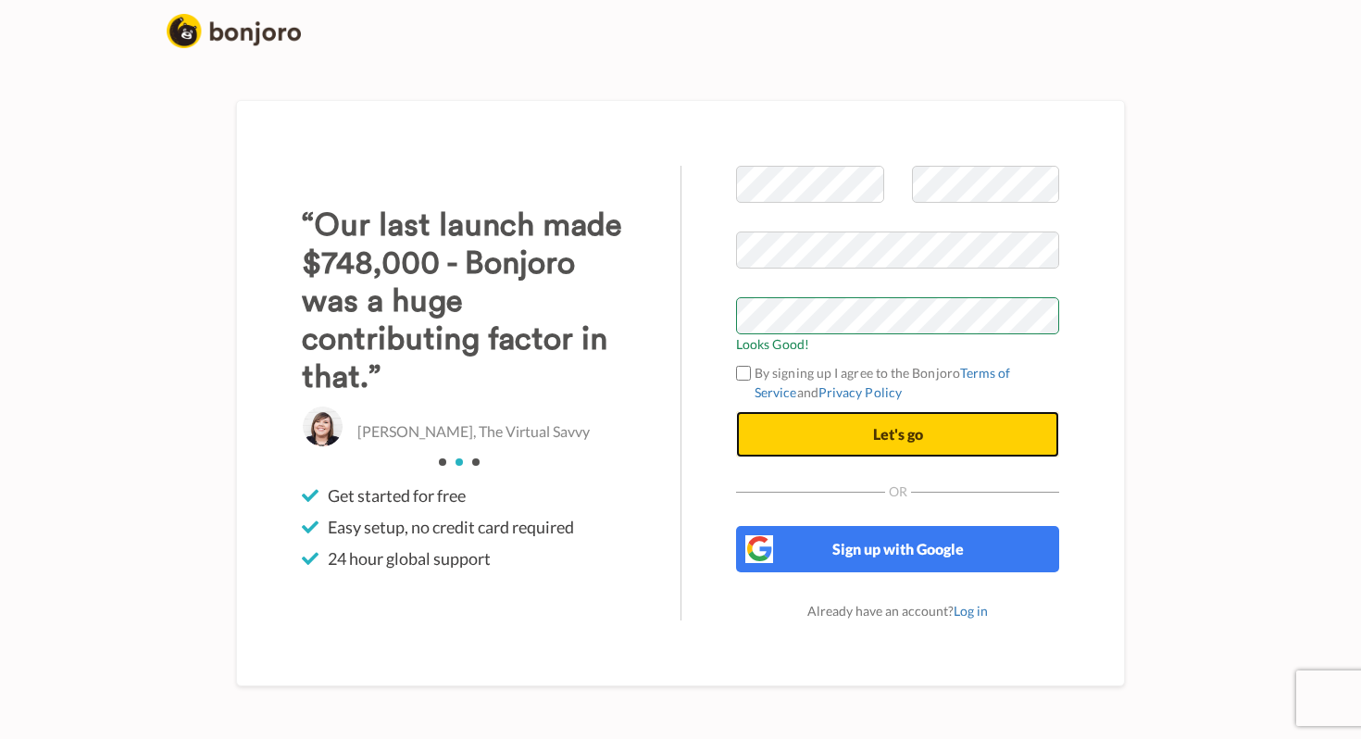
click at [814, 432] on button "Let's go" at bounding box center [897, 434] width 323 height 46
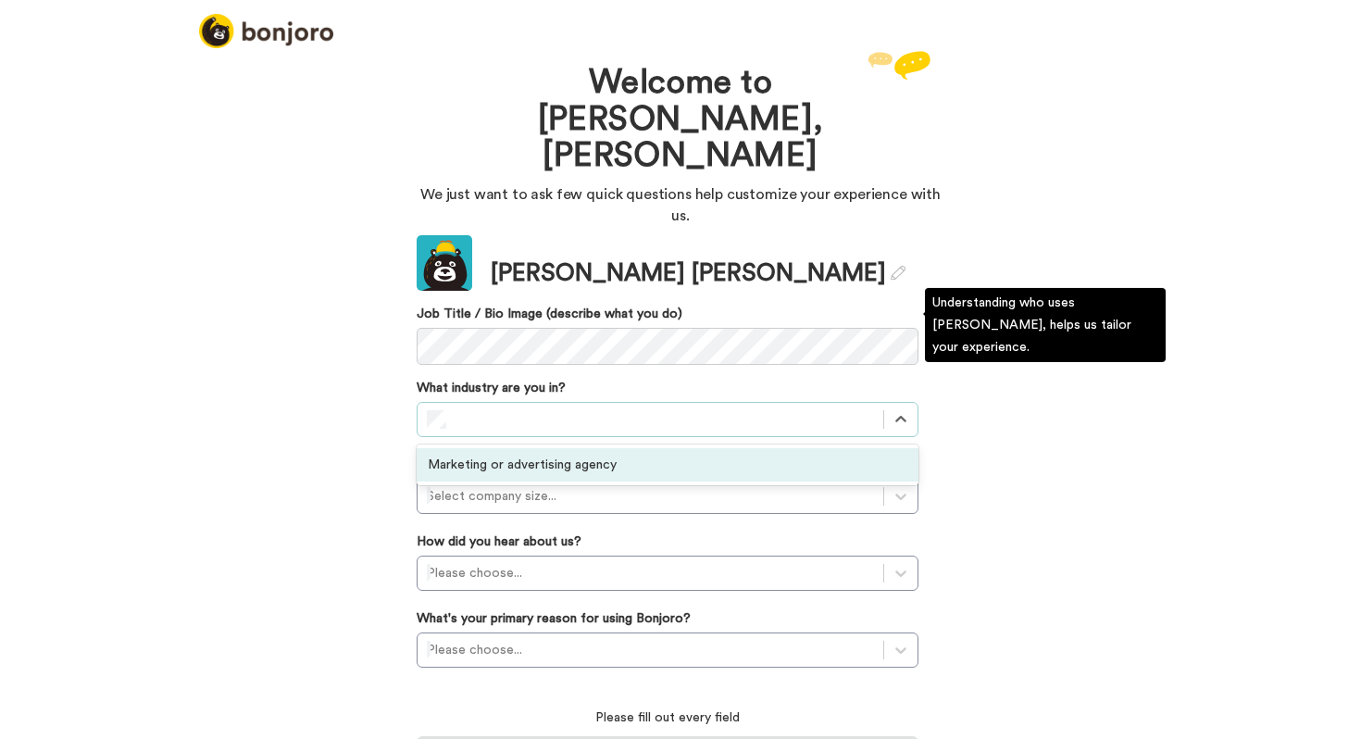
click at [533, 448] on div "Marketing or advertising agency" at bounding box center [668, 464] width 502 height 33
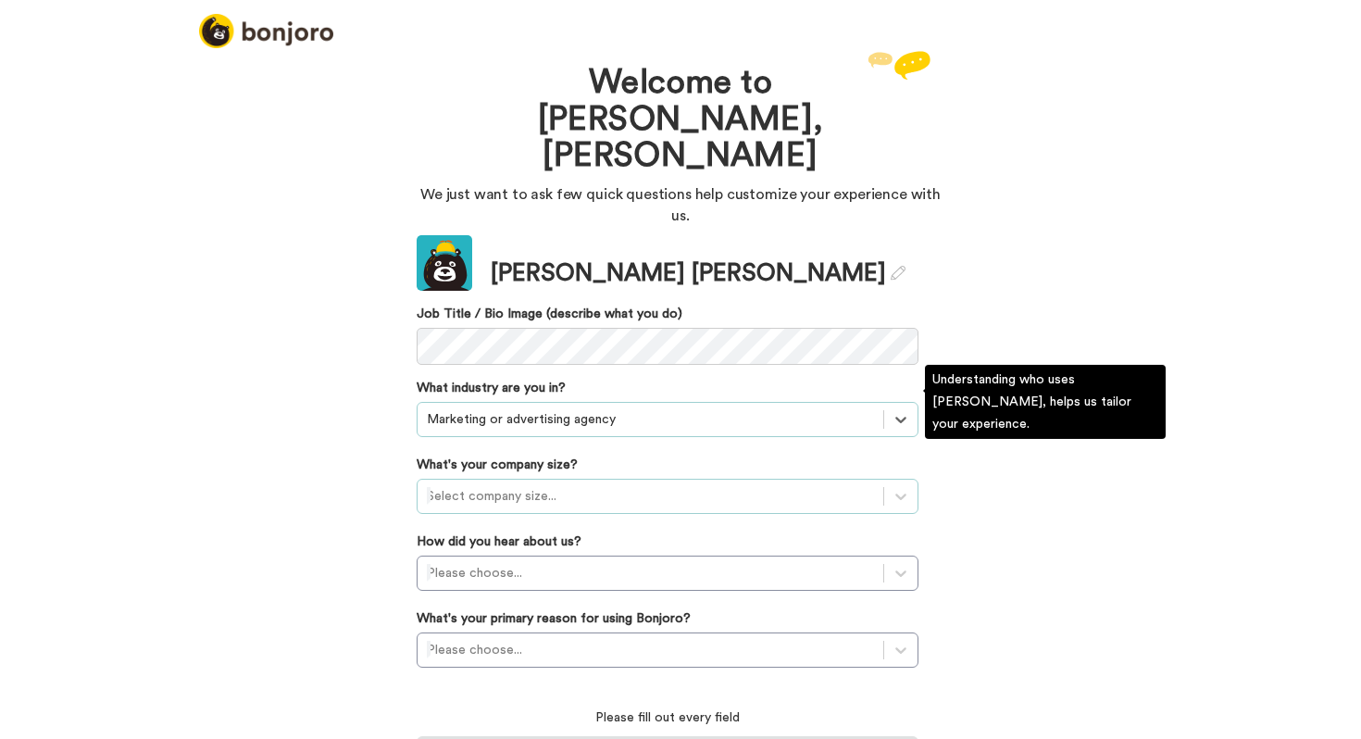
click at [508, 485] on div at bounding box center [650, 496] width 447 height 22
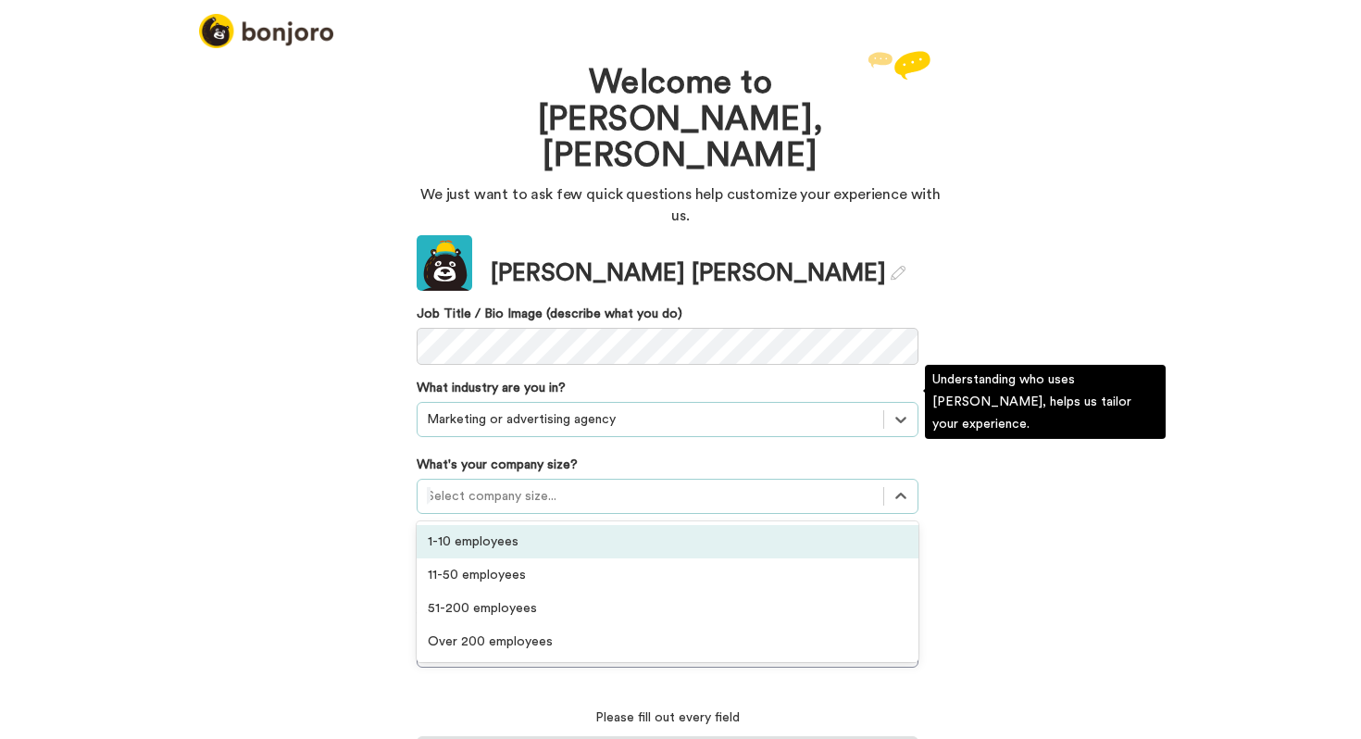
click at [495, 525] on div "1-10 employees" at bounding box center [668, 541] width 502 height 33
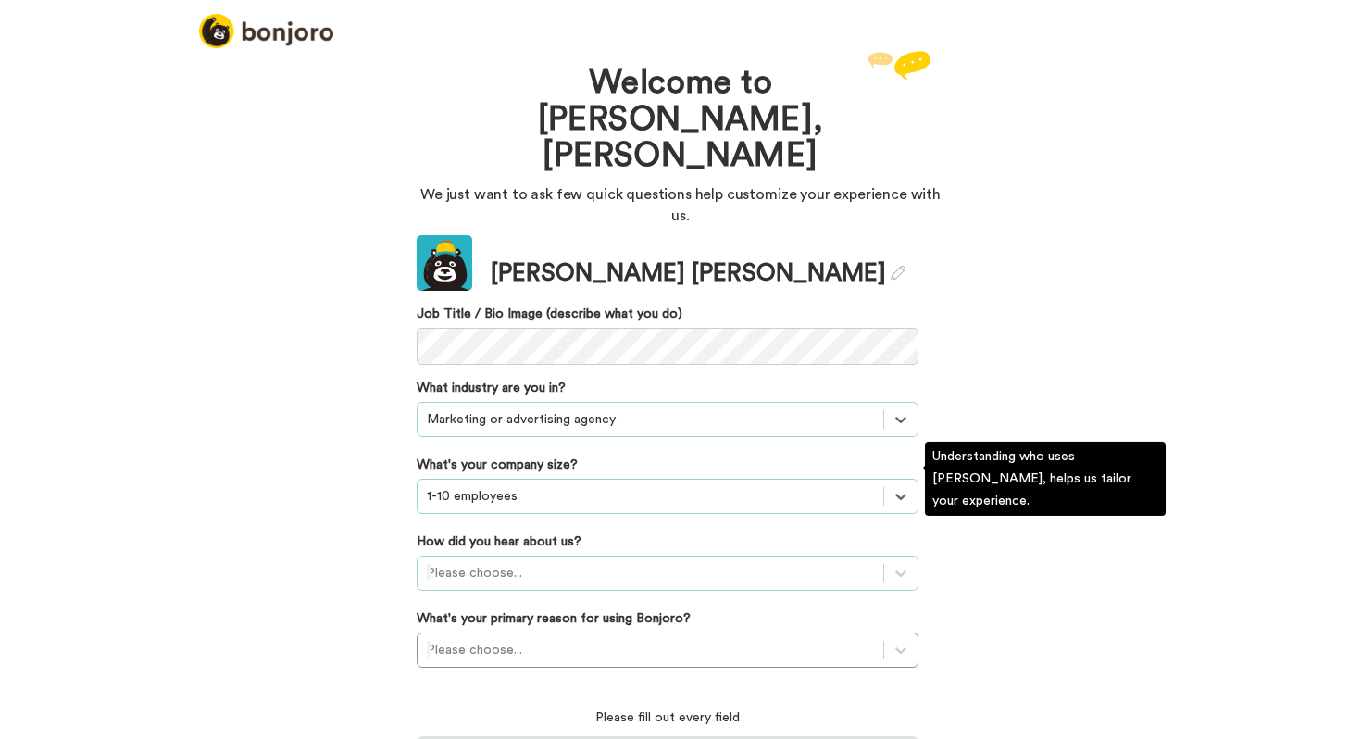
click at [492, 562] on div at bounding box center [650, 573] width 447 height 22
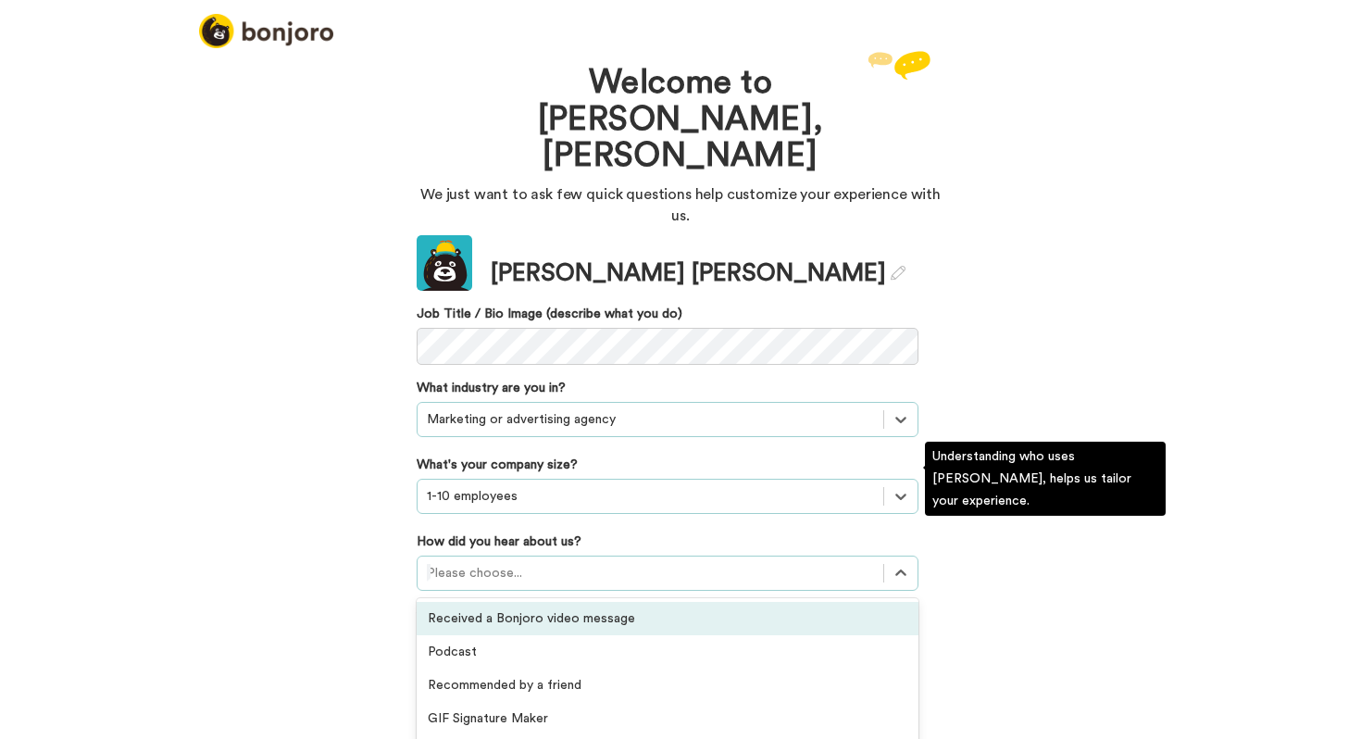
click at [483, 602] on div "Received a Bonjoro video message" at bounding box center [668, 618] width 502 height 33
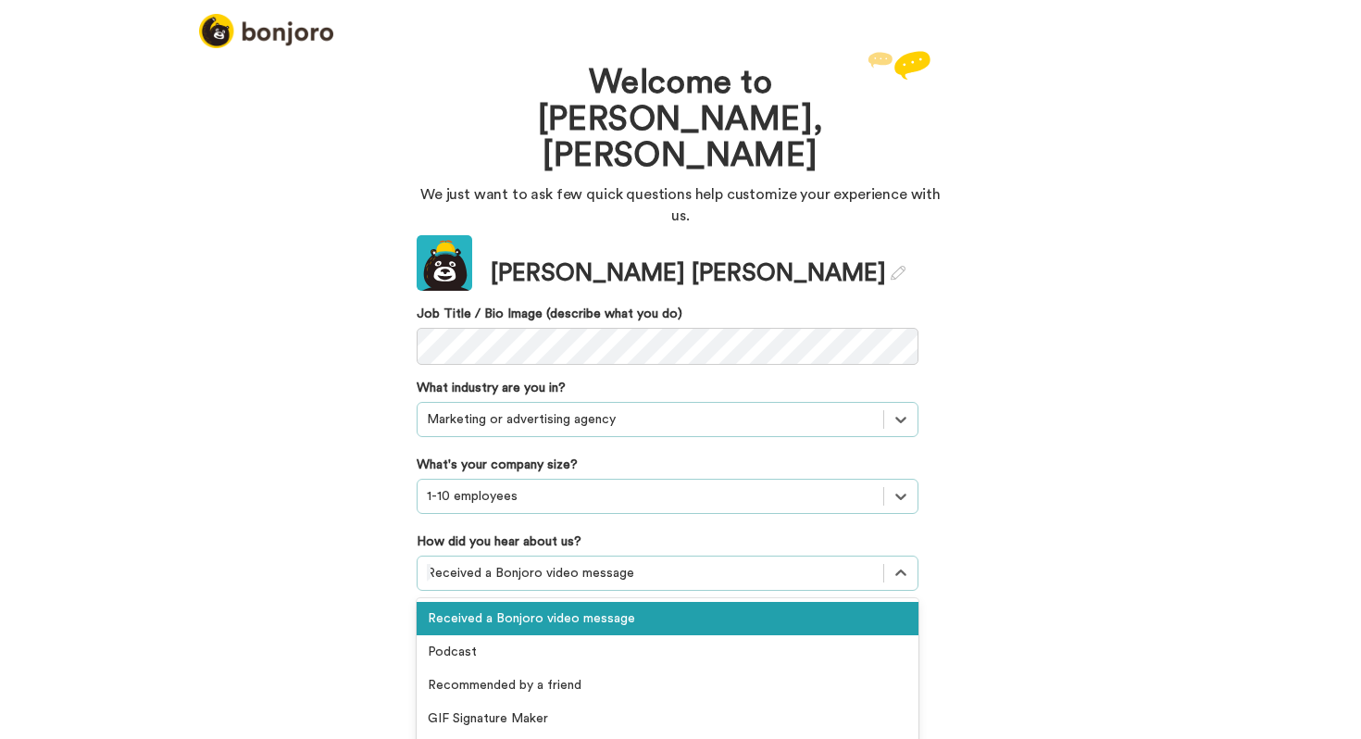
click at [490, 562] on div at bounding box center [650, 573] width 447 height 22
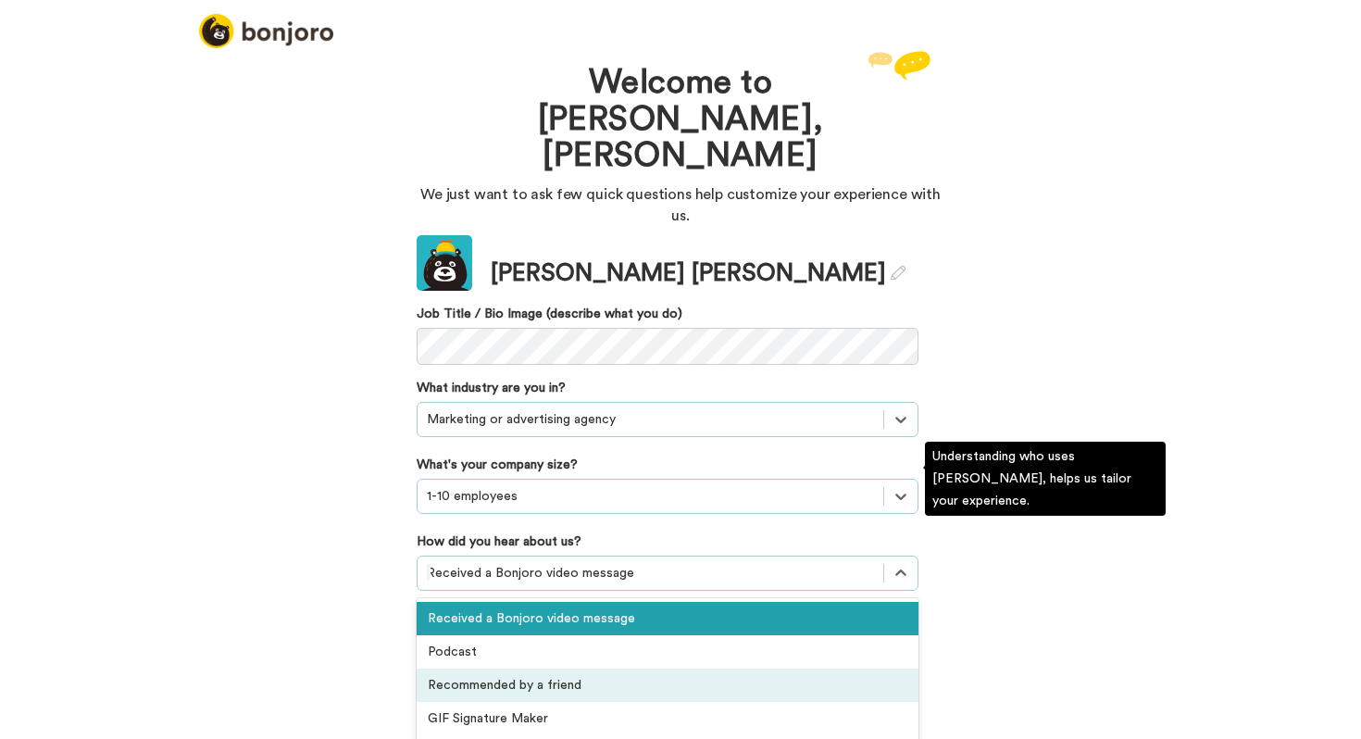
click at [487, 668] on div "Recommended by a friend" at bounding box center [668, 684] width 502 height 33
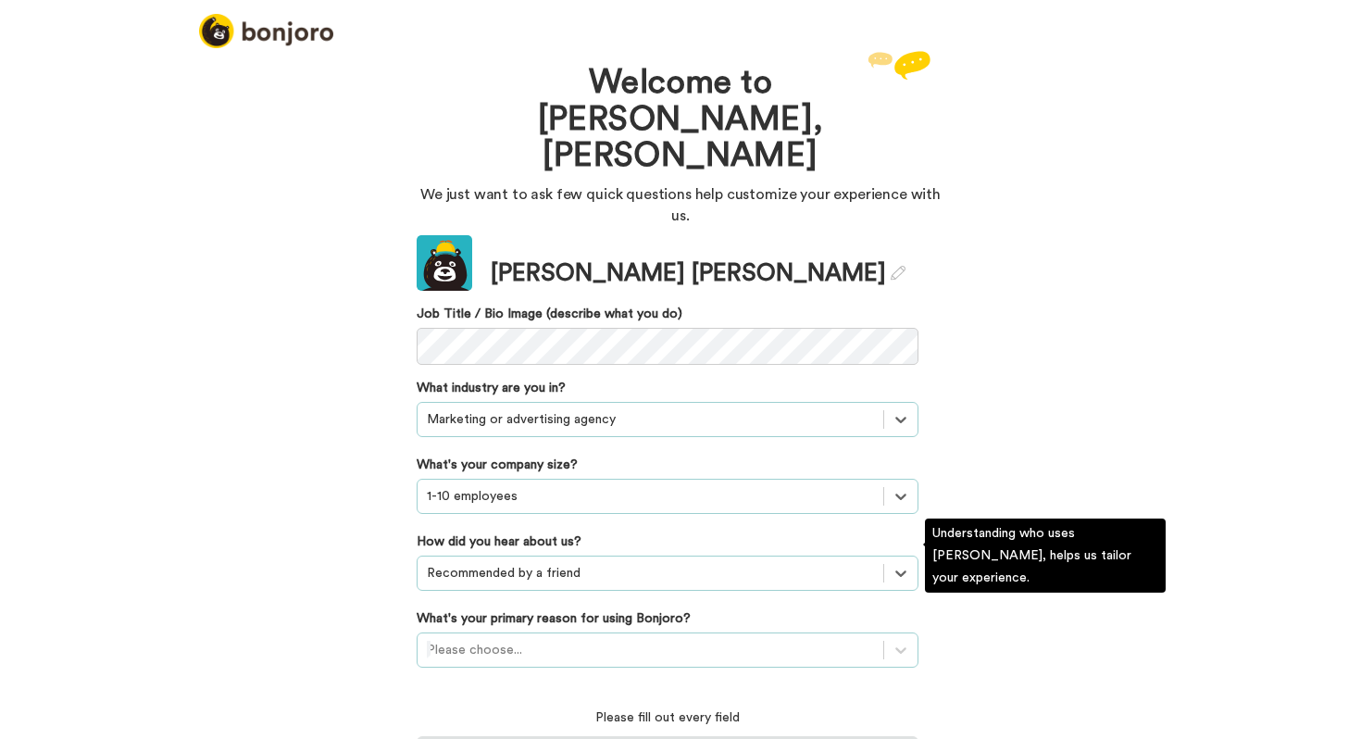
click at [492, 632] on div "Please choose..." at bounding box center [668, 649] width 502 height 35
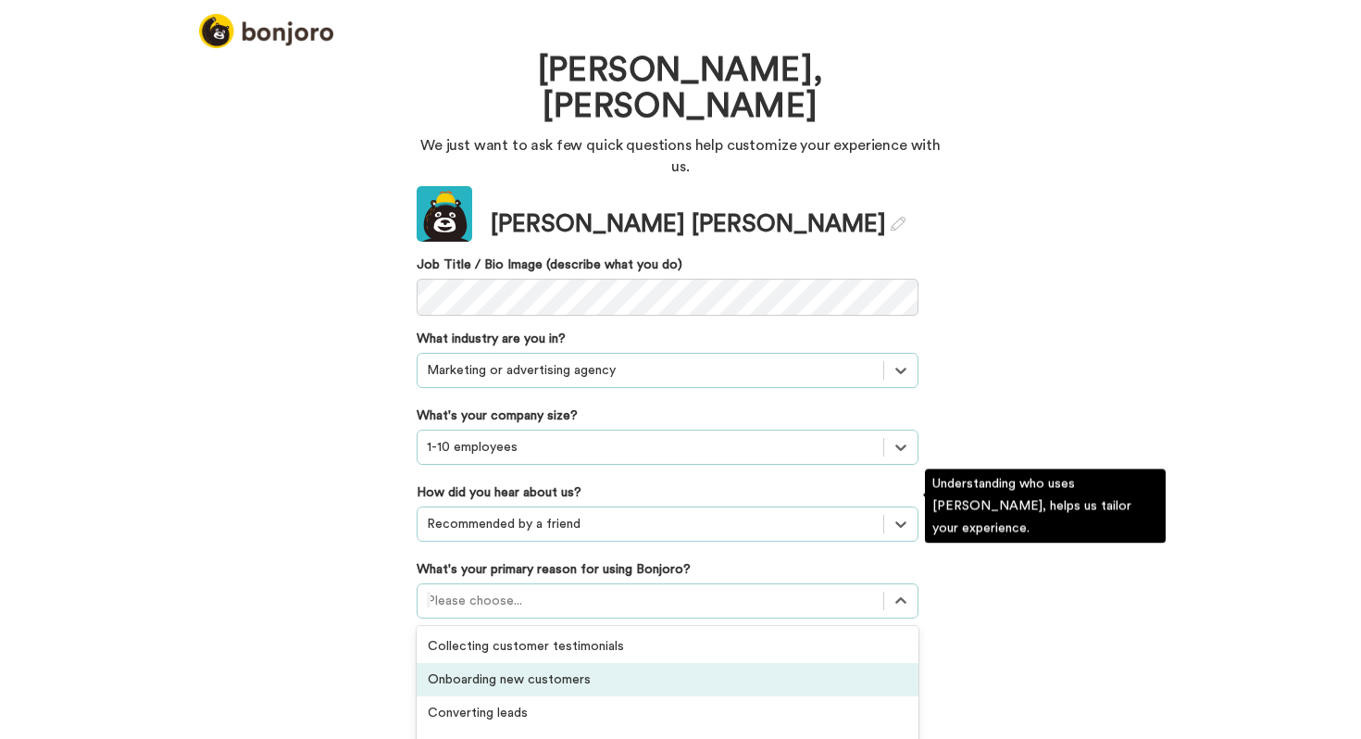
click at [492, 663] on div "Onboarding new customers" at bounding box center [668, 679] width 502 height 33
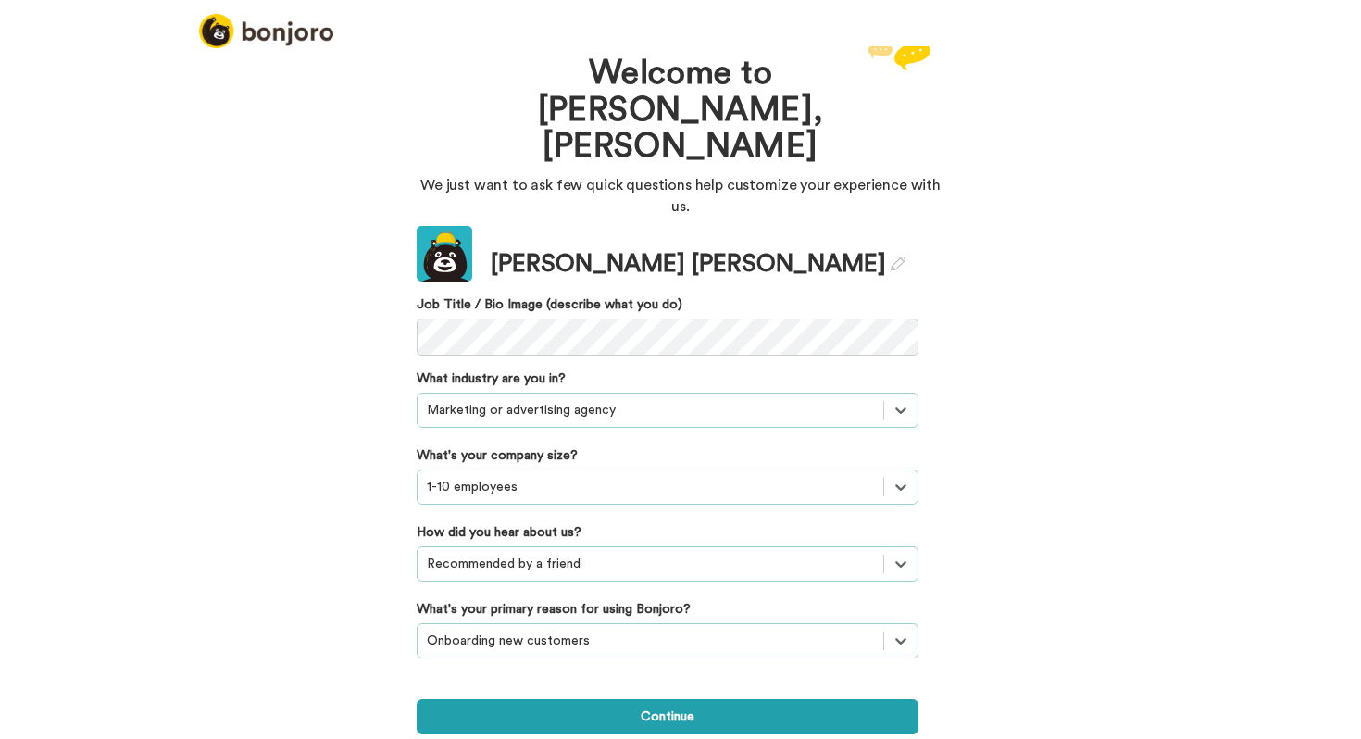
scroll to position [0, 0]
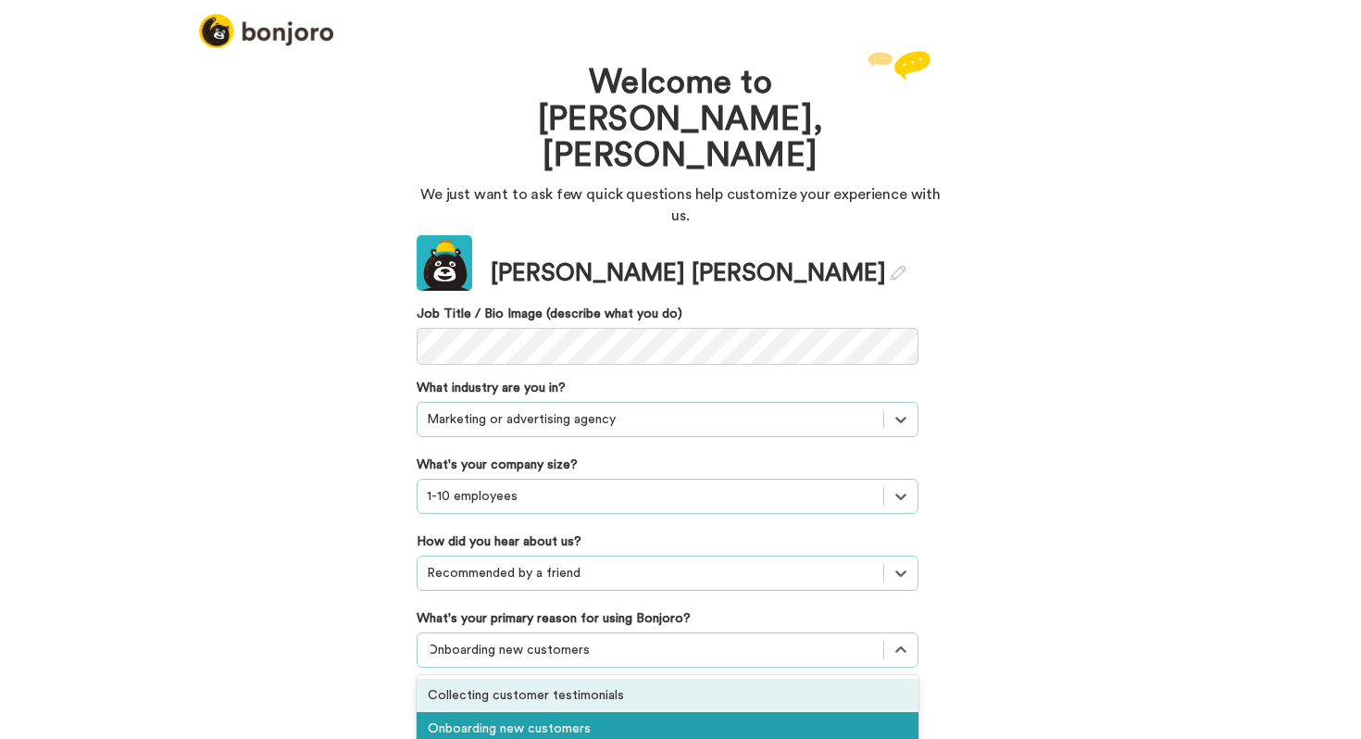
click at [445, 632] on div "option Onboarding new customers, selected. option Collecting customer testimoni…" at bounding box center [668, 649] width 502 height 35
click at [281, 605] on div "Welcome to Bonjoro, Lydia We just want to ask few quick questions help customiz…" at bounding box center [680, 392] width 1361 height 693
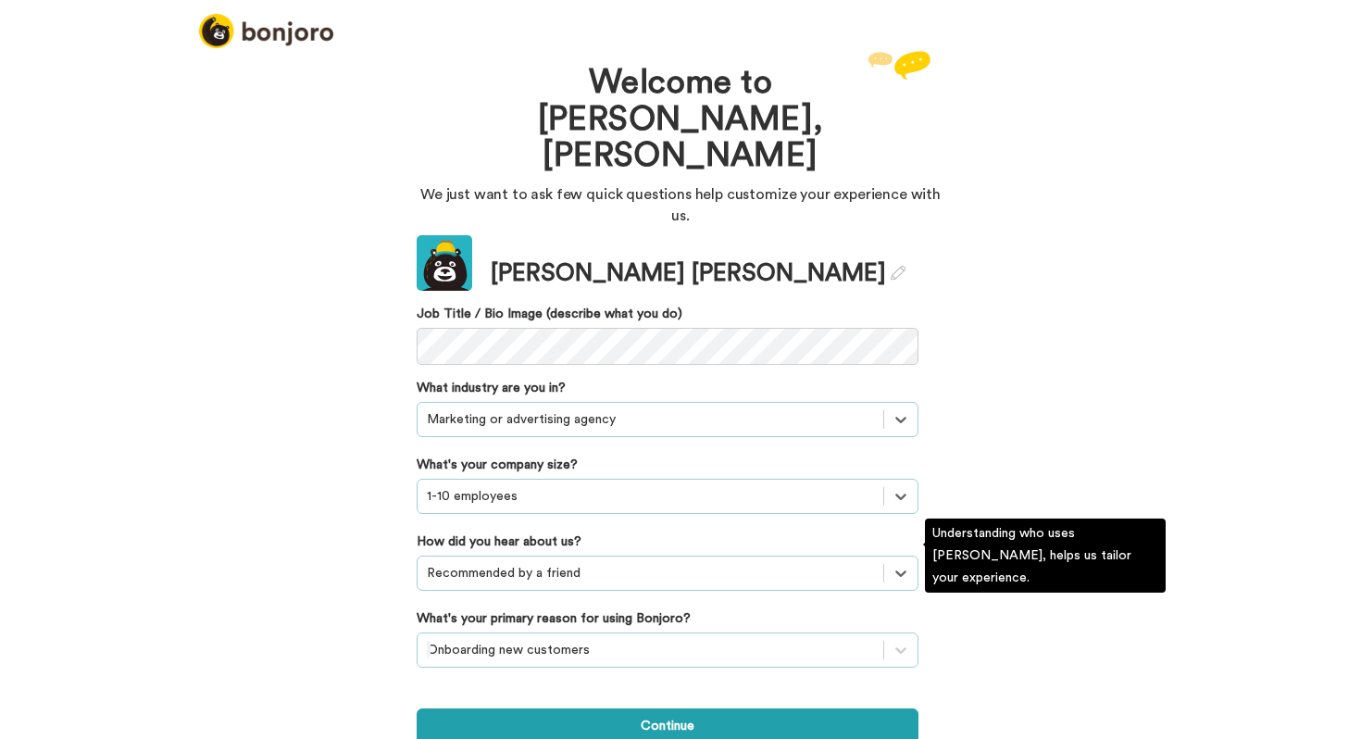
click at [509, 632] on div "Onboarding new customers" at bounding box center [668, 649] width 502 height 35
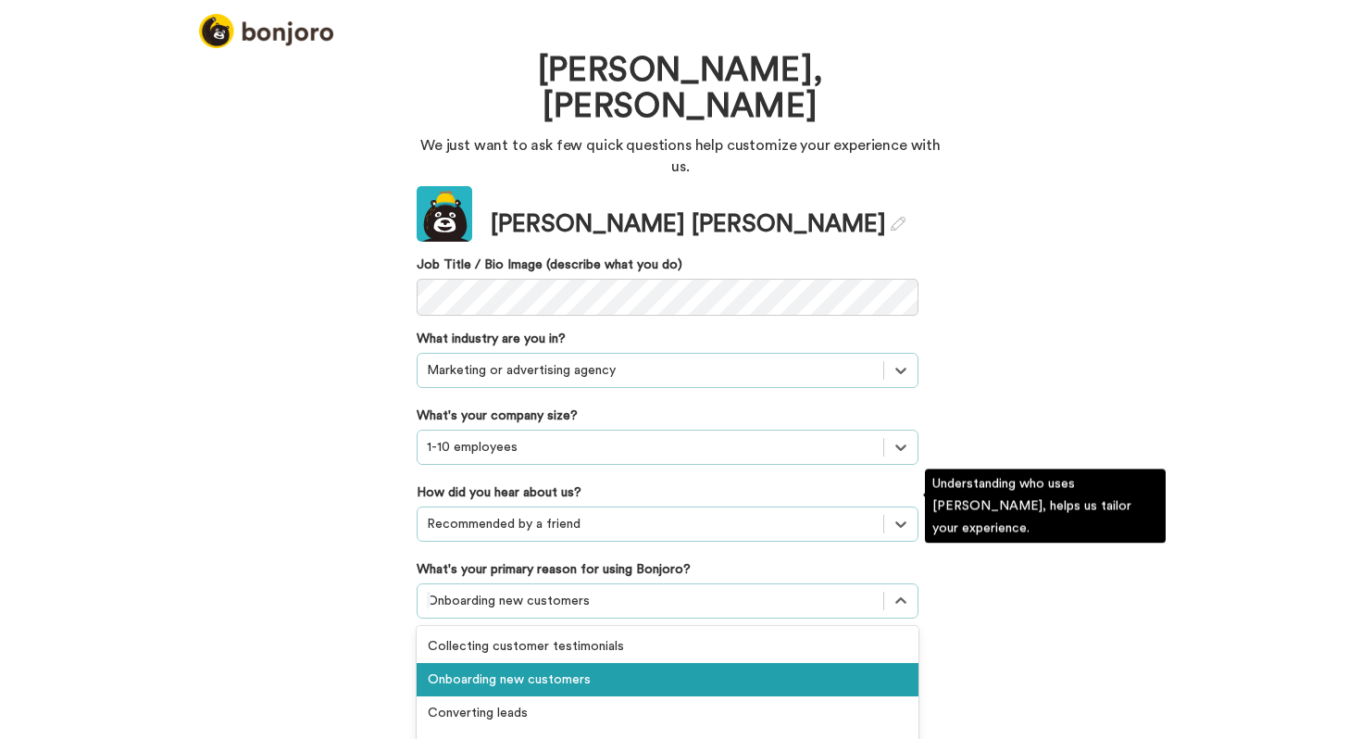
click at [461, 663] on div "Onboarding new customers" at bounding box center [668, 679] width 502 height 33
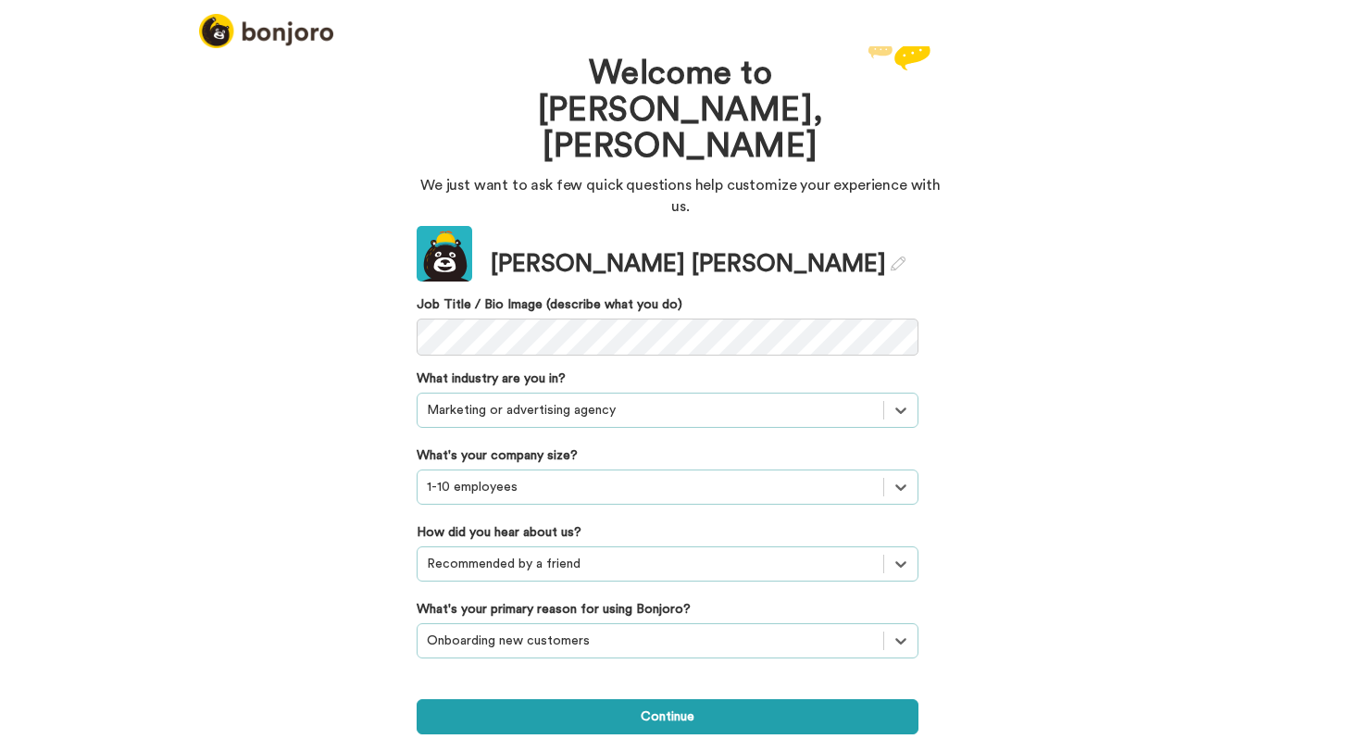
scroll to position [0, 0]
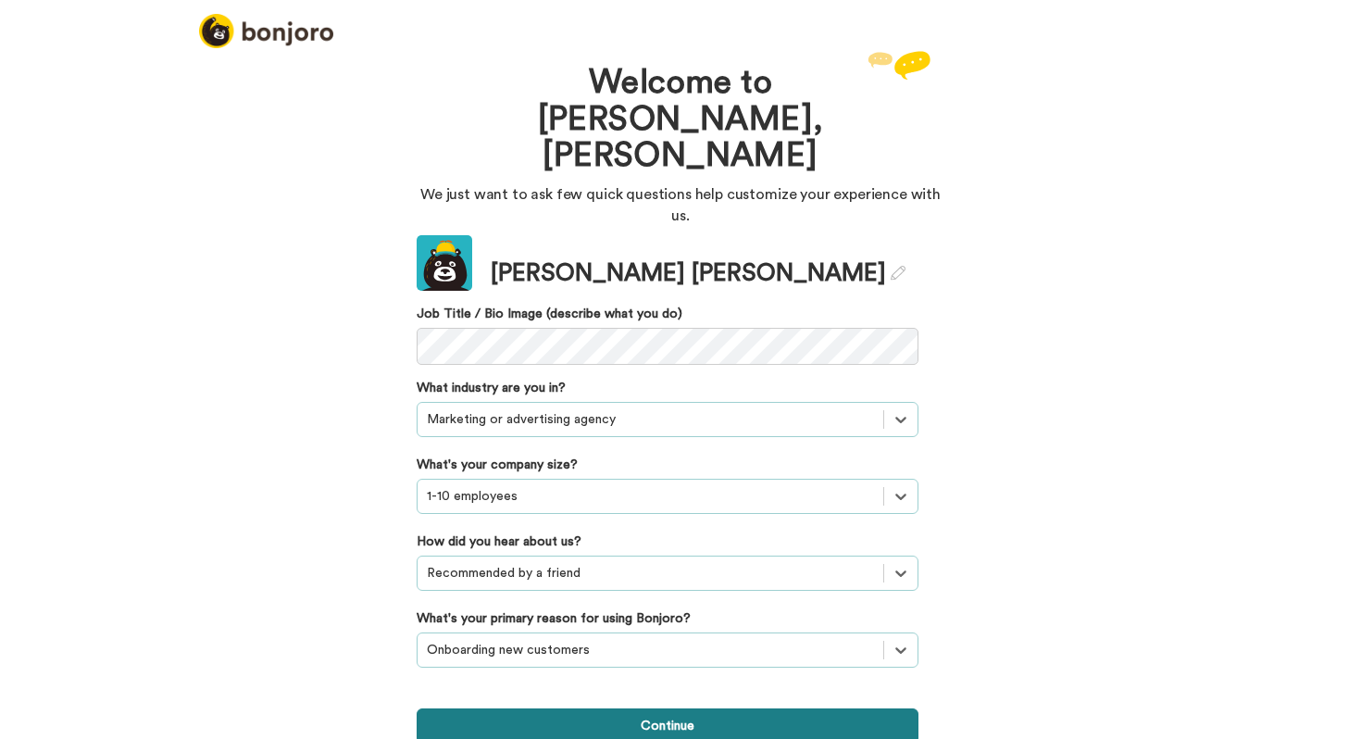
click at [558, 708] on button "Continue" at bounding box center [668, 725] width 502 height 35
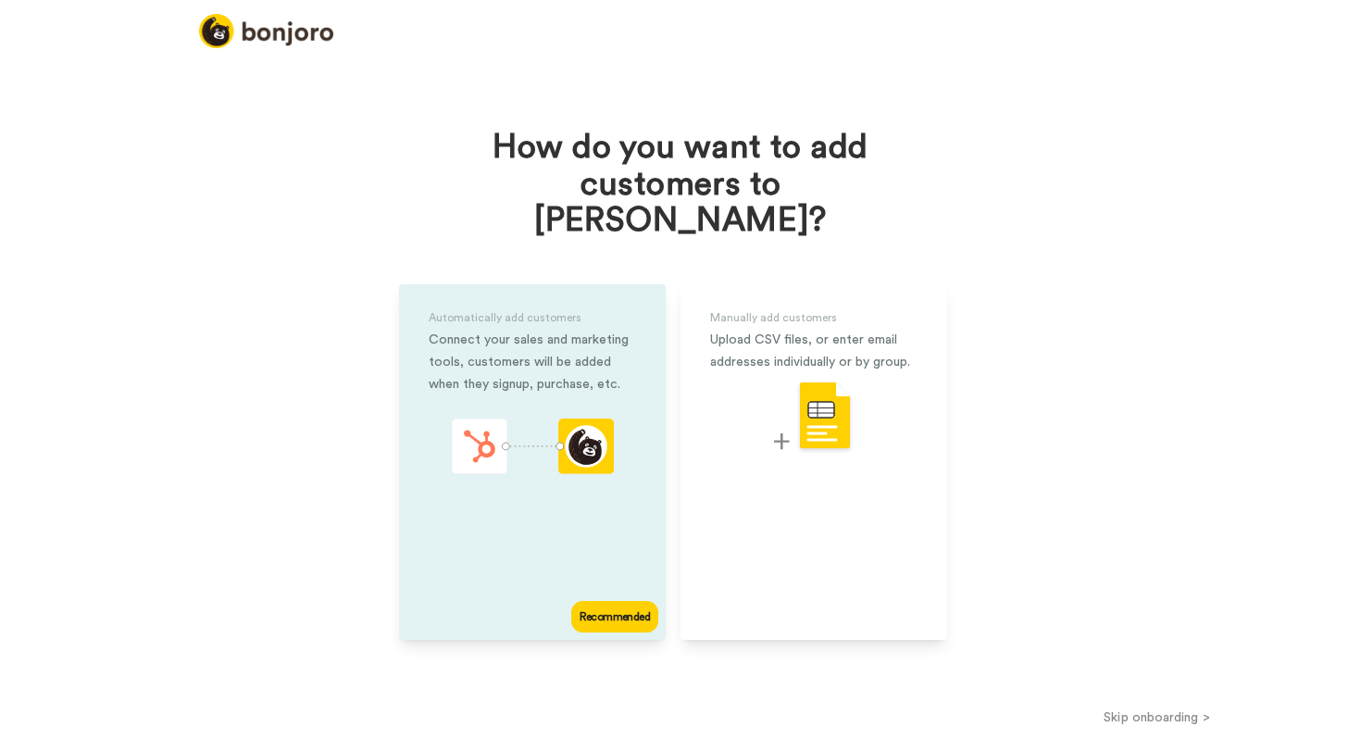
click at [619, 601] on div "Recommended" at bounding box center [614, 616] width 87 height 31
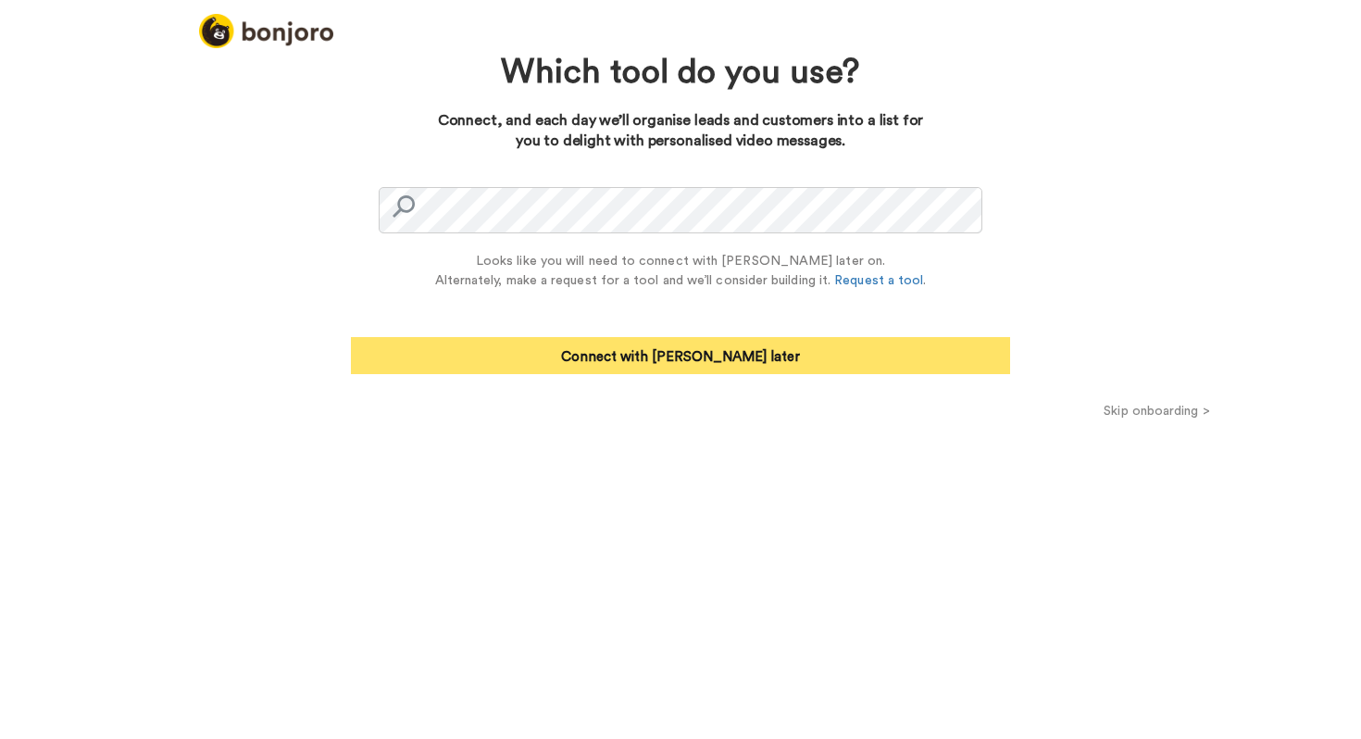
click at [620, 356] on button "Connect with Zapier later" at bounding box center [680, 355] width 659 height 37
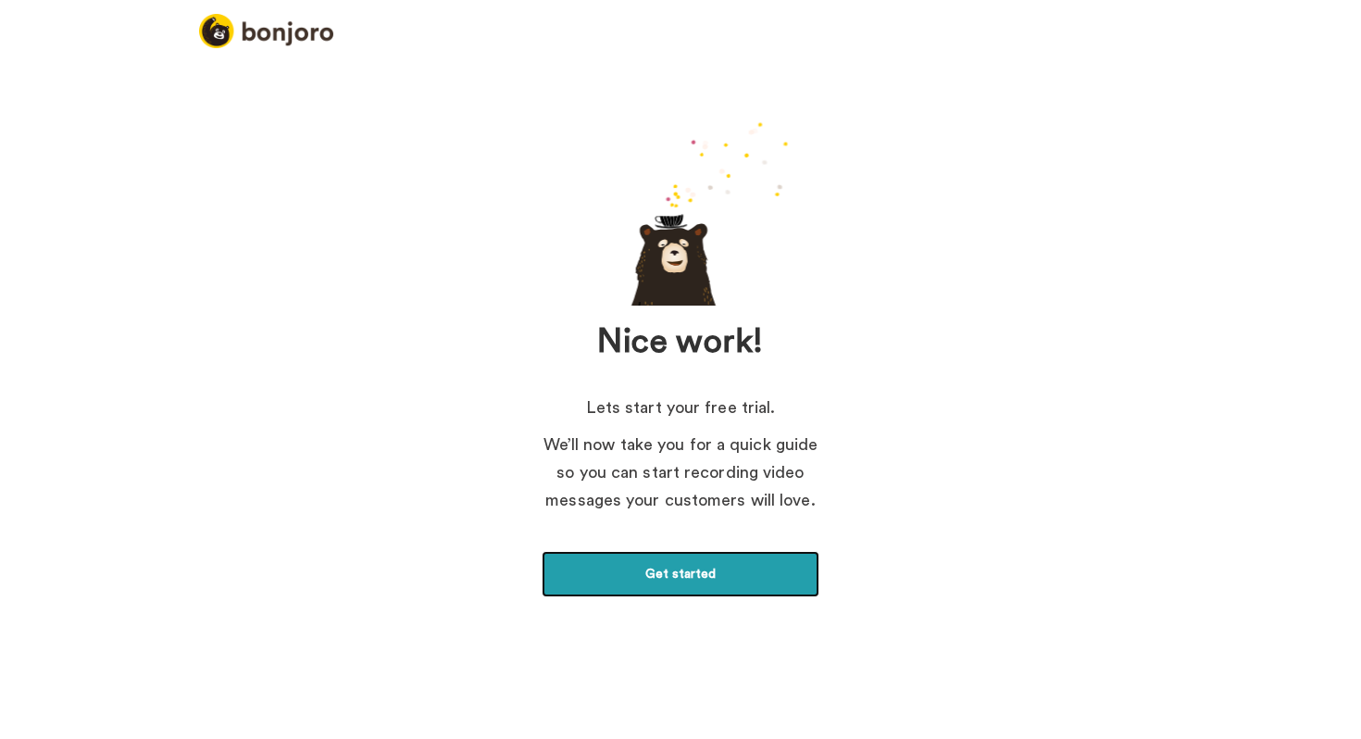
click at [668, 563] on link "Get started" at bounding box center [681, 574] width 278 height 46
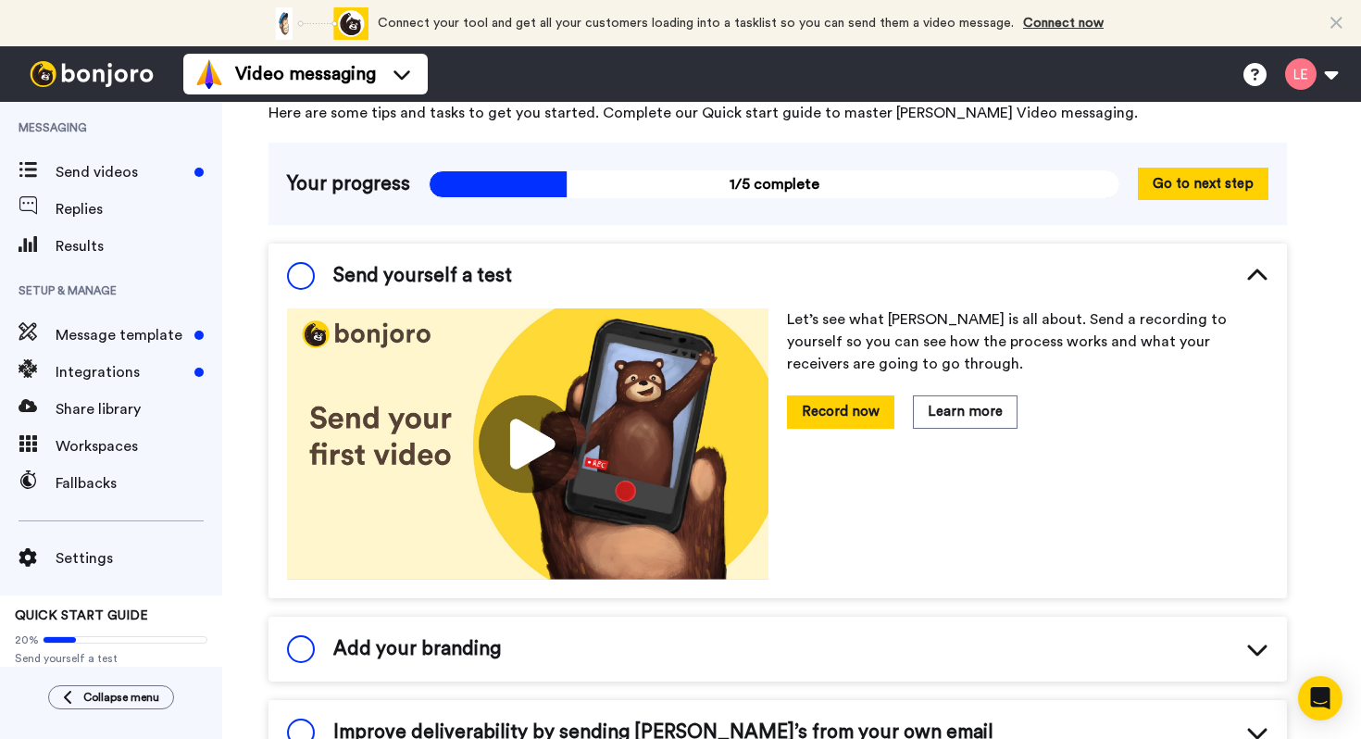
scroll to position [226, 0]
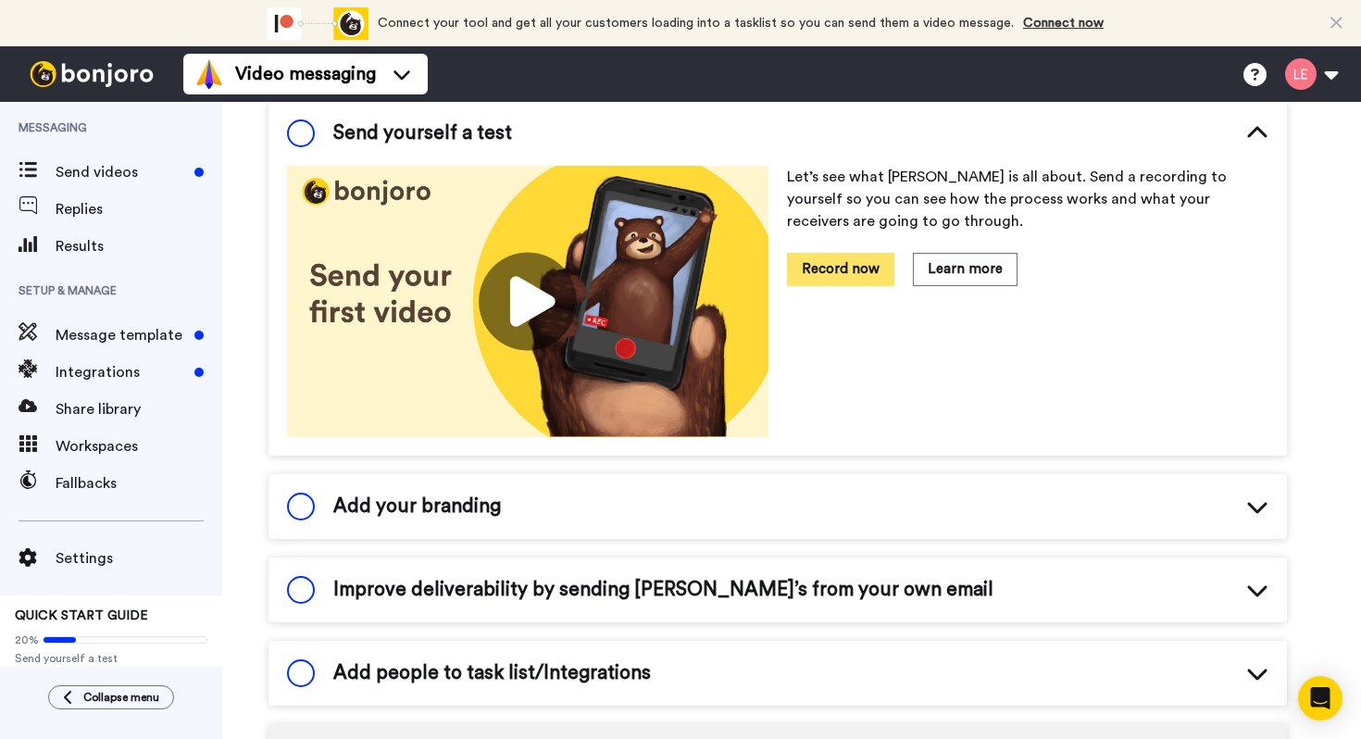
click at [816, 270] on button "Record now" at bounding box center [840, 269] width 107 height 32
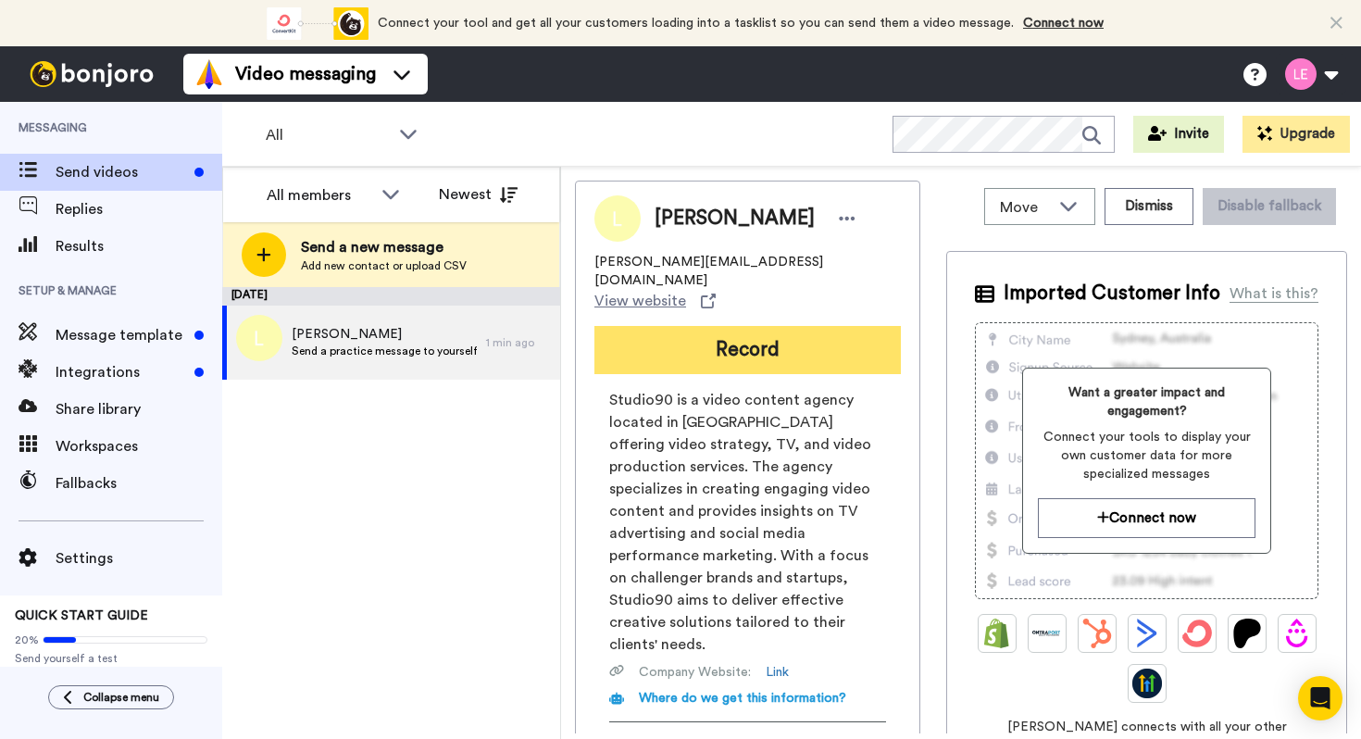
click at [793, 326] on button "Record" at bounding box center [747, 350] width 306 height 48
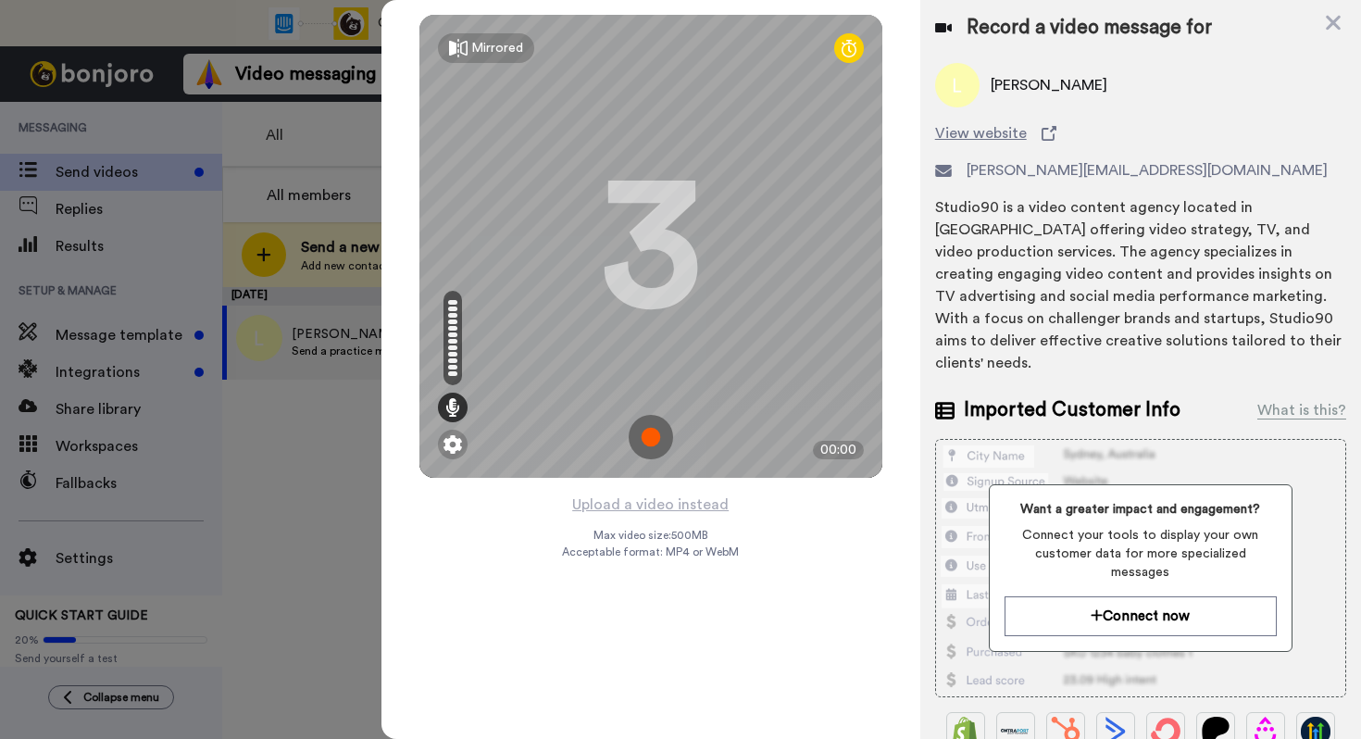
click at [656, 431] on img at bounding box center [651, 437] width 44 height 44
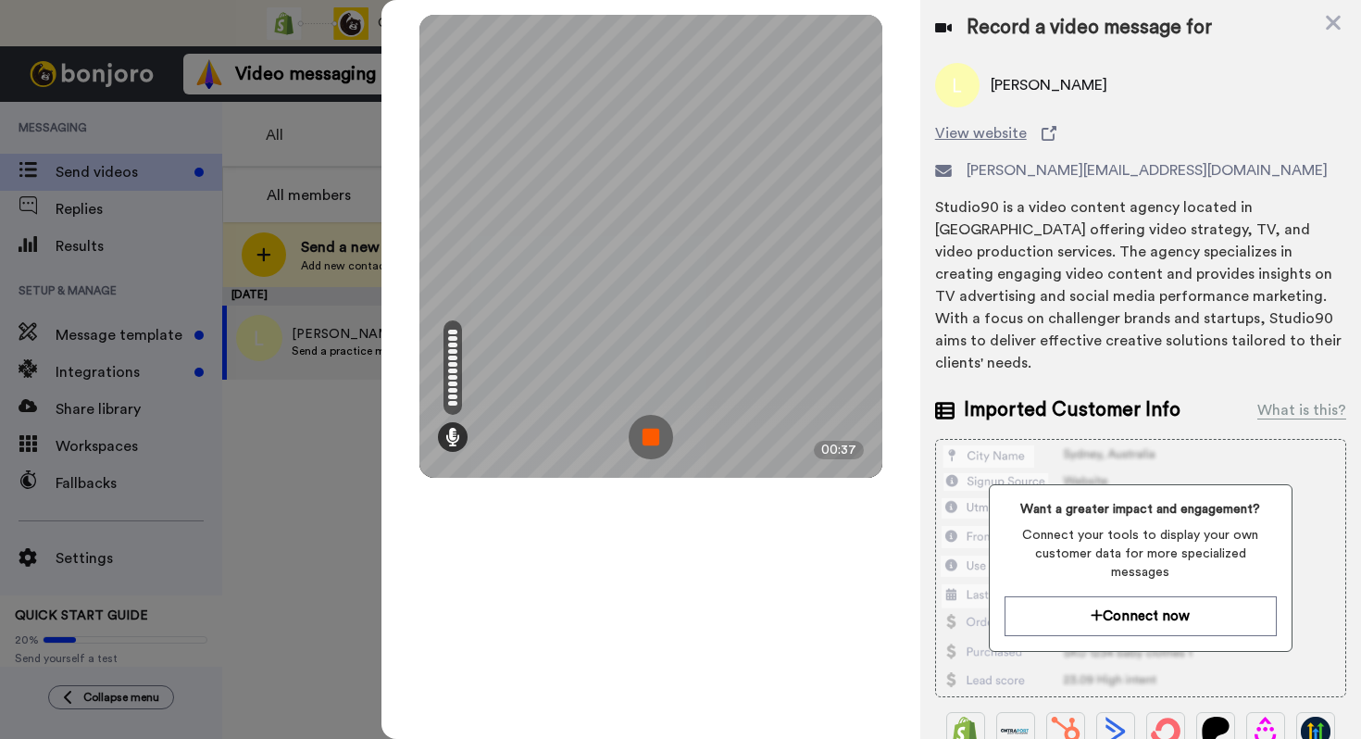
click at [656, 431] on img at bounding box center [651, 437] width 44 height 44
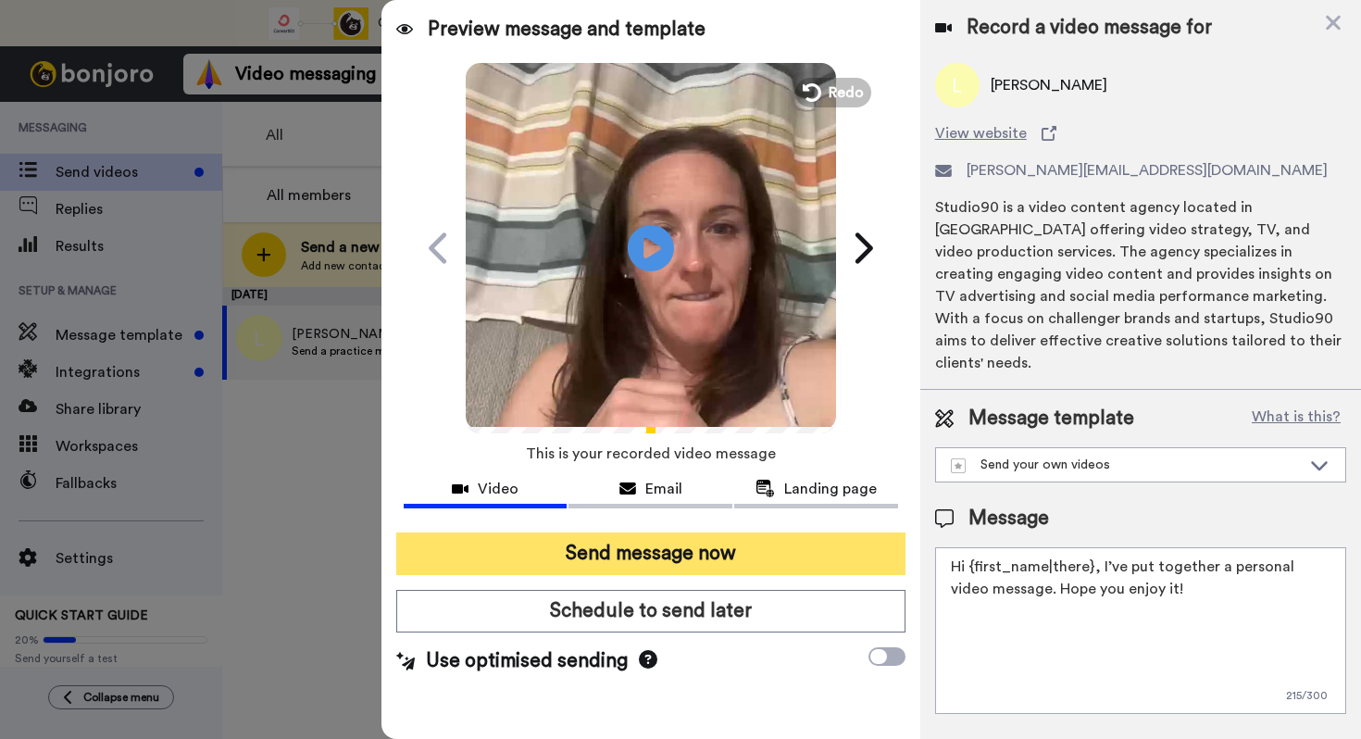
click at [863, 556] on button "Send message now" at bounding box center [650, 553] width 509 height 43
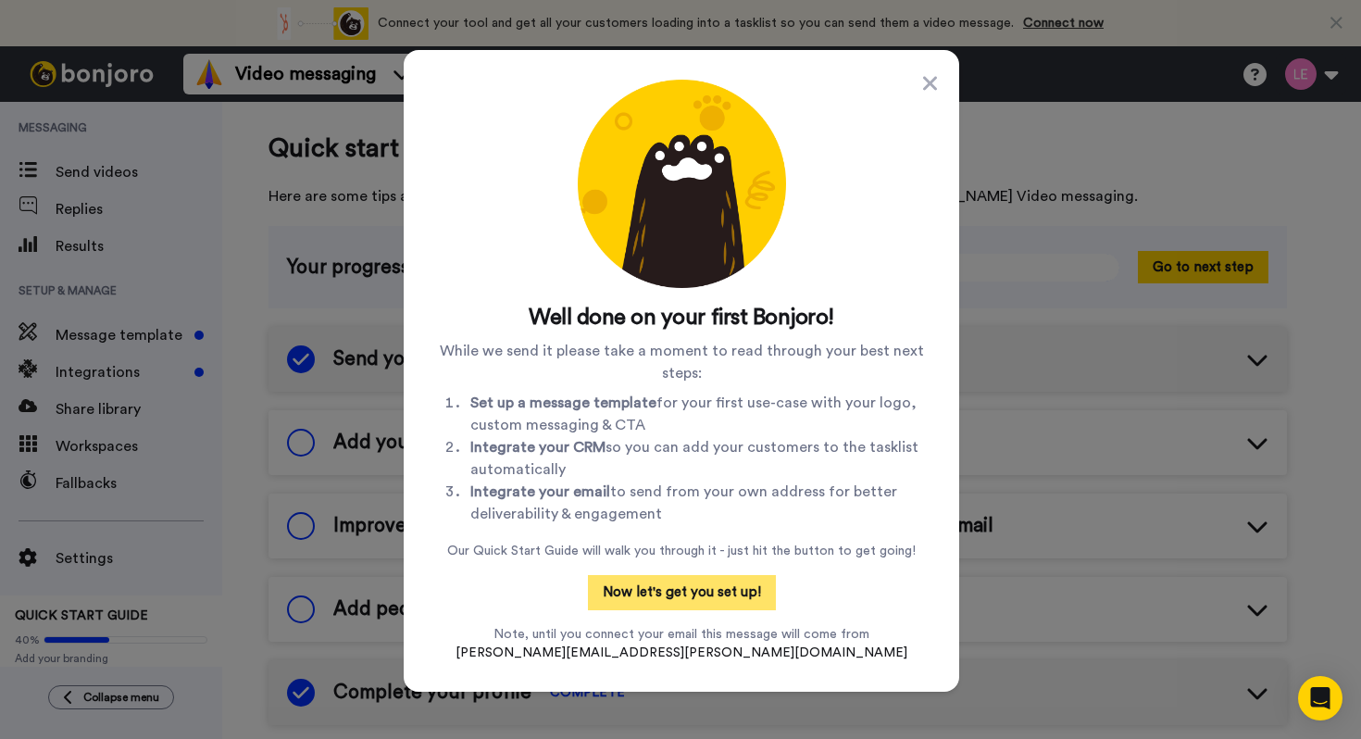
click at [705, 599] on button "Now let's get you set up!" at bounding box center [682, 592] width 188 height 35
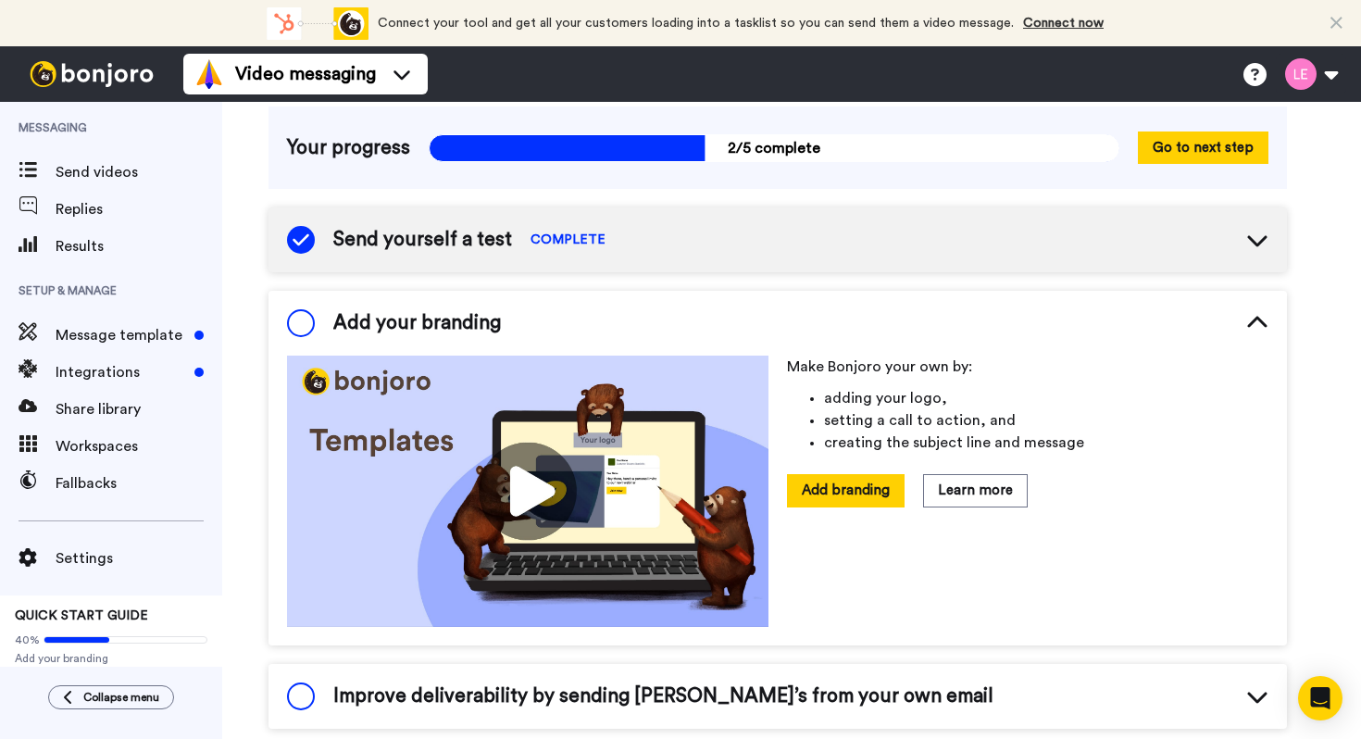
scroll to position [167, 0]
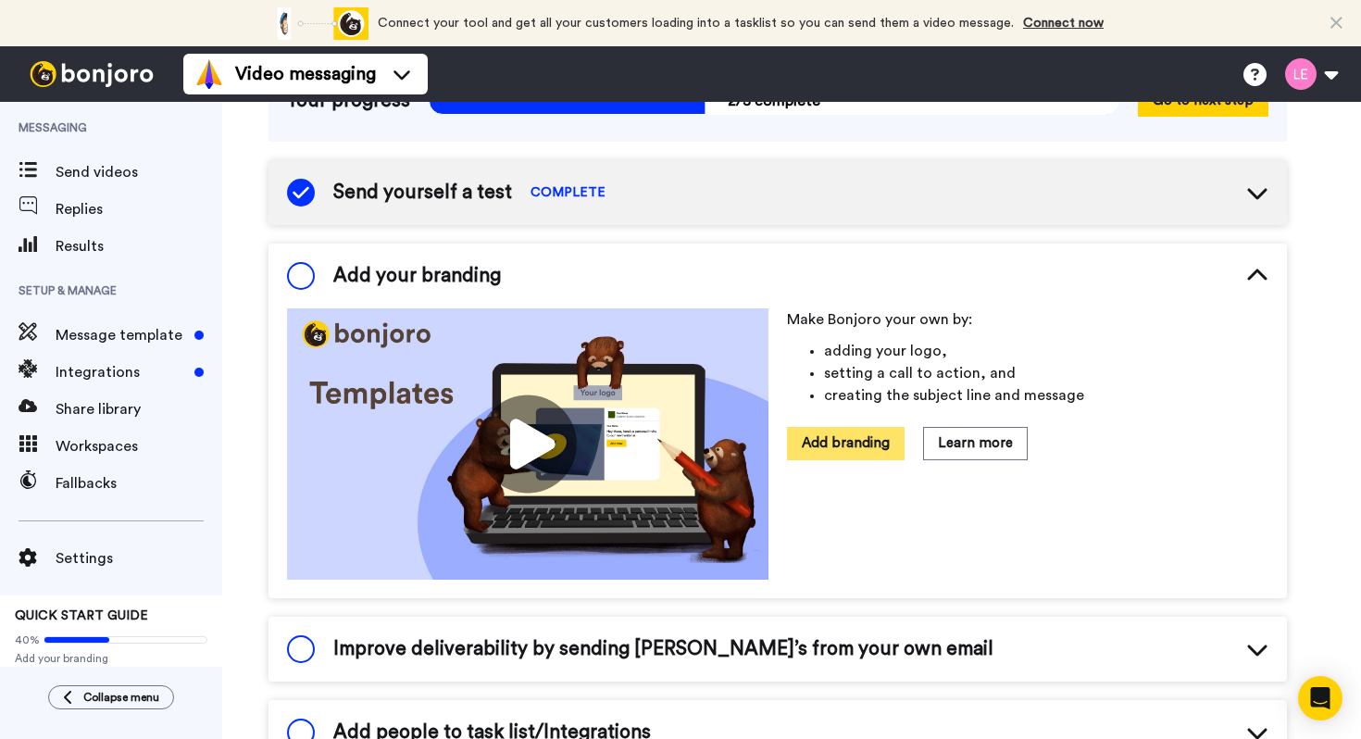
click at [819, 446] on button "Add branding" at bounding box center [846, 443] width 118 height 32
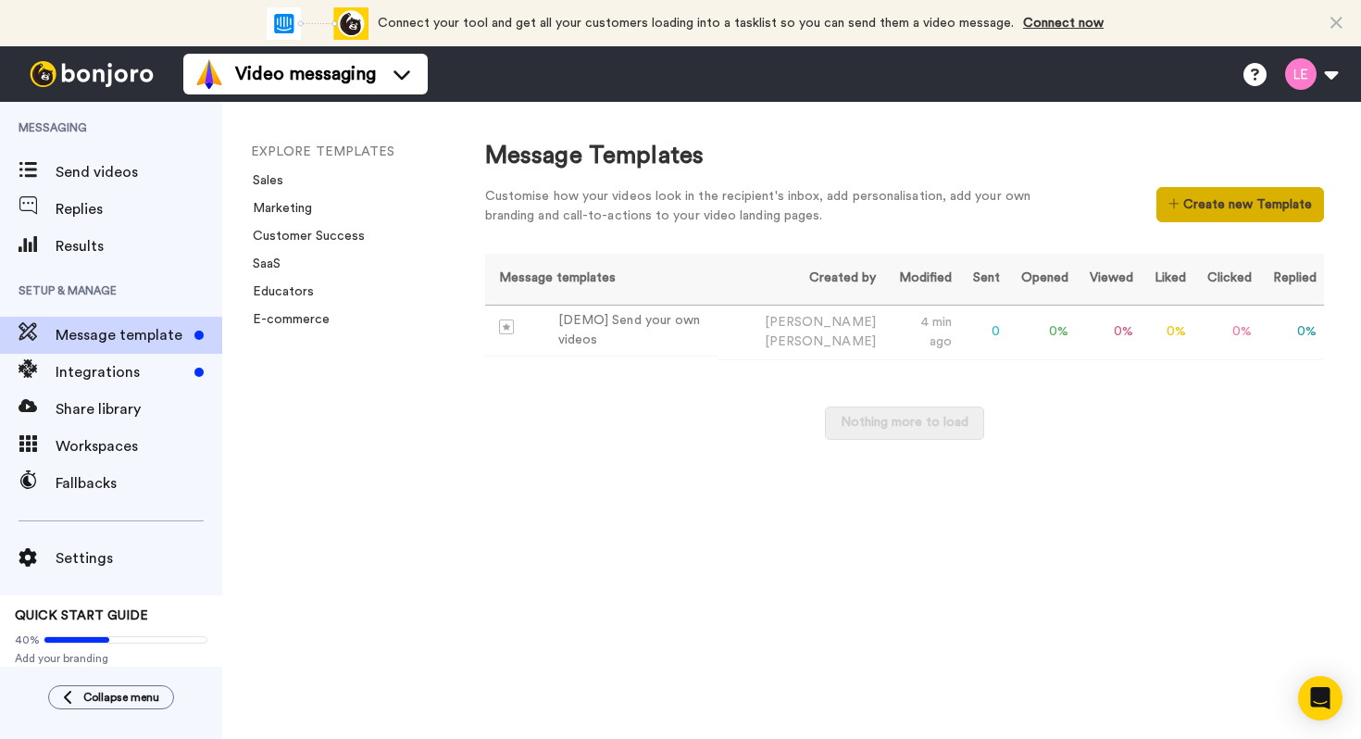
click at [1209, 208] on button "Create new Template" at bounding box center [1240, 204] width 168 height 35
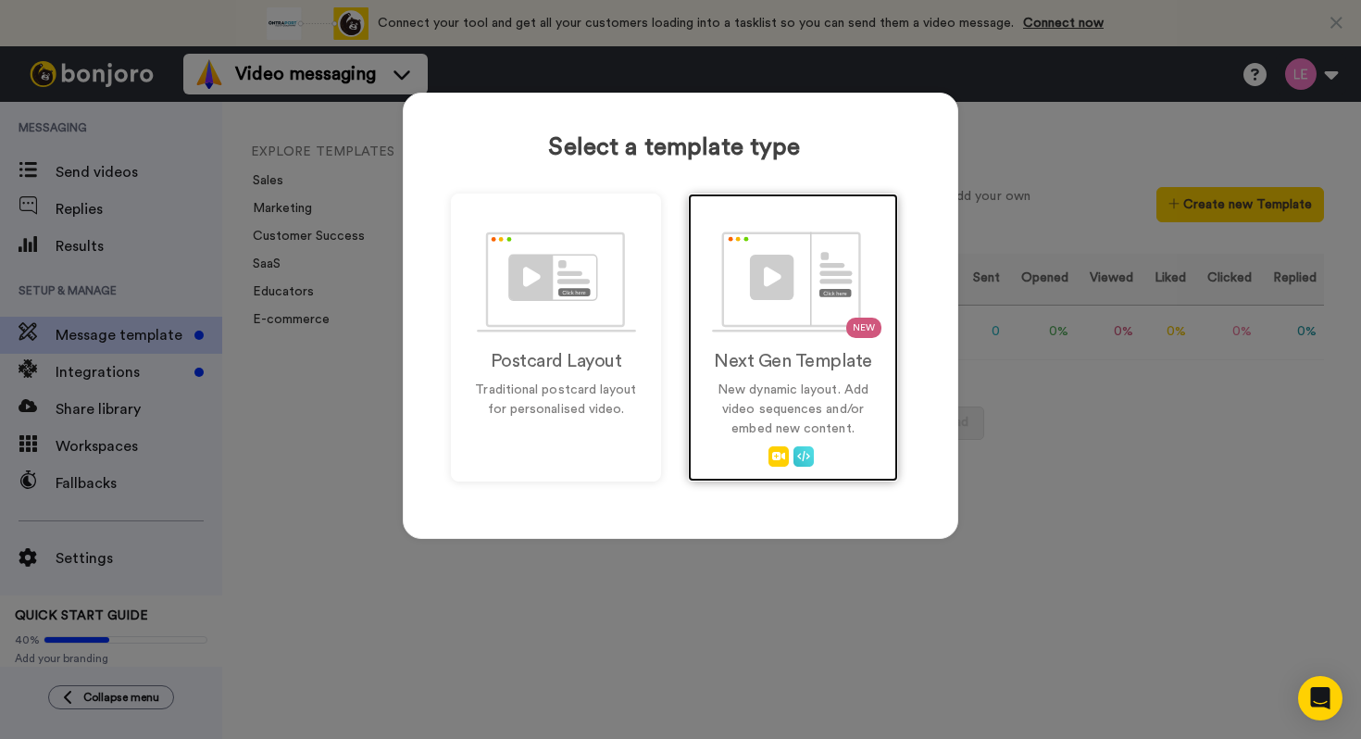
click at [743, 362] on h2 "Next Gen Template" at bounding box center [792, 361] width 171 height 20
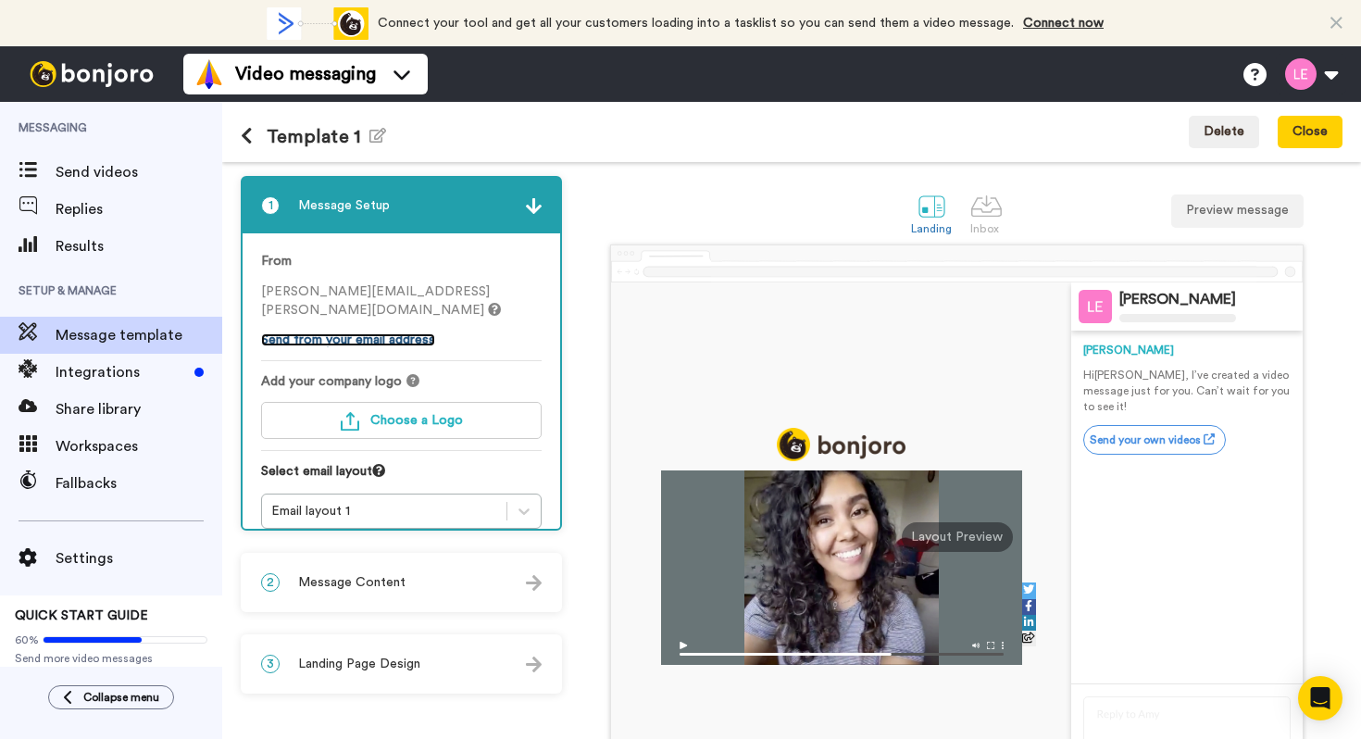
click at [424, 333] on link "Send from your email address" at bounding box center [348, 339] width 174 height 13
click at [383, 333] on link "Send from your email address" at bounding box center [348, 339] width 174 height 13
click at [381, 414] on span "Choose a Logo" at bounding box center [416, 420] width 93 height 13
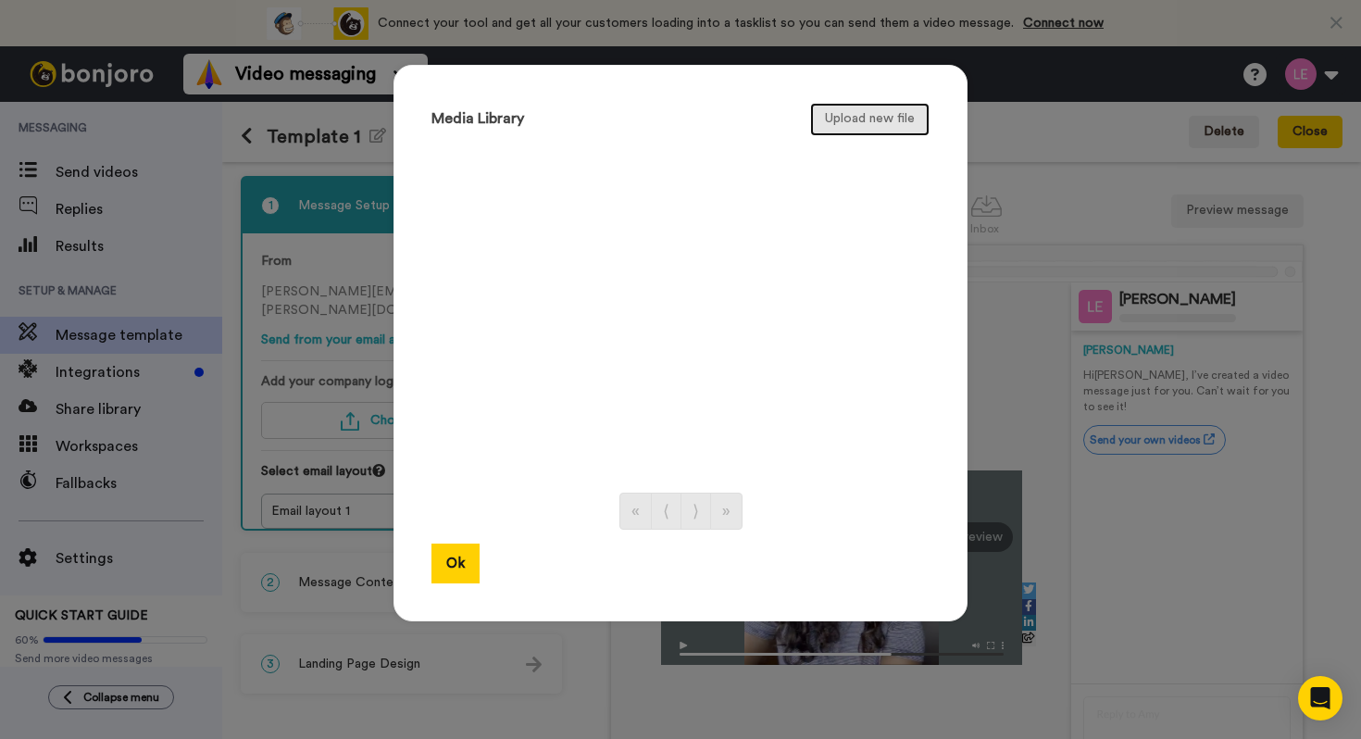
click at [847, 124] on button "Upload new file" at bounding box center [869, 119] width 119 height 33
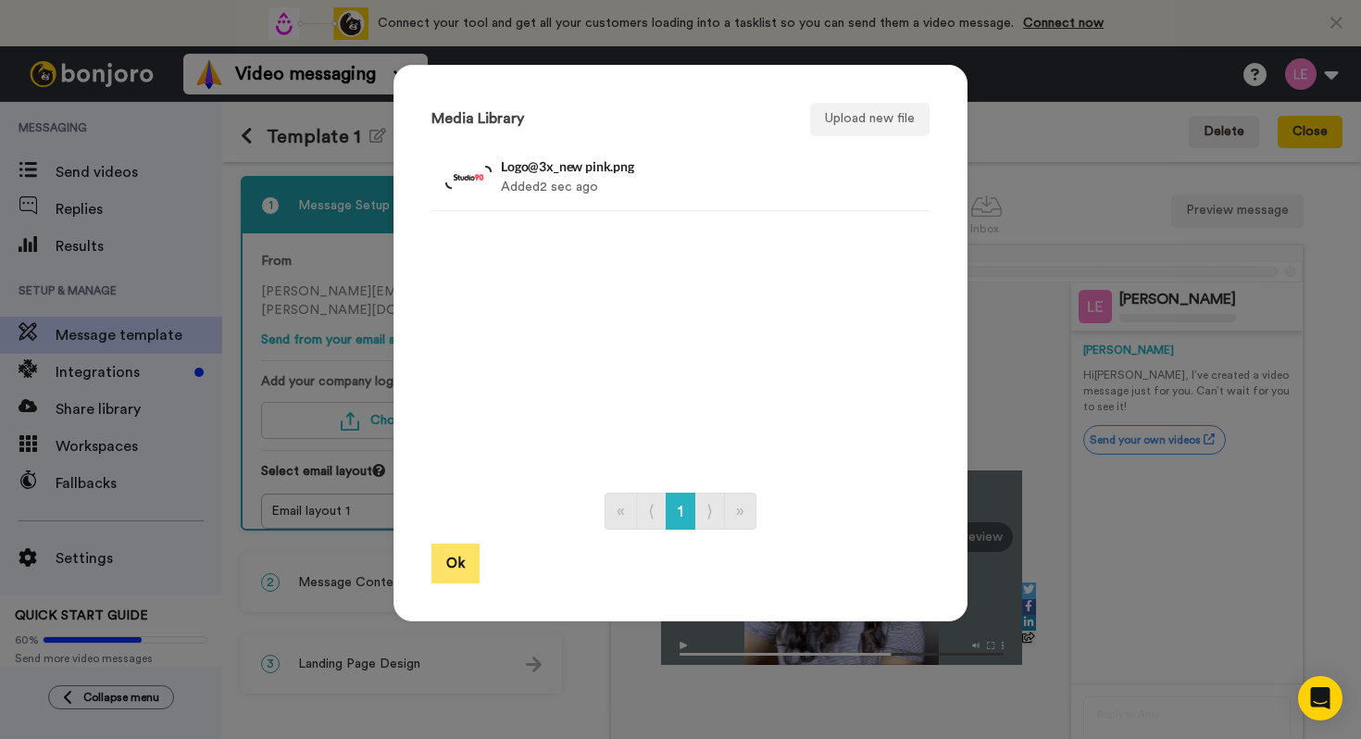
click at [464, 561] on button "Ok" at bounding box center [455, 563] width 48 height 40
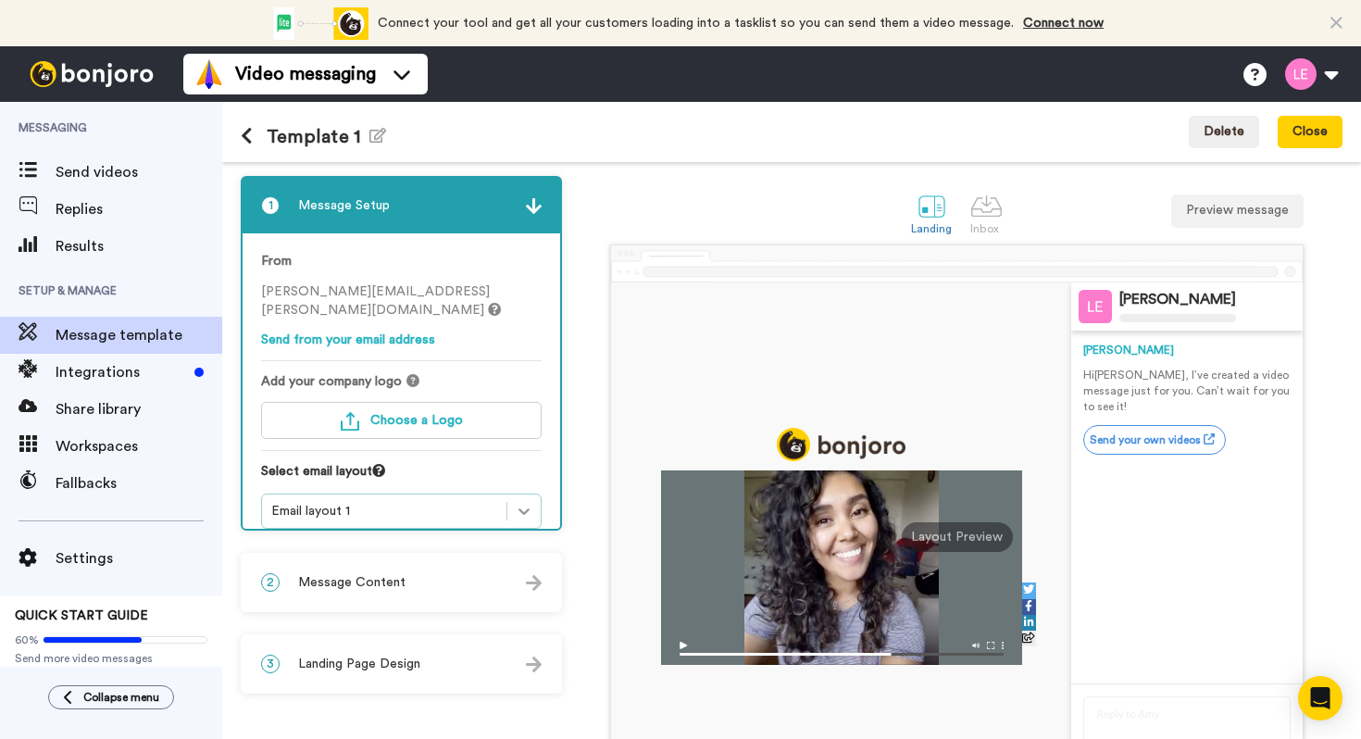
click at [527, 508] on icon at bounding box center [523, 511] width 11 height 6
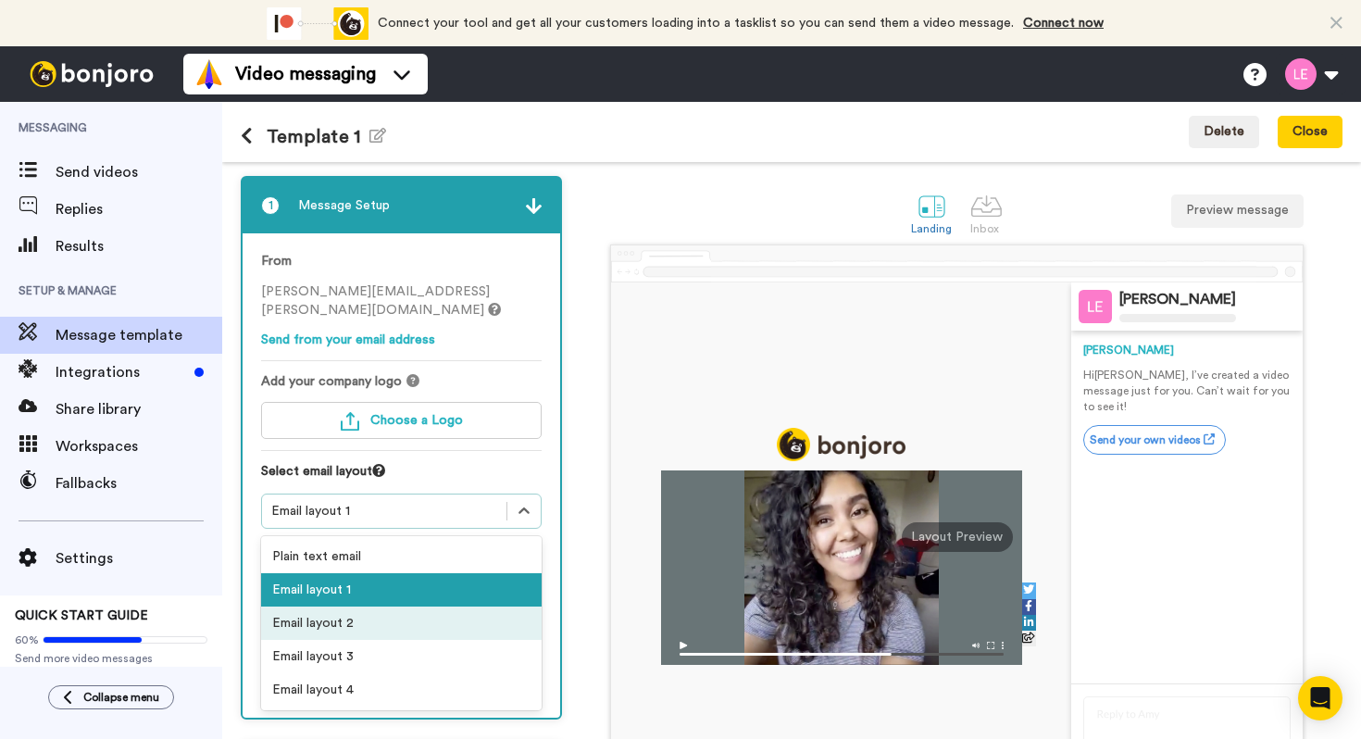
click at [499, 606] on div "Email layout 2" at bounding box center [401, 622] width 281 height 33
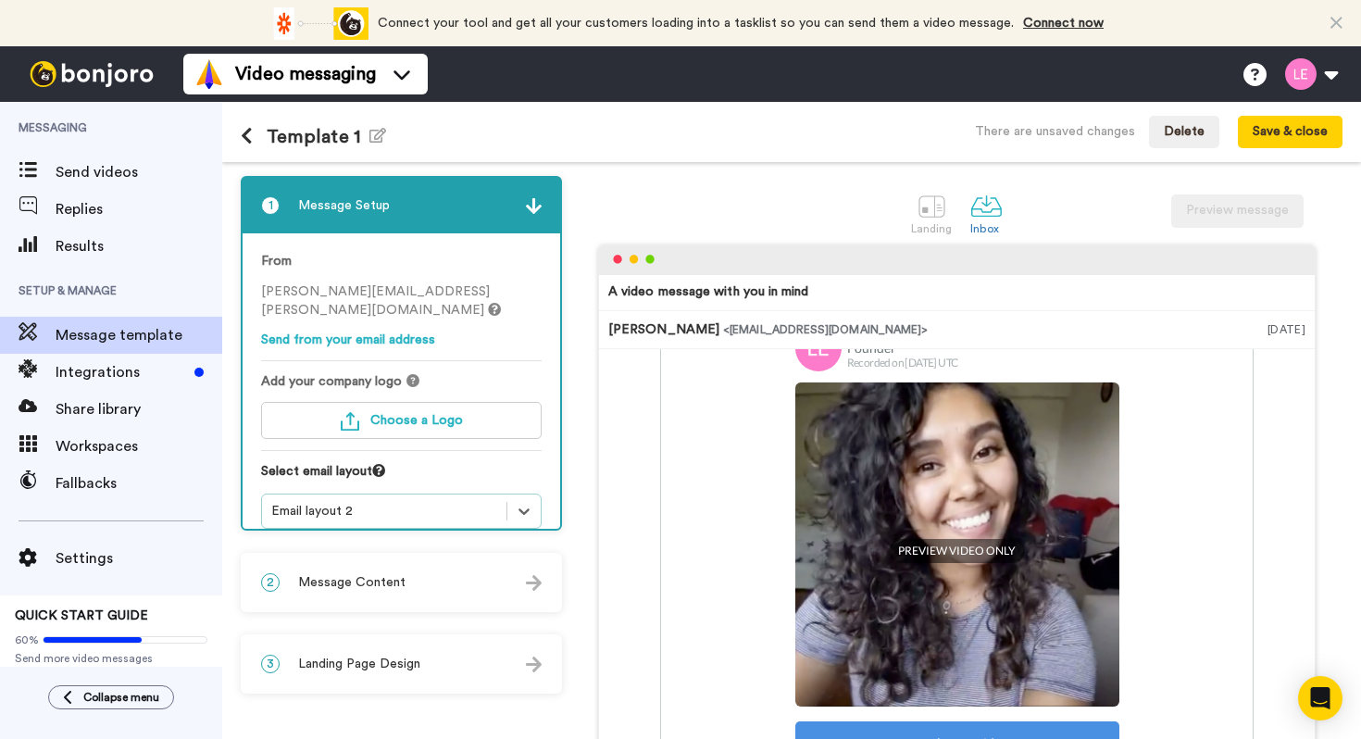
scroll to position [117, 0]
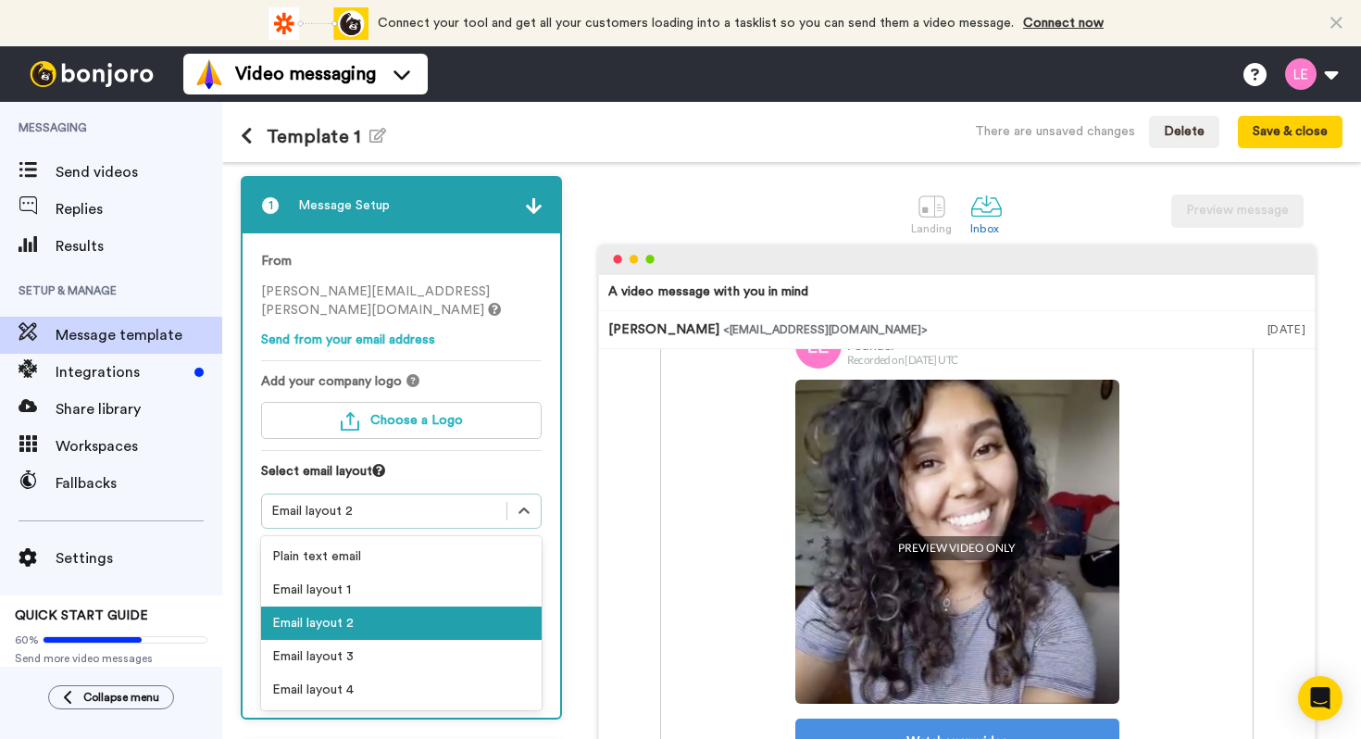
click at [470, 502] on div "Email layout 2" at bounding box center [384, 511] width 226 height 19
click at [435, 573] on div "Email layout 1" at bounding box center [401, 589] width 281 height 33
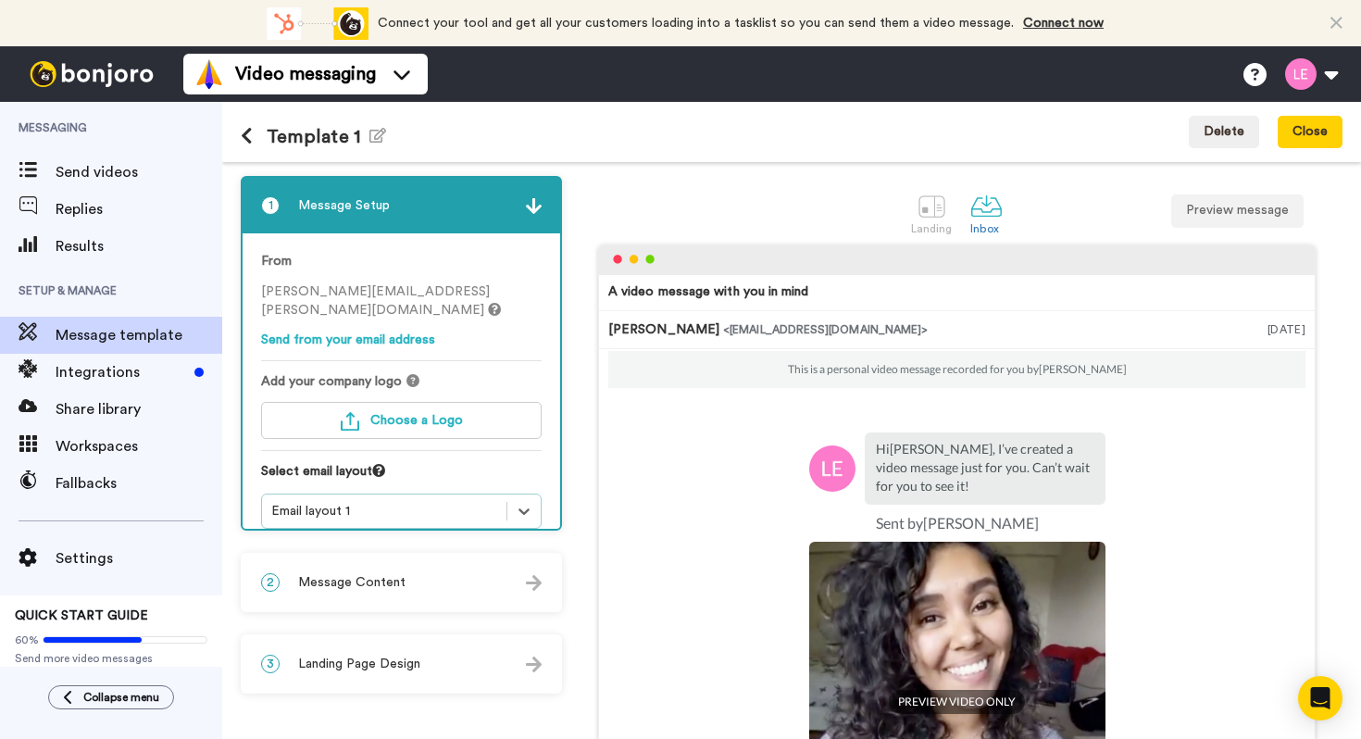
scroll to position [0, 0]
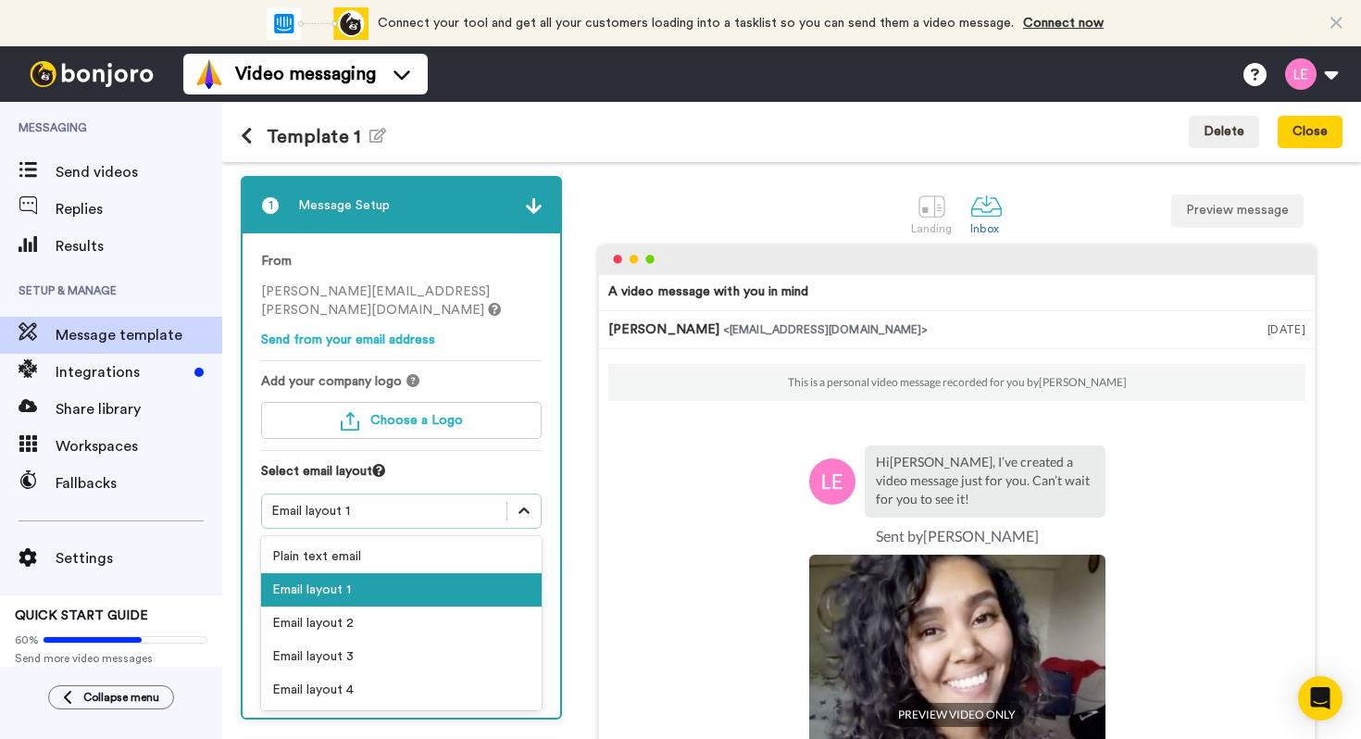
click at [520, 502] on icon at bounding box center [524, 511] width 19 height 19
click at [485, 540] on div "Plain text email" at bounding box center [401, 556] width 281 height 33
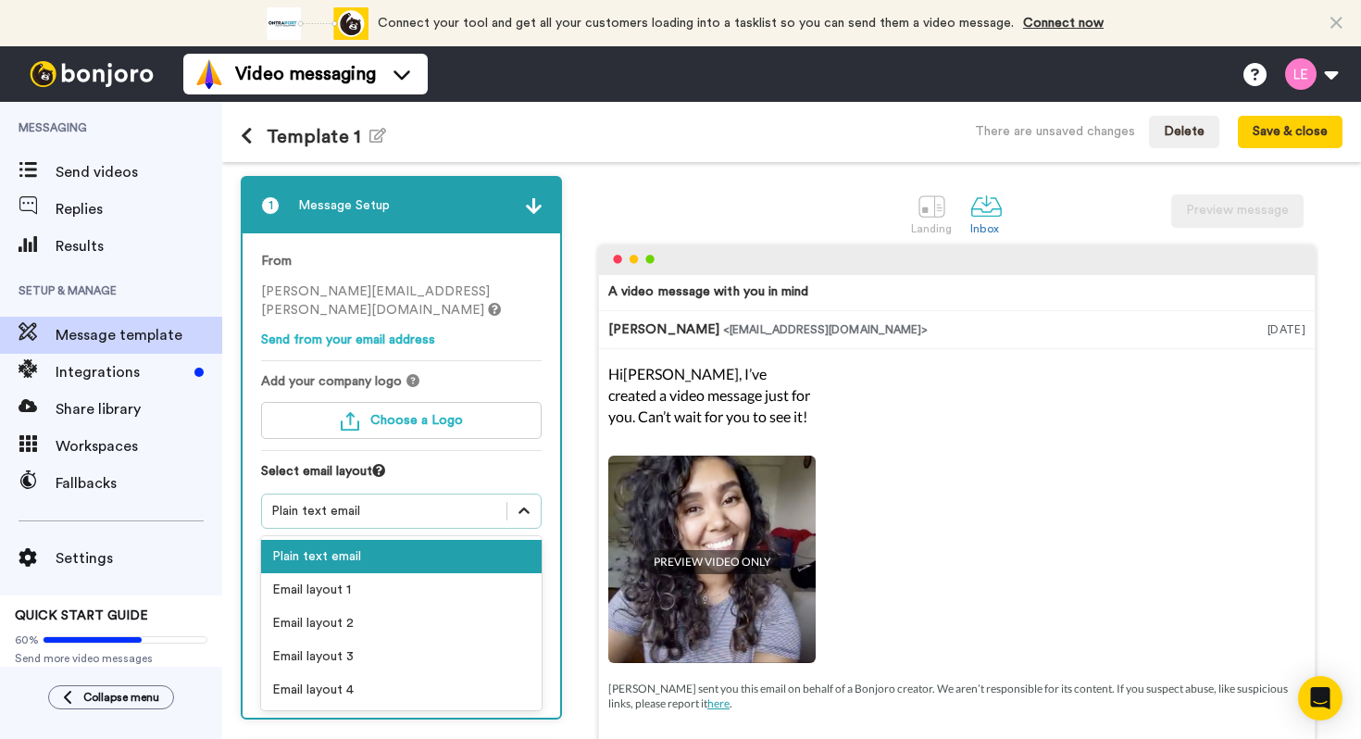
click at [524, 502] on icon at bounding box center [524, 511] width 19 height 19
click at [468, 573] on div "Email layout 1" at bounding box center [401, 589] width 281 height 33
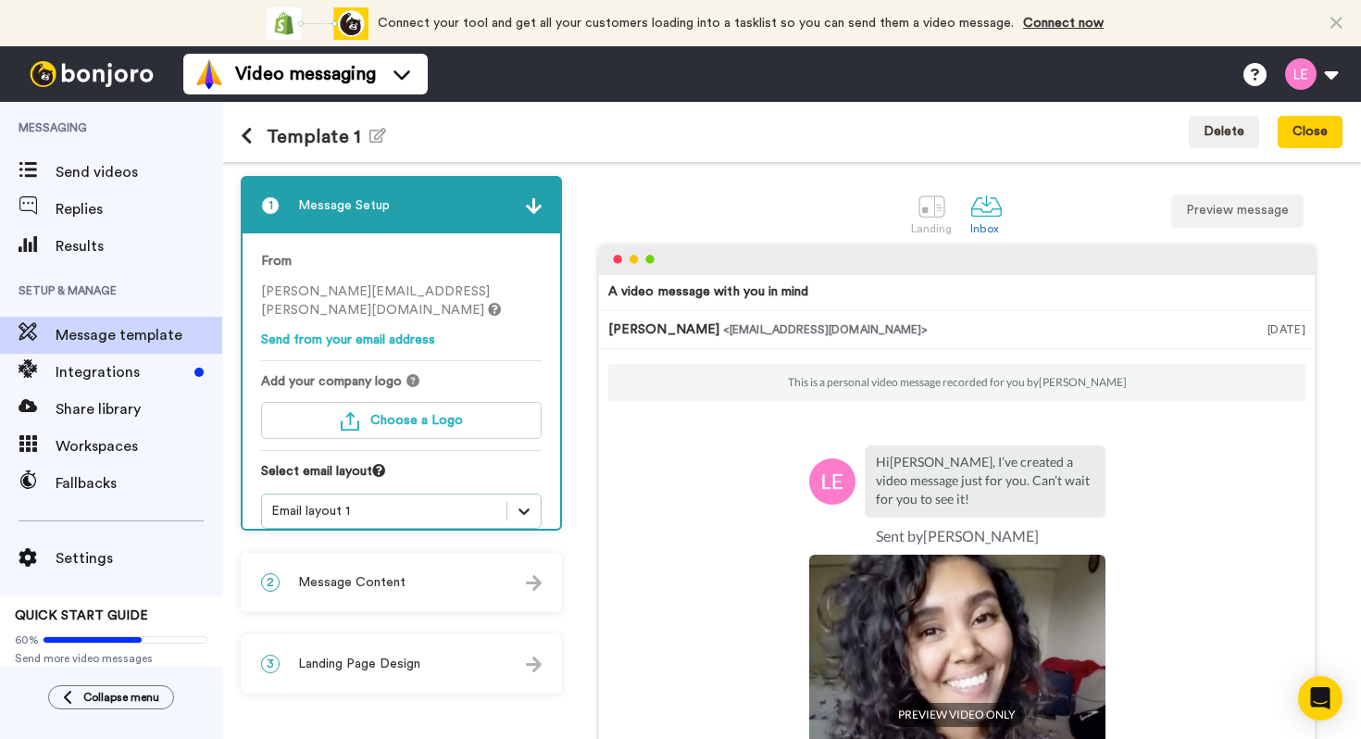
click at [519, 502] on icon at bounding box center [524, 511] width 19 height 19
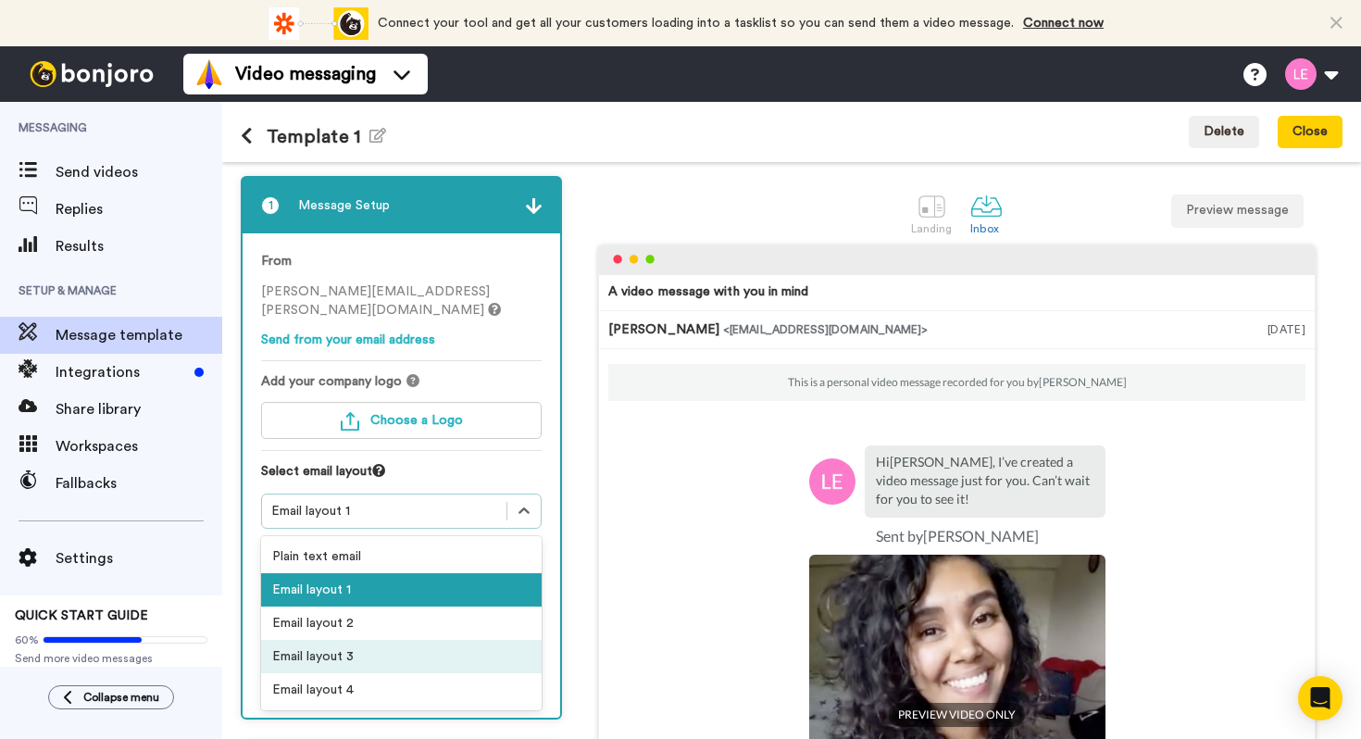
click at [478, 647] on div "Email layout 3" at bounding box center [401, 656] width 281 height 33
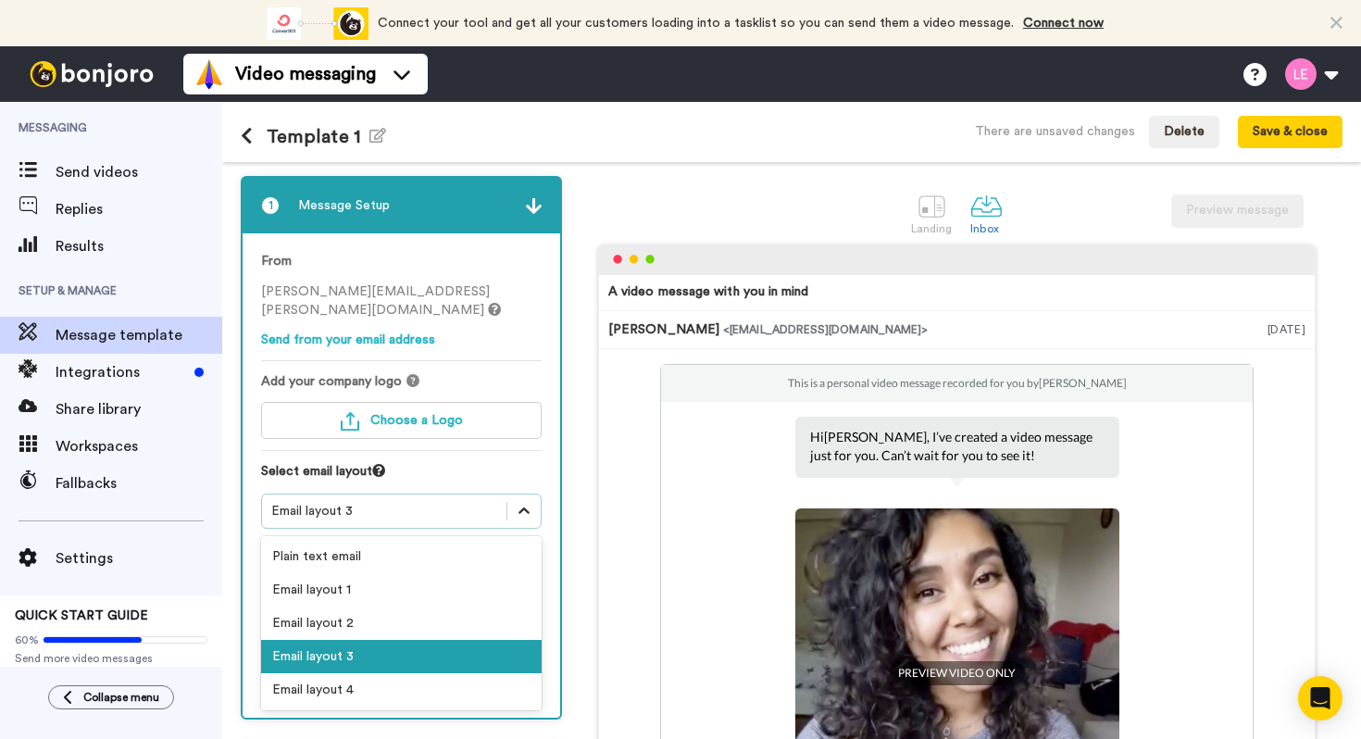
click at [525, 502] on icon at bounding box center [524, 511] width 19 height 19
click at [443, 673] on div "Email layout 4" at bounding box center [401, 689] width 281 height 33
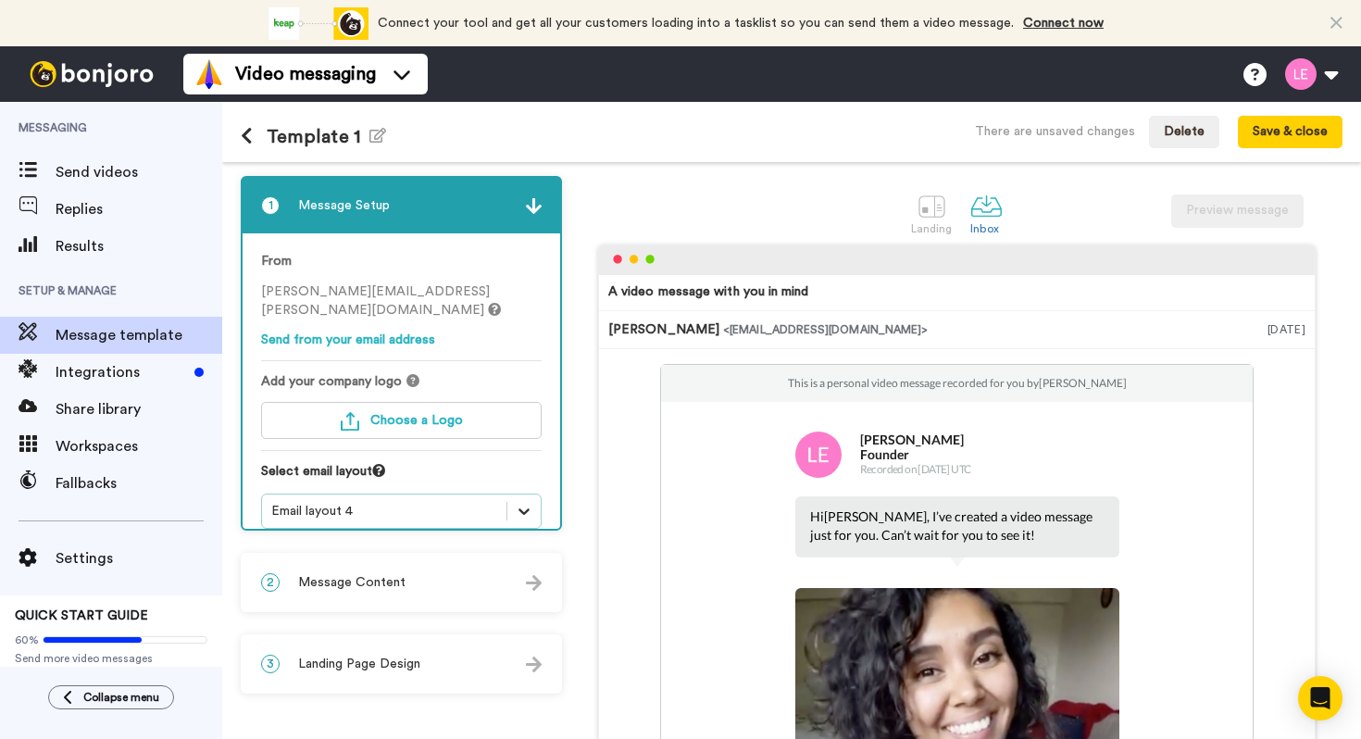
click at [525, 502] on icon at bounding box center [524, 511] width 19 height 19
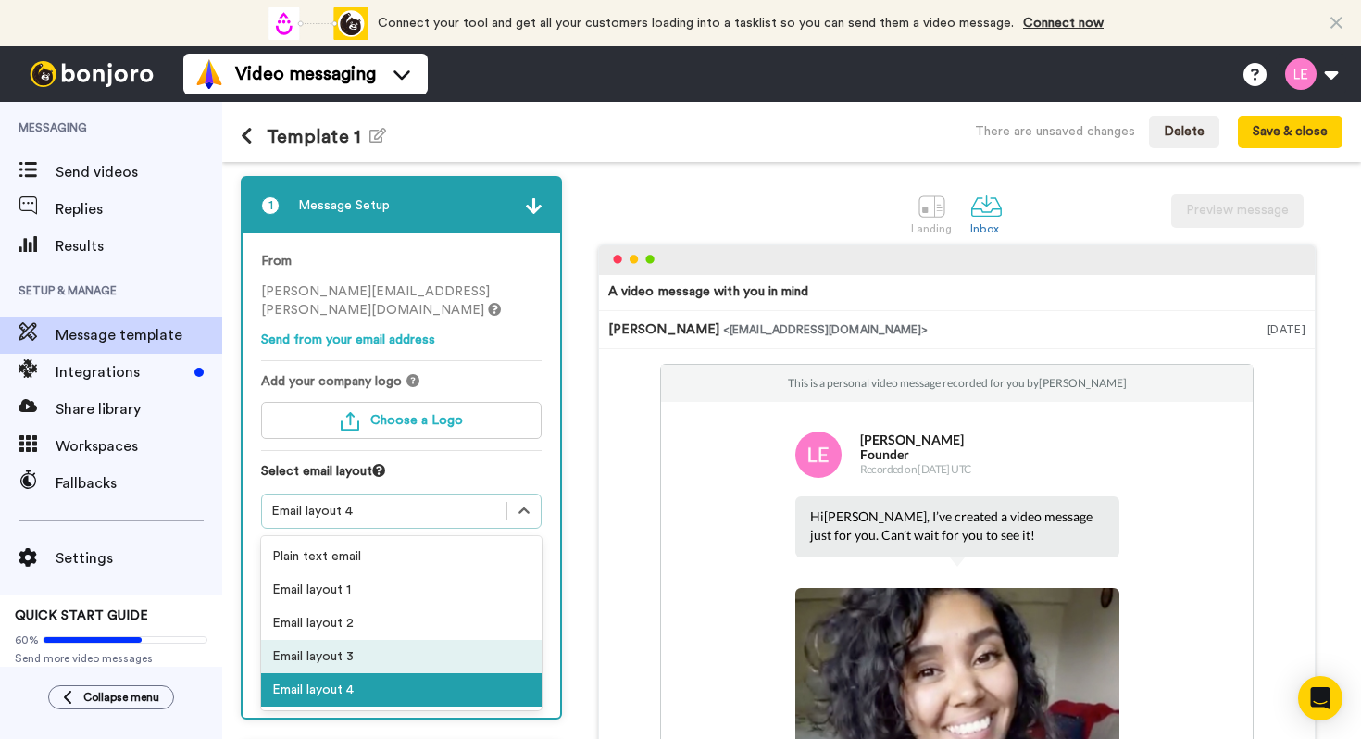
click at [457, 640] on div "Email layout 3" at bounding box center [401, 656] width 281 height 33
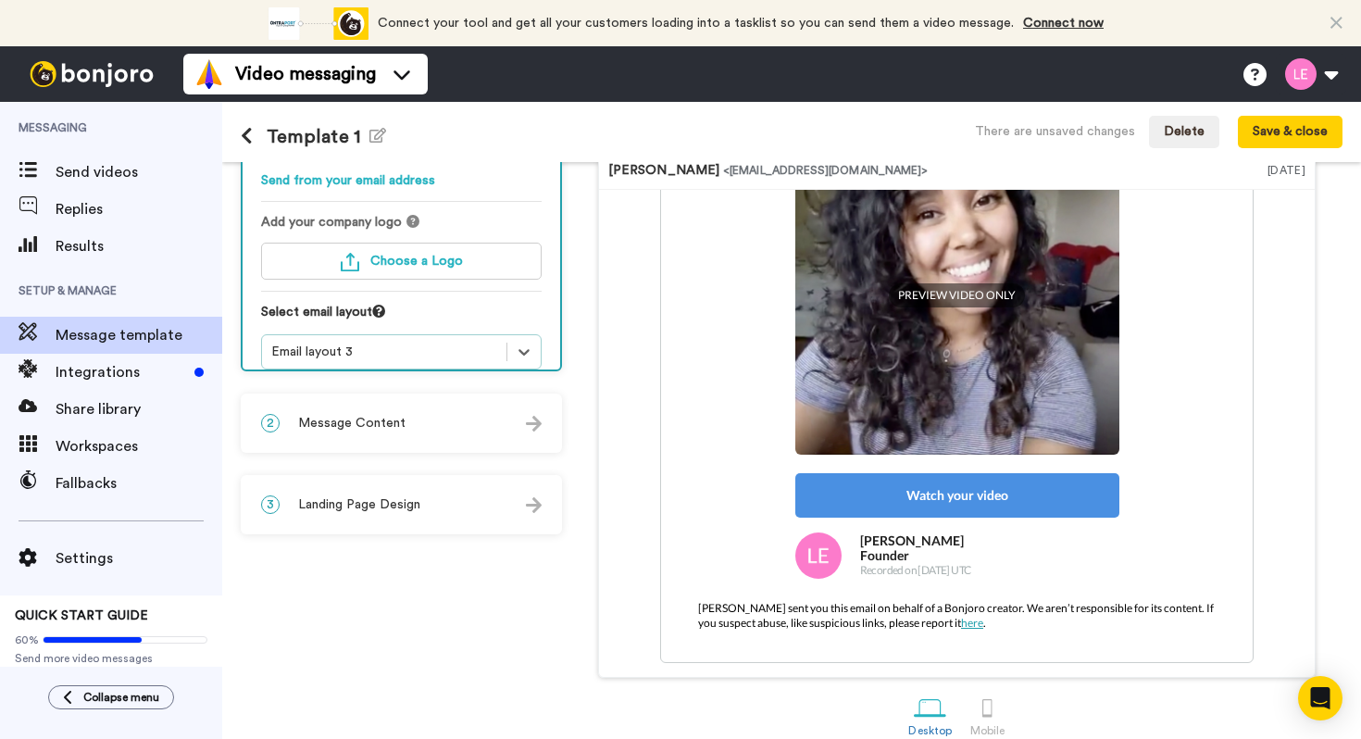
scroll to position [182, 0]
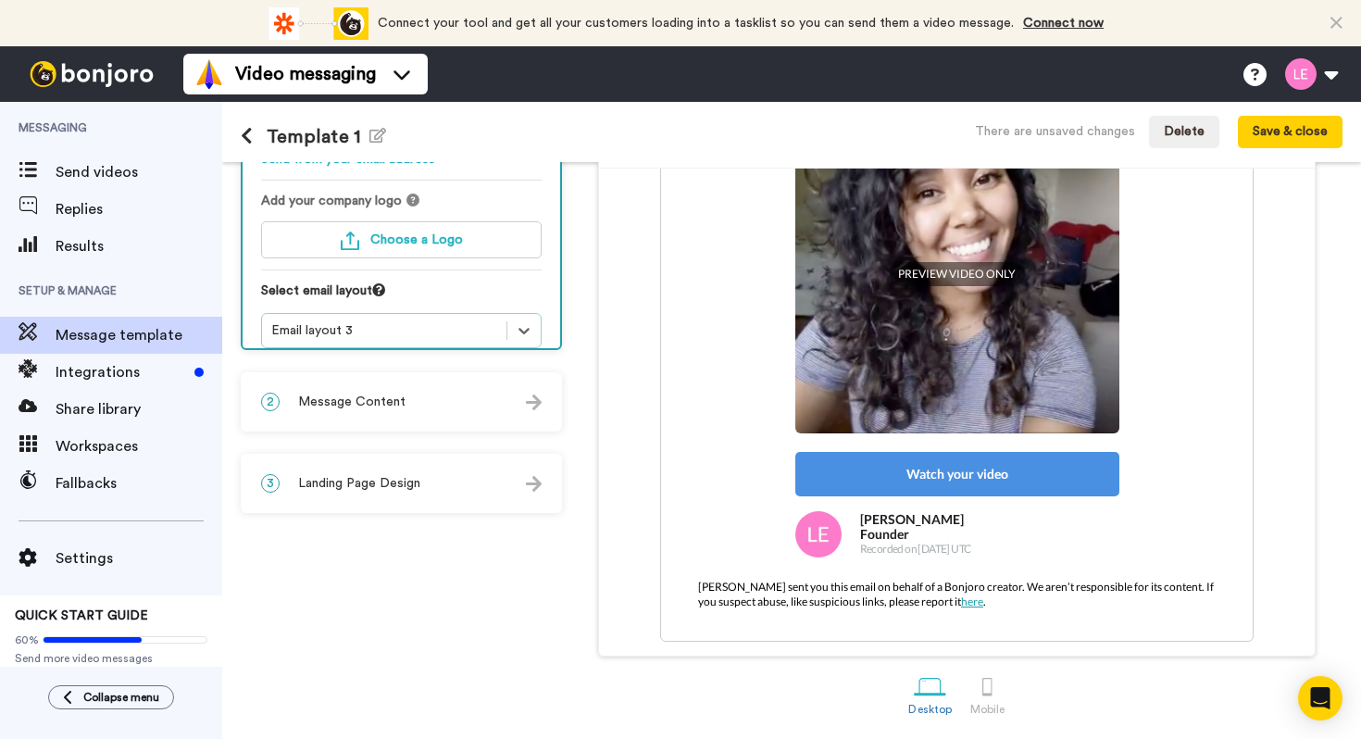
click at [531, 394] on img at bounding box center [534, 402] width 16 height 16
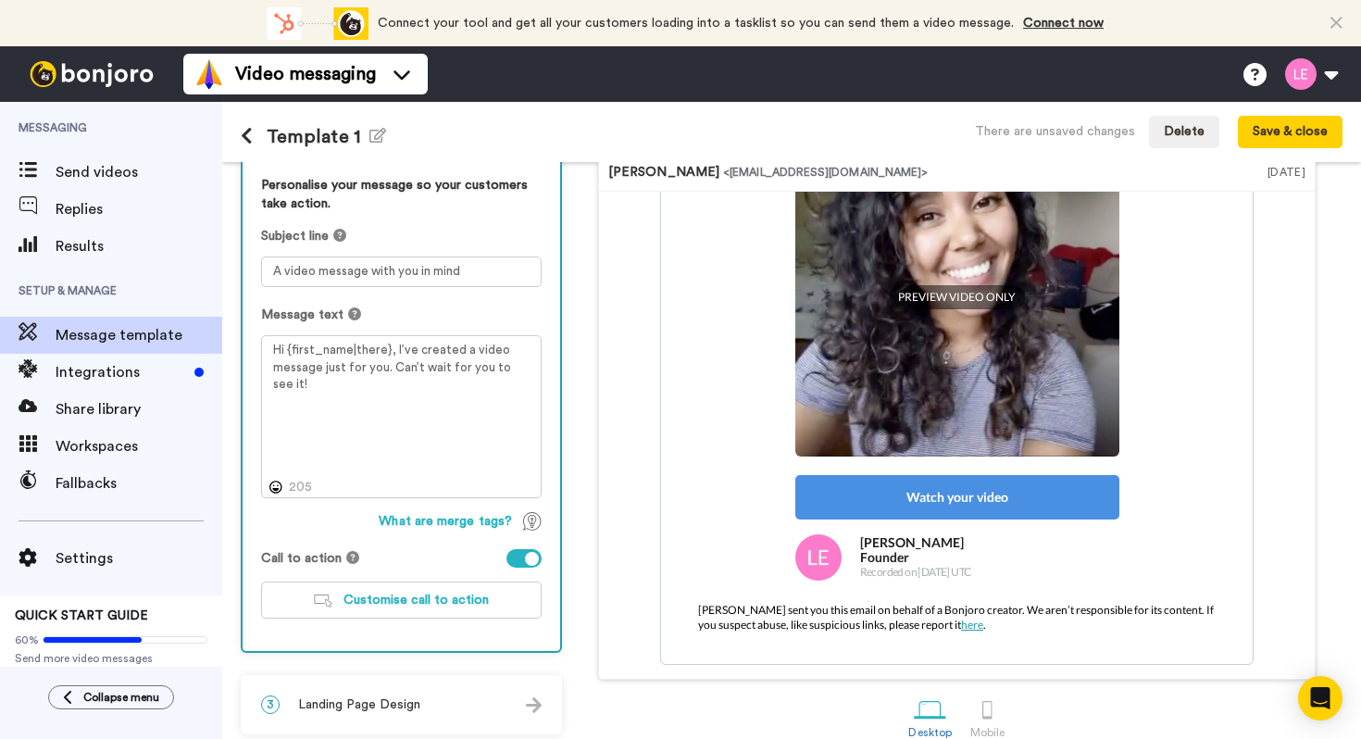
scroll to position [150, 0]
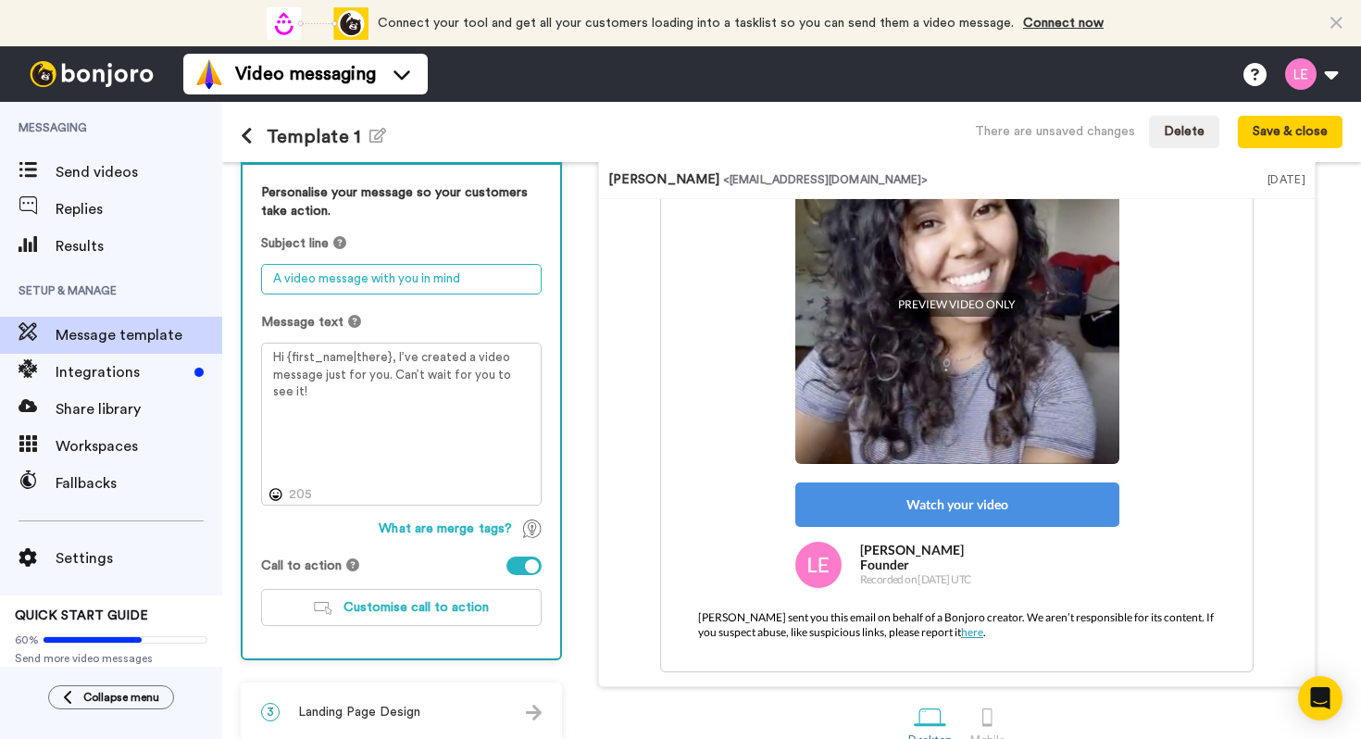
click at [455, 288] on textarea "A video message with you in mind" at bounding box center [401, 279] width 281 height 31
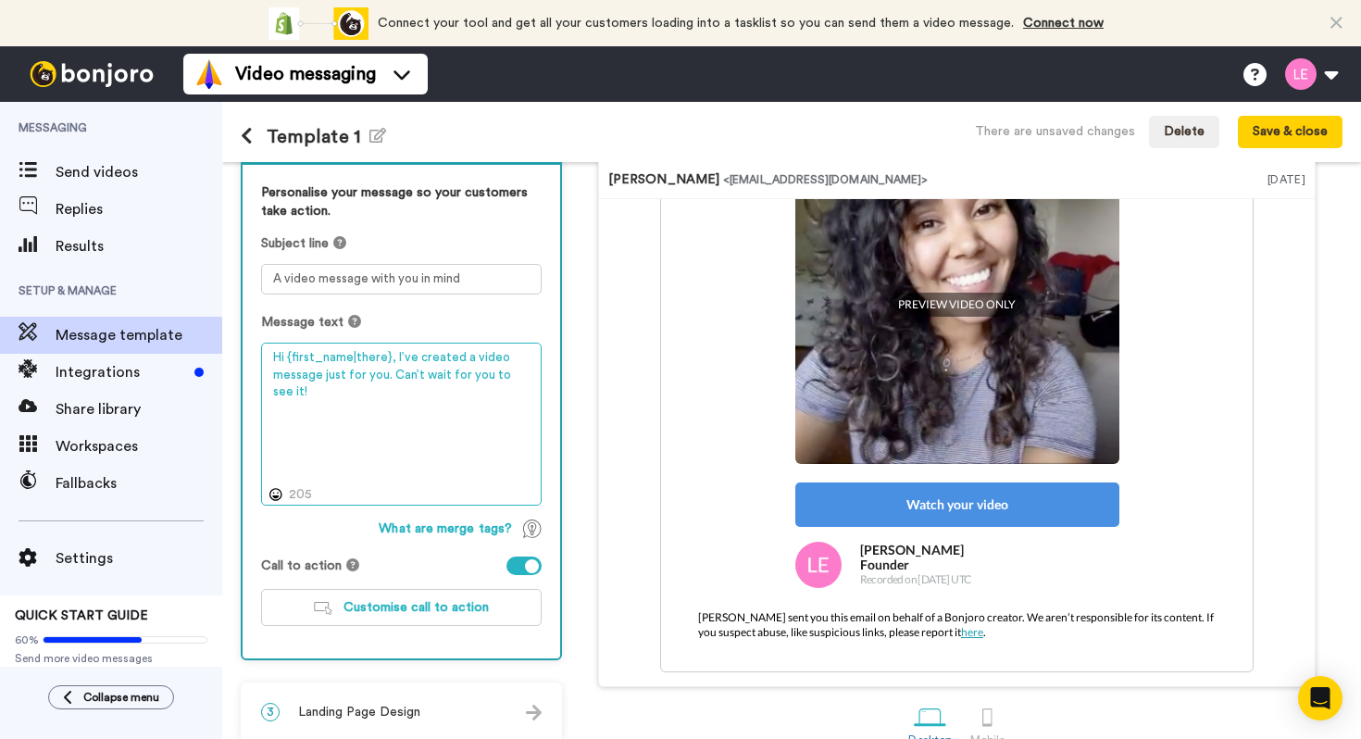
drag, startPoint x: 441, startPoint y: 398, endPoint x: 394, endPoint y: 381, distance: 49.2
click at [394, 382] on textarea "Hi {first_name|there}, I’ve created a video message just for you. Can’t wait fo…" at bounding box center [401, 424] width 281 height 163
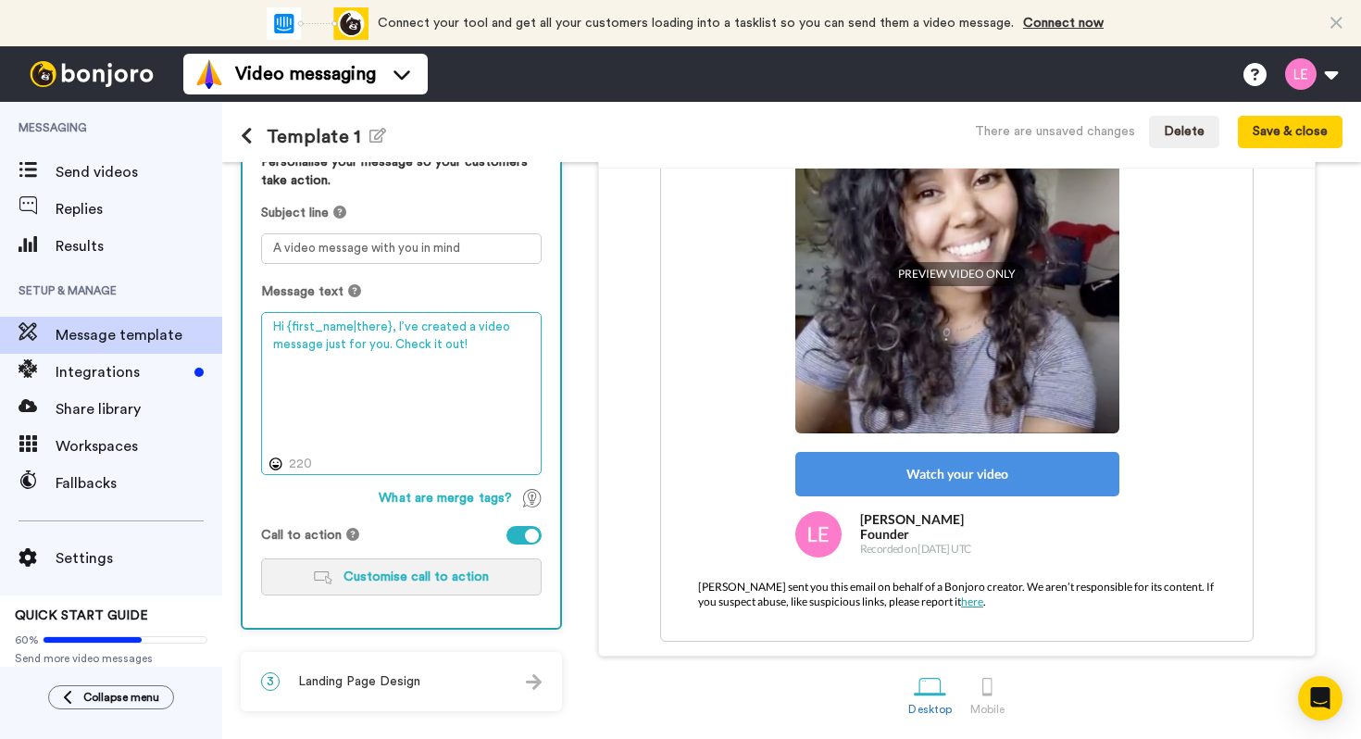
type textarea "Hi {first_name|there}, I’ve created a video message just for you. Check it out!"
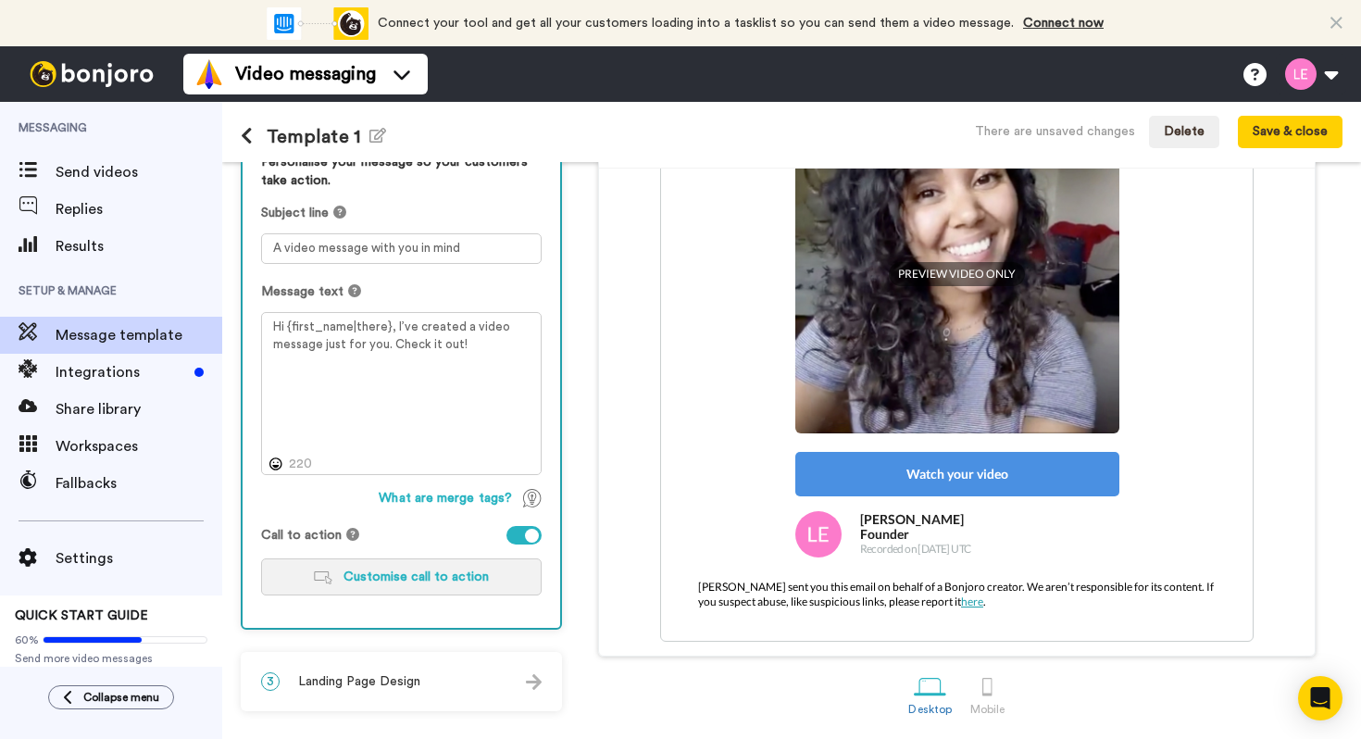
click at [502, 570] on button "Customise call to action" at bounding box center [401, 576] width 281 height 37
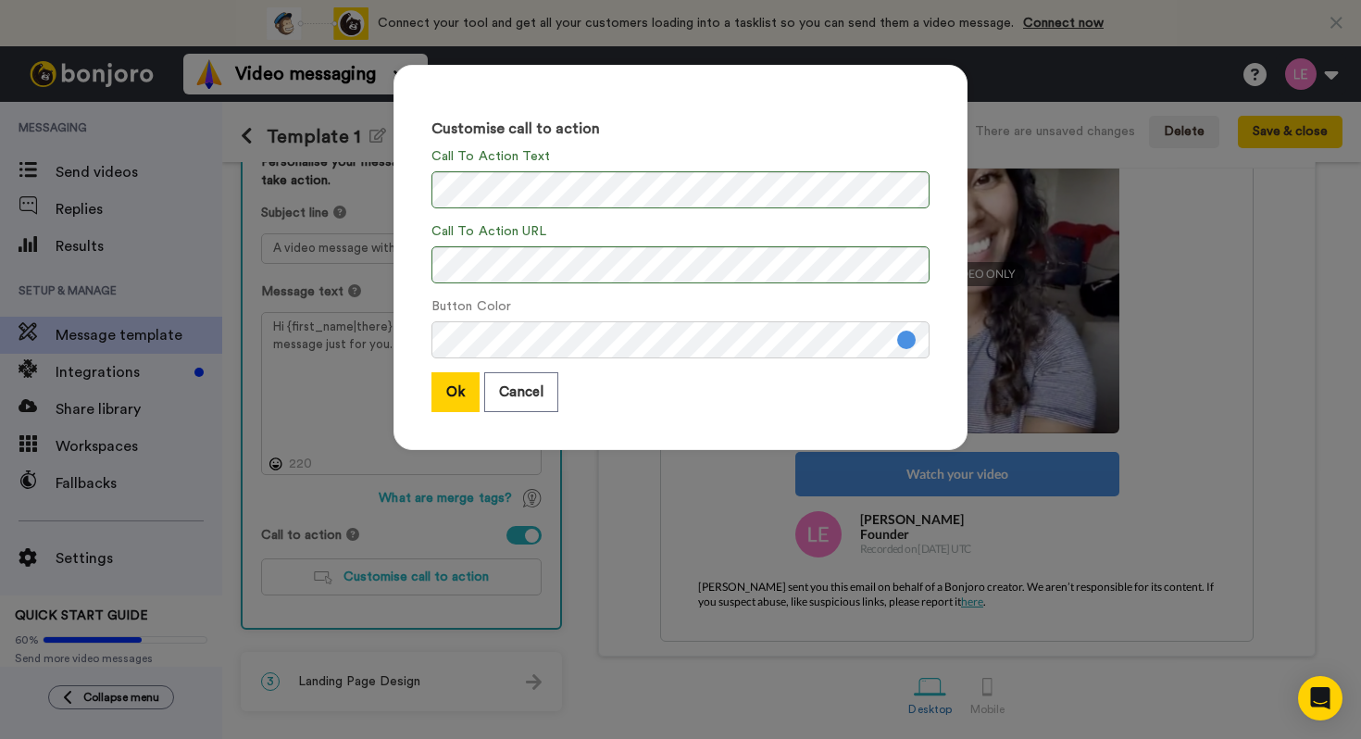
click at [460, 425] on div "Customise call to action Call To Action Text Call To Action URL Button Color Ok…" at bounding box center [680, 257] width 574 height 385
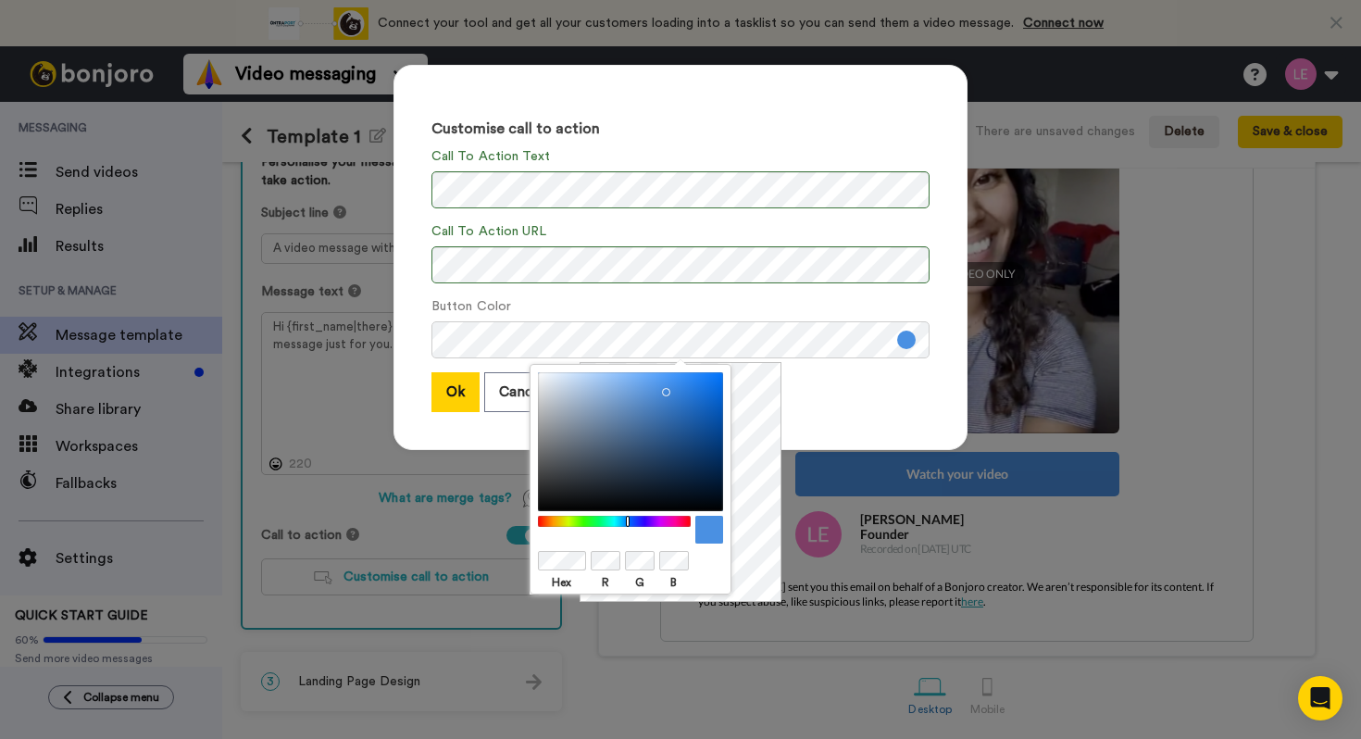
click at [522, 557] on body "Connect your tool now! Connect your tool and get all your customers loading int…" at bounding box center [680, 369] width 1361 height 739
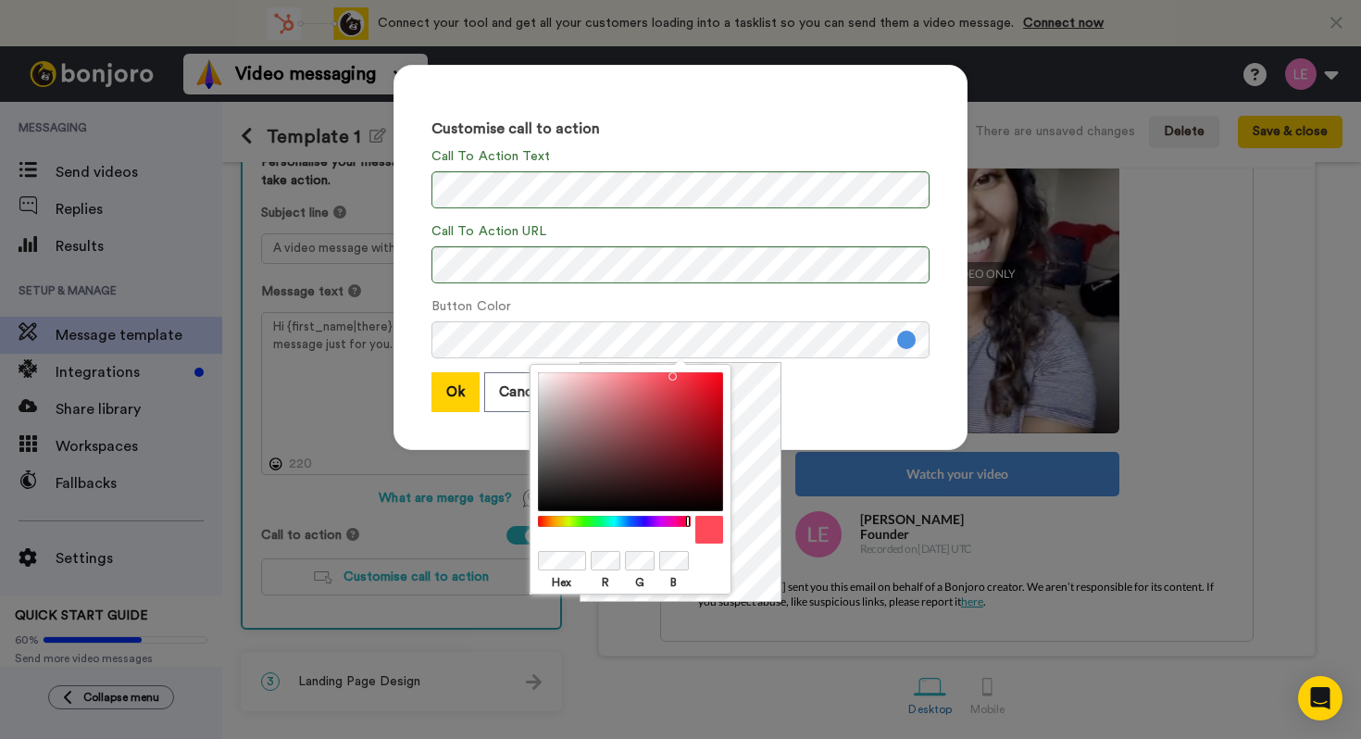
click at [599, 539] on div at bounding box center [630, 530] width 185 height 28
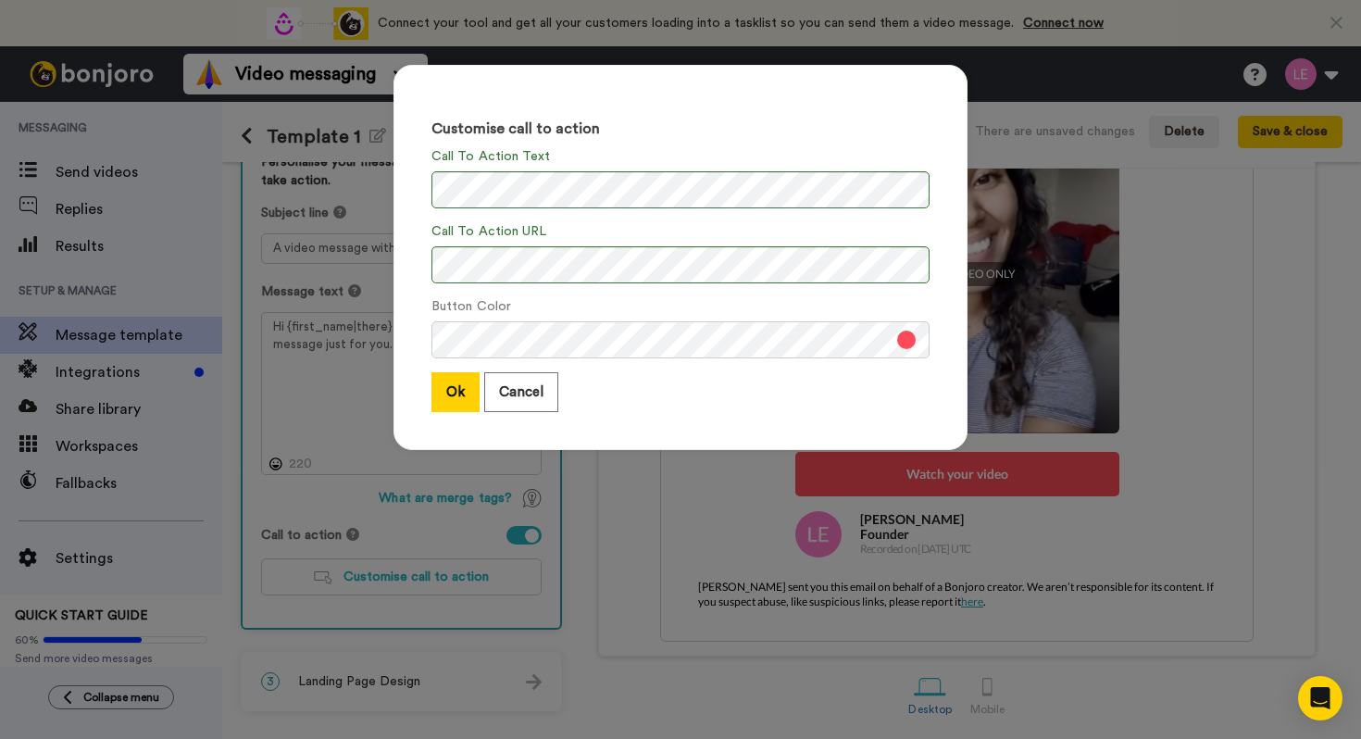
click at [490, 450] on div "Customise call to action Call To Action Text Call To Action URL Button Color Ok…" at bounding box center [680, 266] width 611 height 441
click at [462, 402] on button "Ok" at bounding box center [455, 392] width 48 height 40
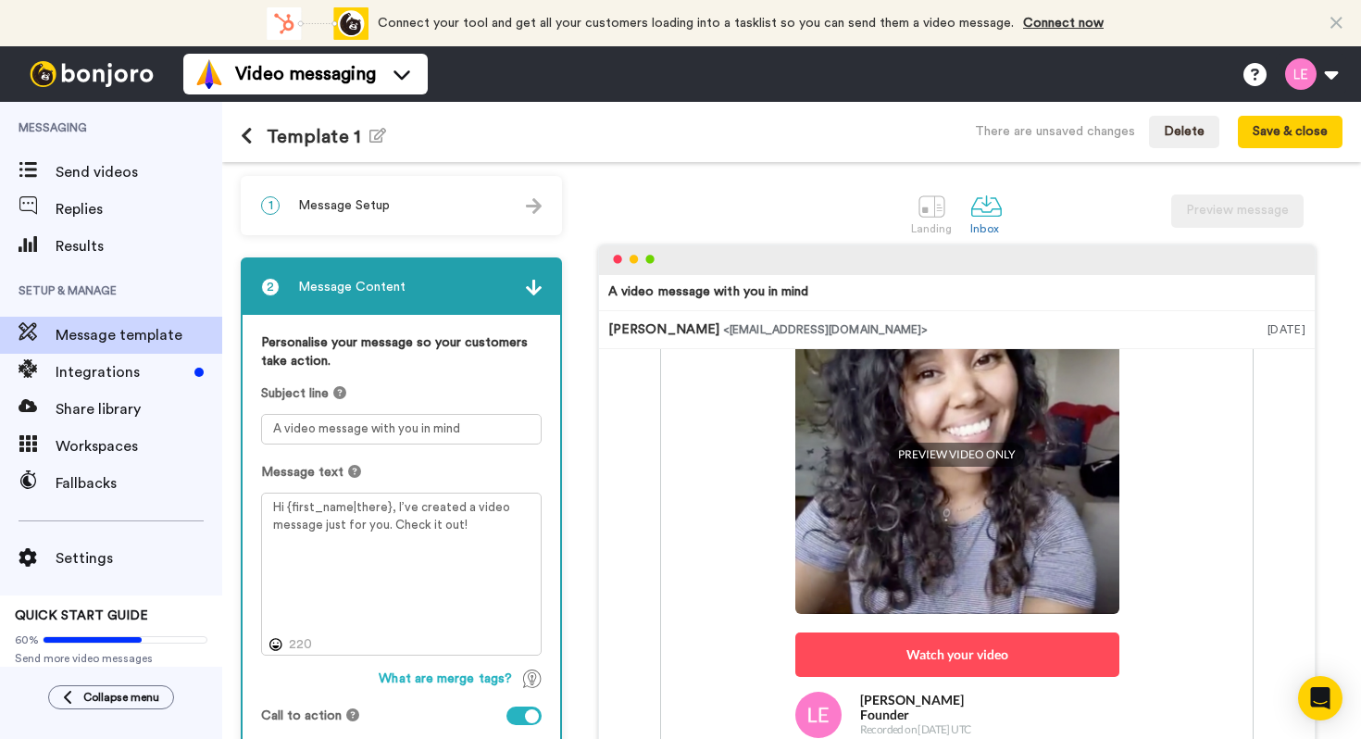
scroll to position [0, 0]
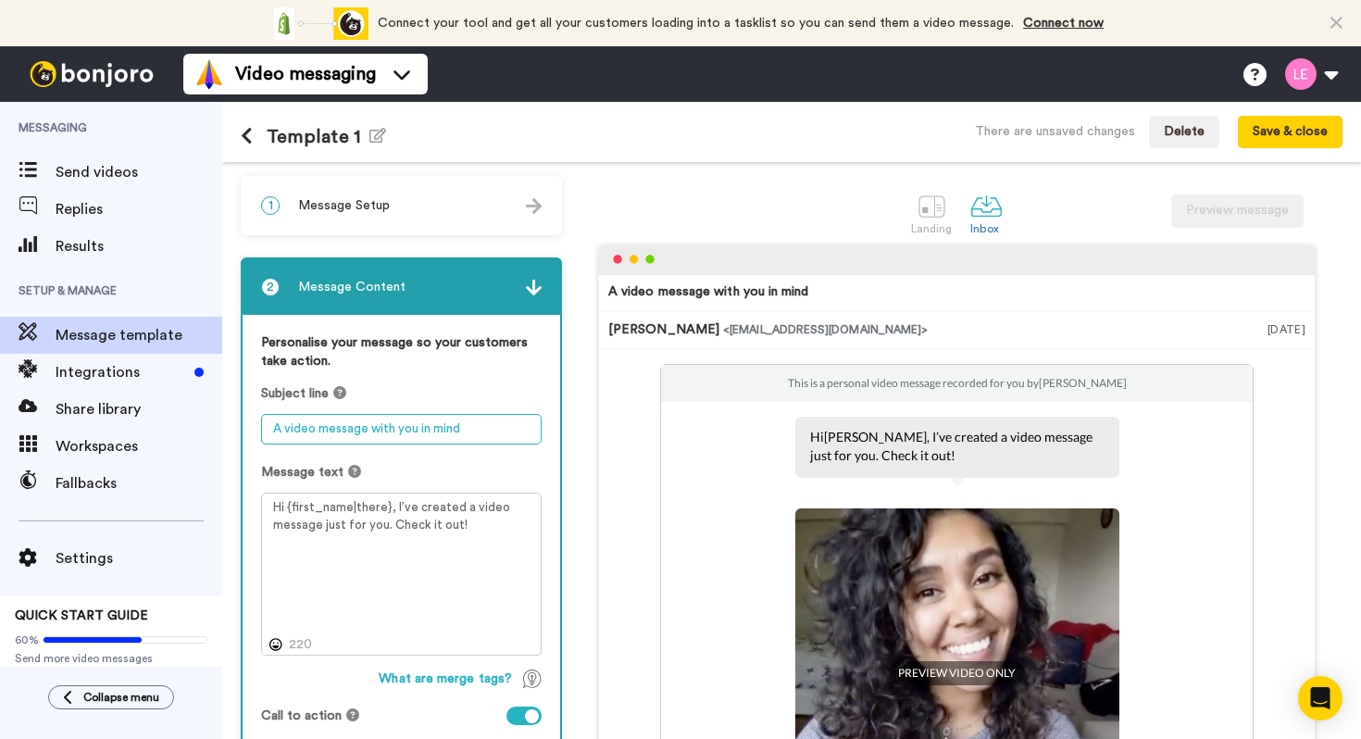
click at [482, 431] on textarea "A video message with you in mind" at bounding box center [401, 429] width 281 height 31
drag, startPoint x: 482, startPoint y: 431, endPoint x: 368, endPoint y: 434, distance: 113.9
click at [368, 434] on textarea "A video message with you in mind" at bounding box center [401, 429] width 281 height 31
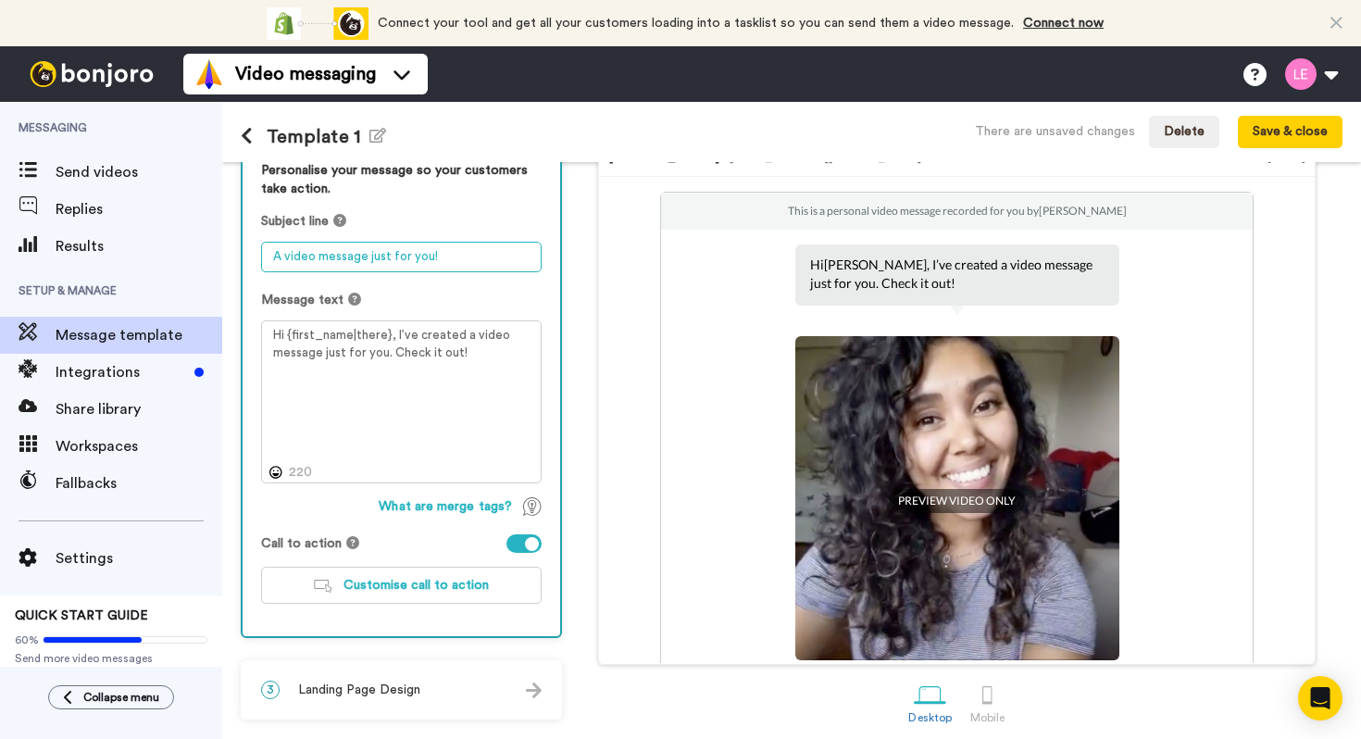
scroll to position [182, 0]
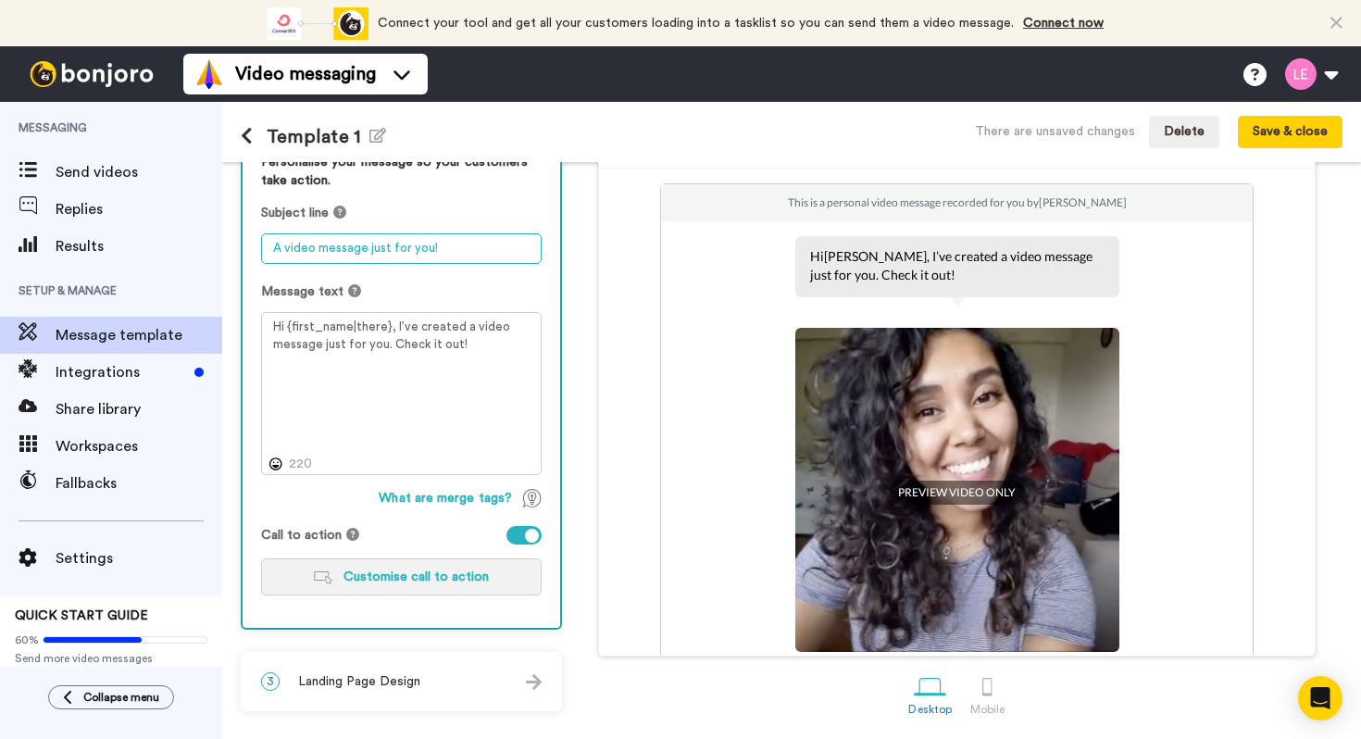
type textarea "A video message just for you!"
click at [455, 575] on span "Customise call to action" at bounding box center [415, 576] width 145 height 13
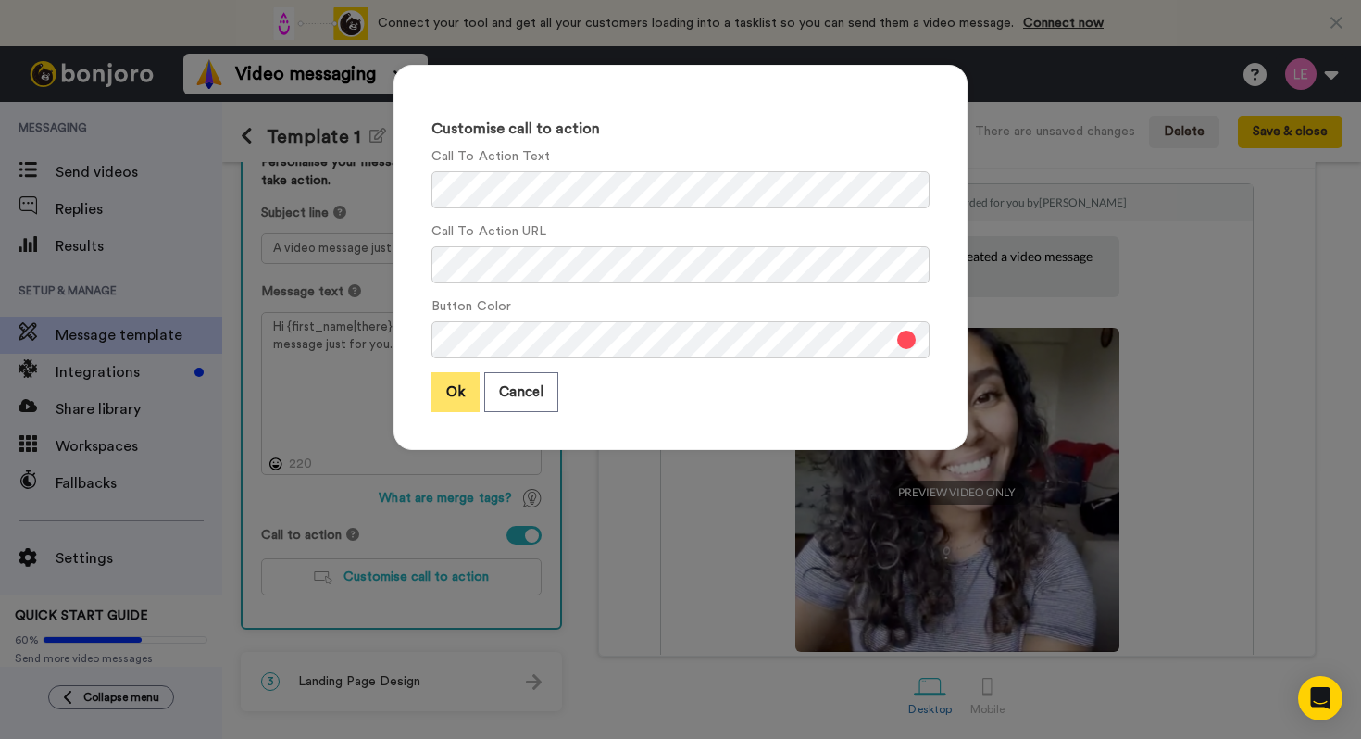
click at [451, 402] on button "Ok" at bounding box center [455, 392] width 48 height 40
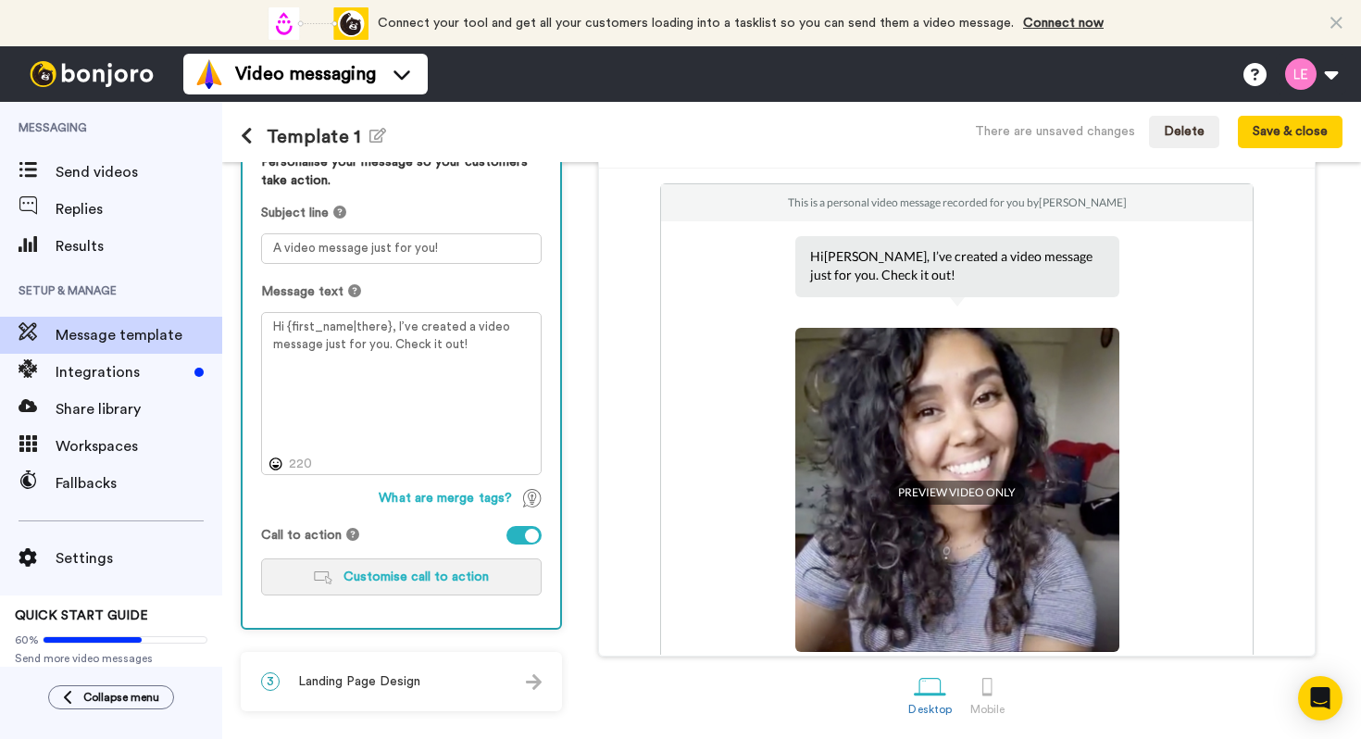
scroll to position [218, 0]
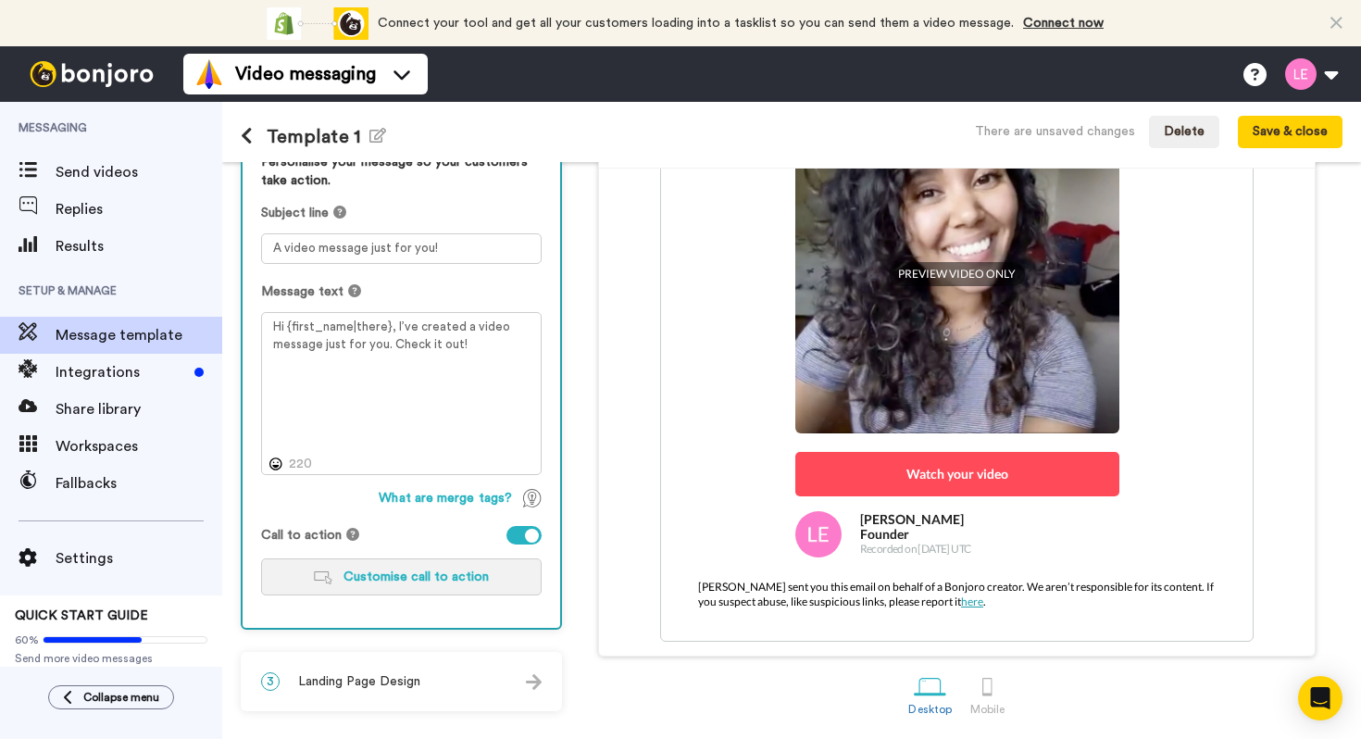
click at [331, 573] on img "button" at bounding box center [323, 577] width 19 height 13
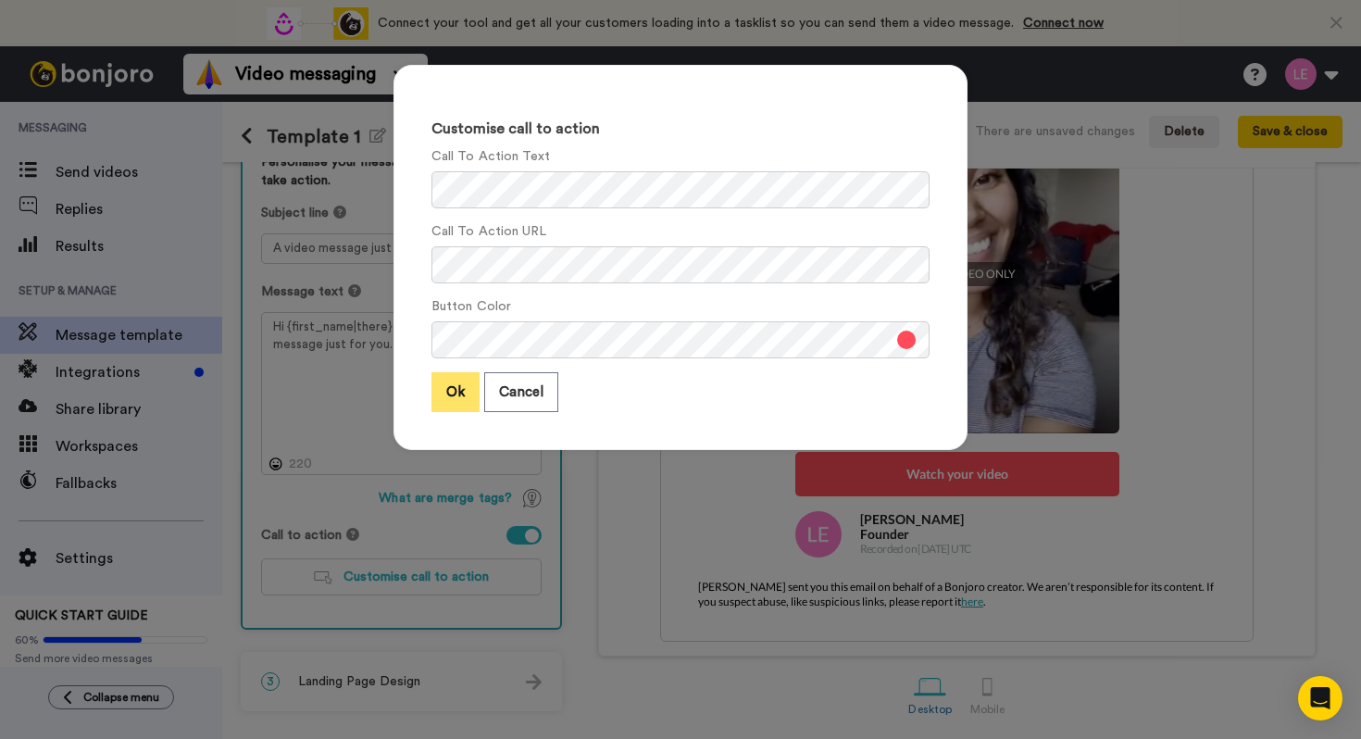
click at [466, 395] on button "Ok" at bounding box center [455, 392] width 48 height 40
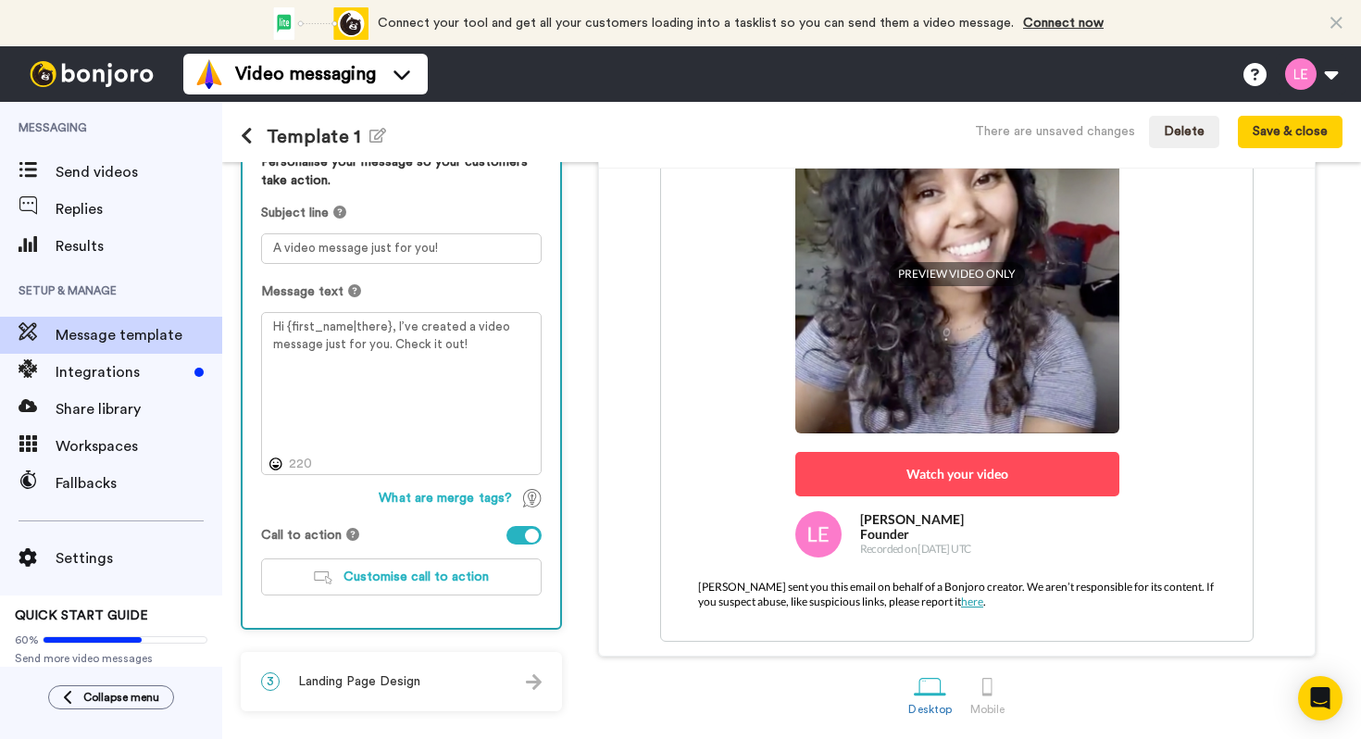
click at [443, 684] on div "3 Landing Page Design" at bounding box center [402, 682] width 318 height 56
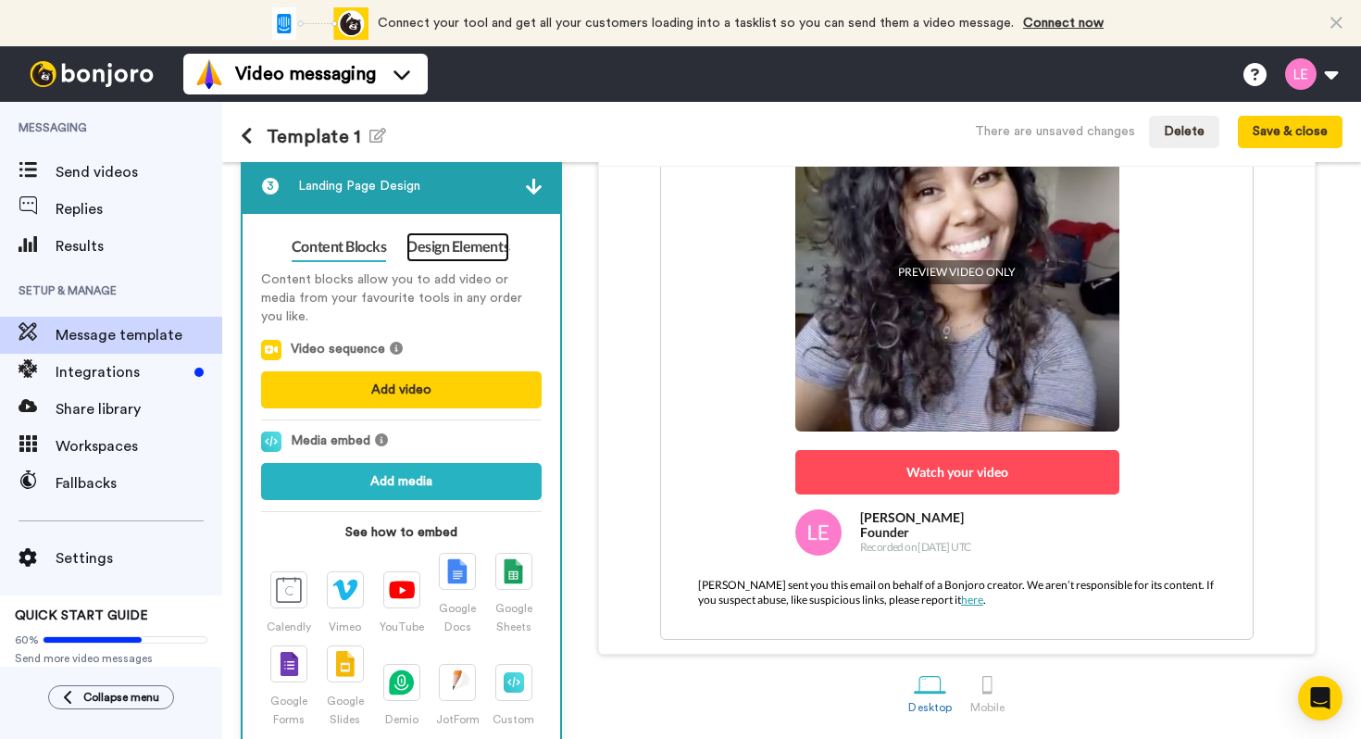
click at [476, 252] on link "Design Elements" at bounding box center [457, 247] width 103 height 30
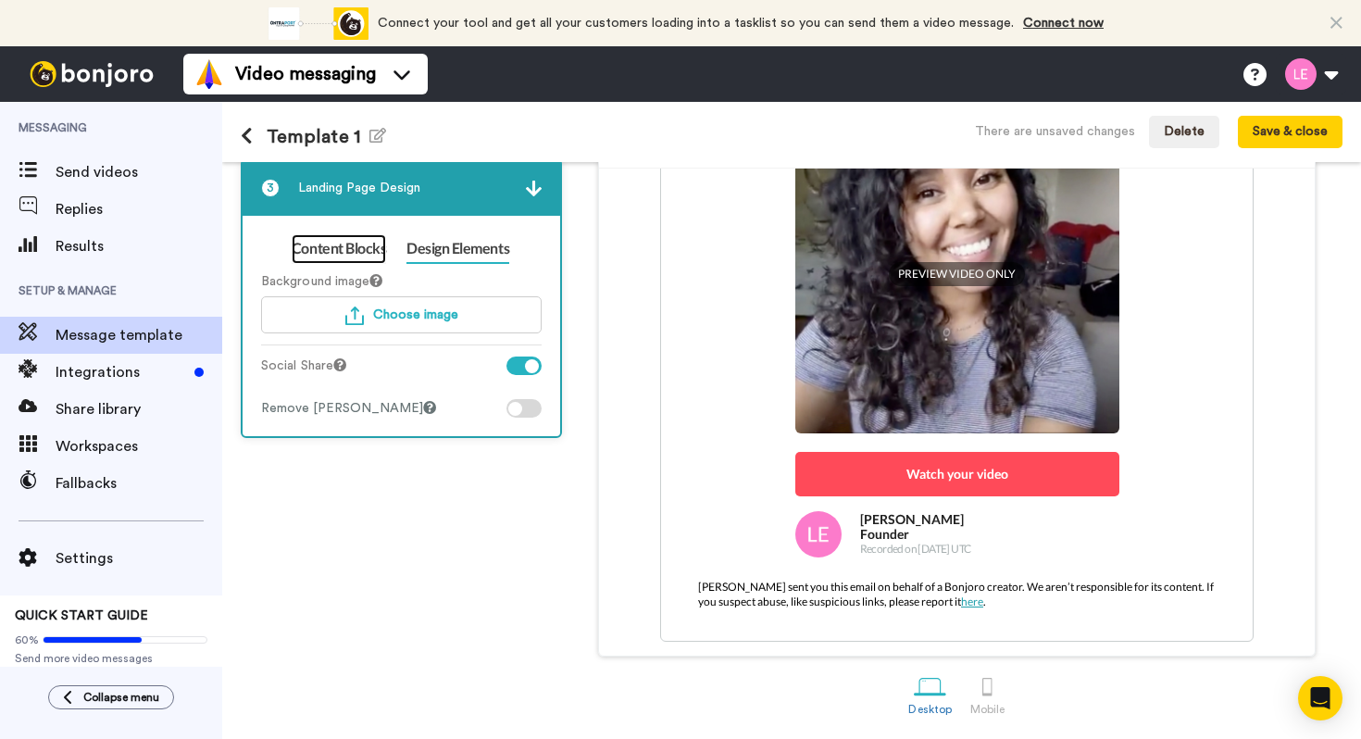
click at [352, 246] on link "Content Blocks" at bounding box center [339, 249] width 94 height 30
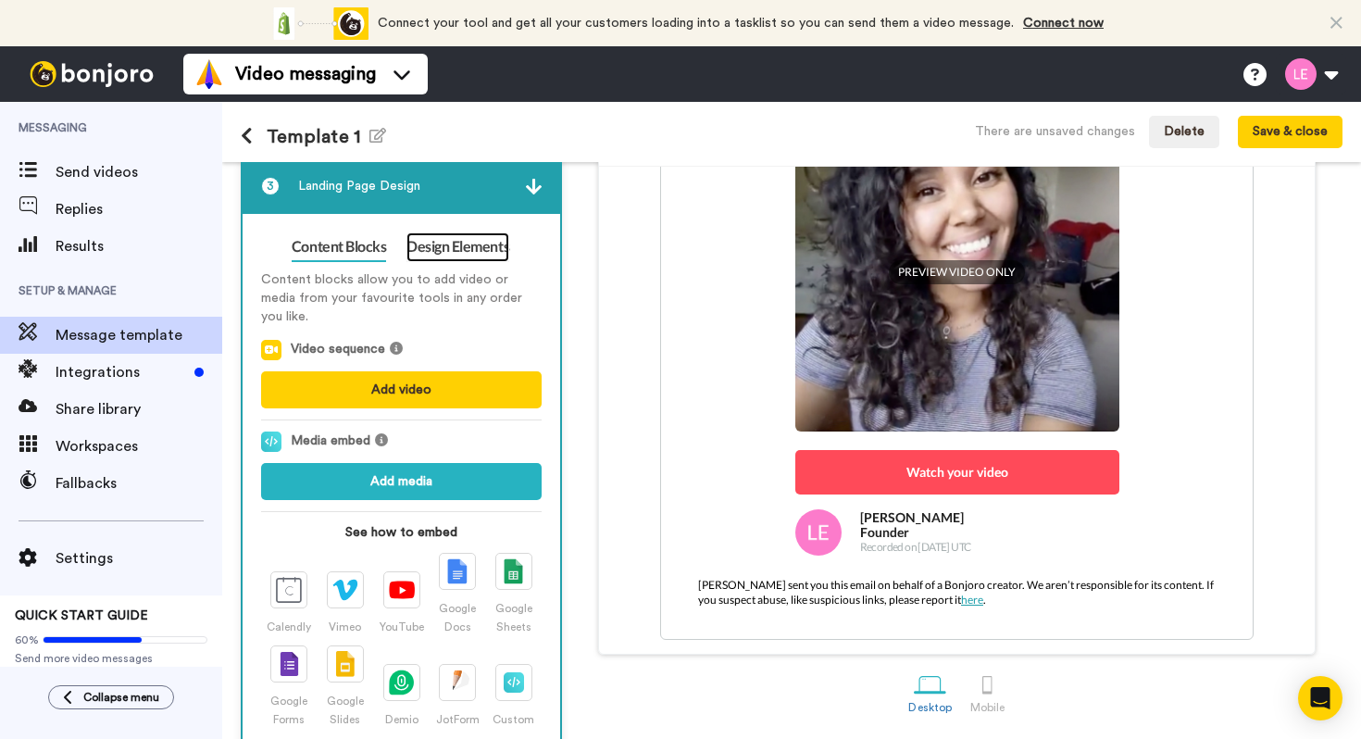
click at [437, 252] on link "Design Elements" at bounding box center [457, 247] width 103 height 30
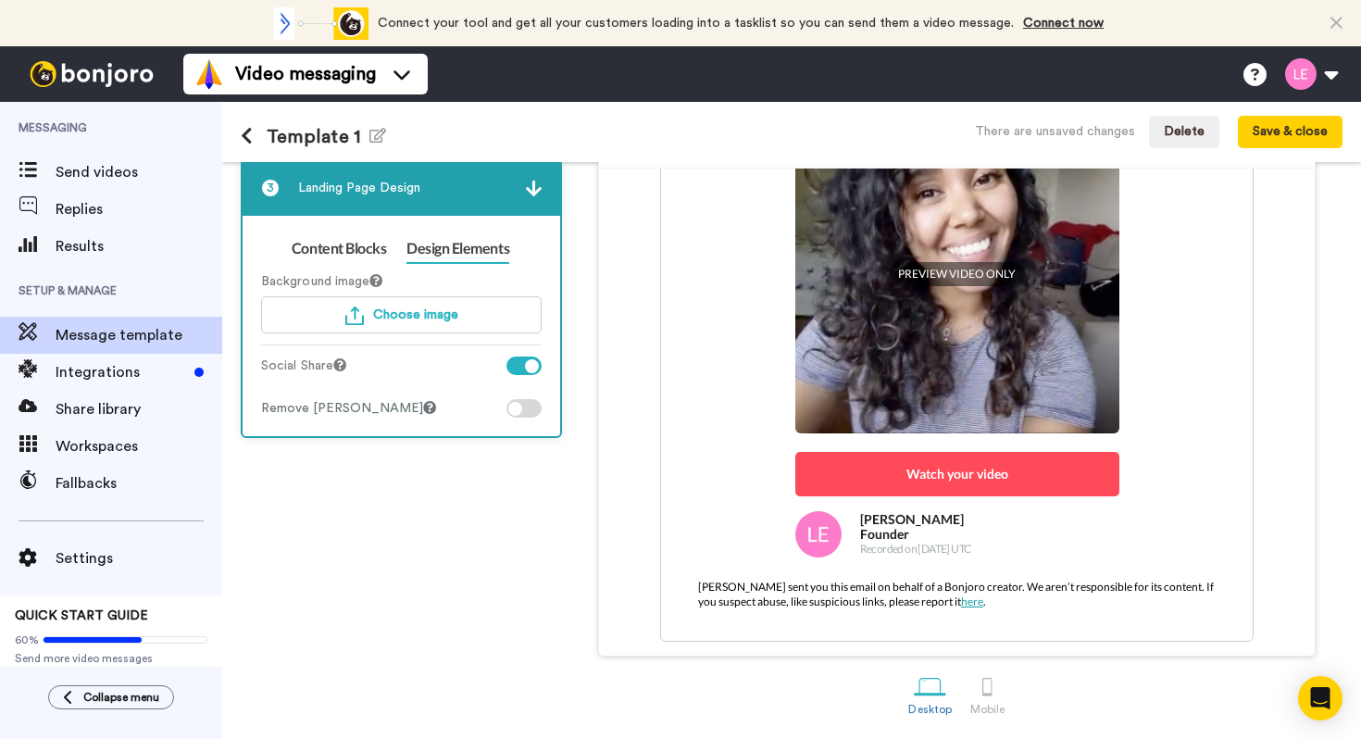
click at [515, 405] on div at bounding box center [515, 409] width 14 height 14
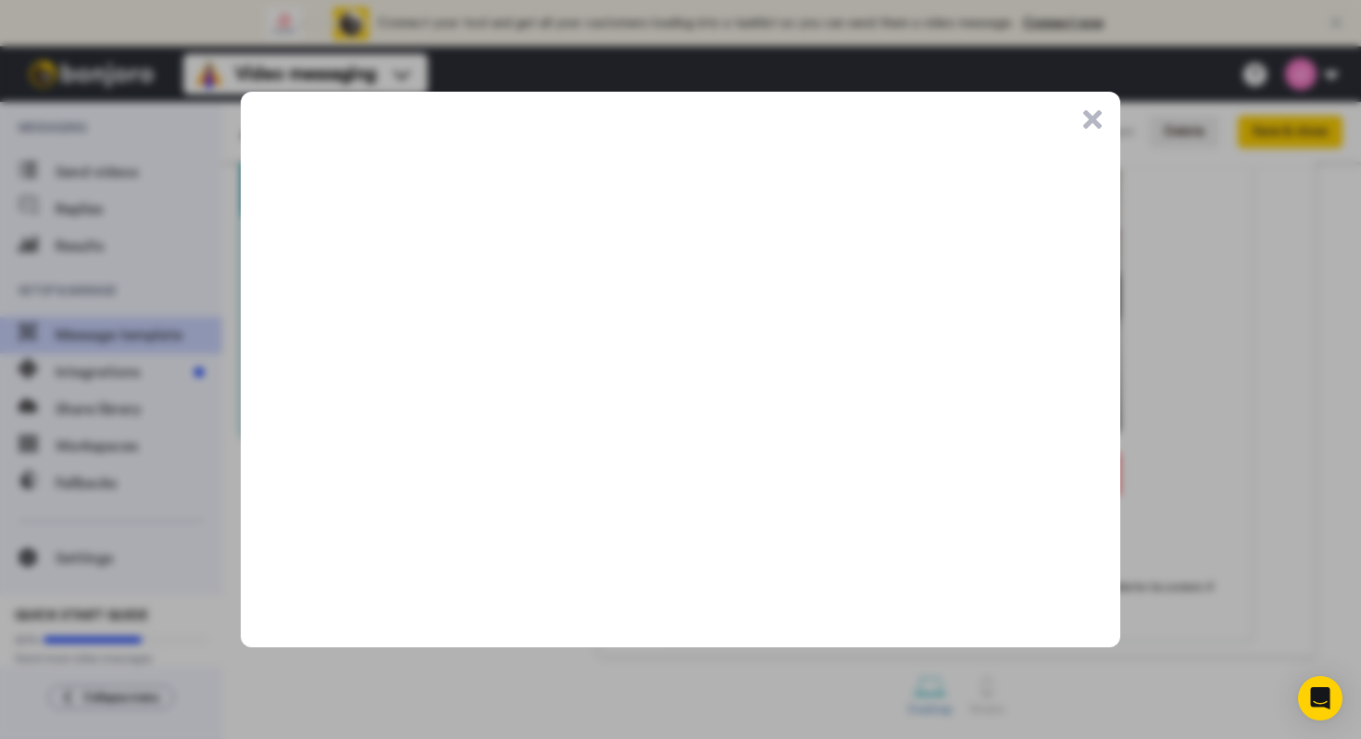
click at [1087, 122] on button ".cls-1{stroke-width:0px;}" at bounding box center [1092, 119] width 19 height 19
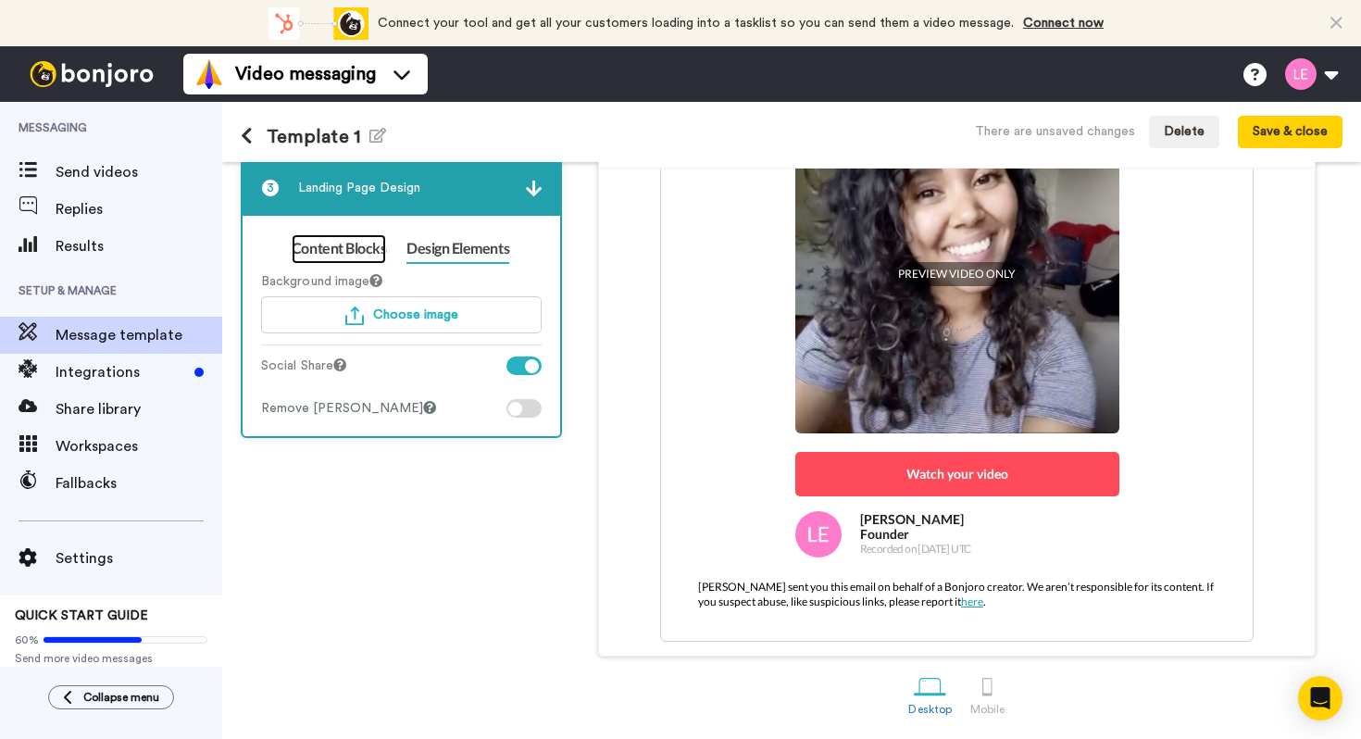
click at [356, 249] on link "Content Blocks" at bounding box center [339, 249] width 94 height 30
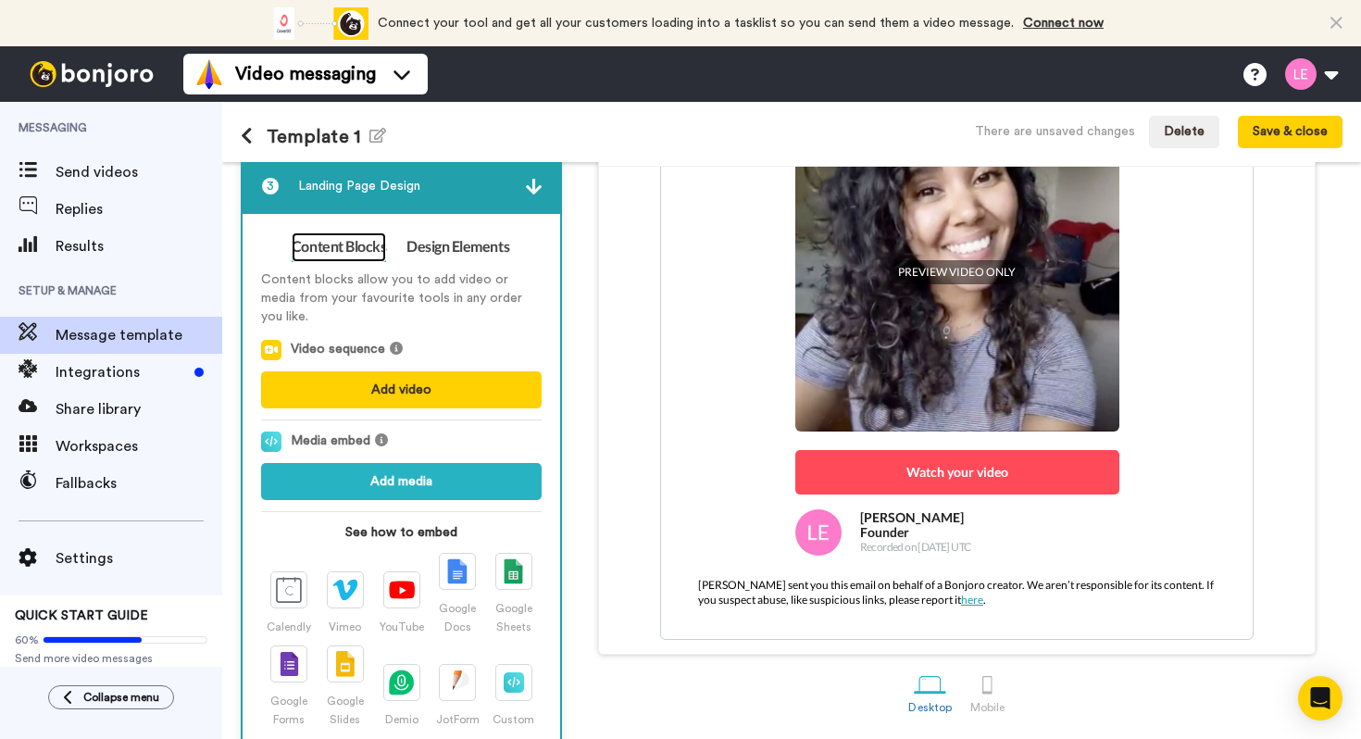
scroll to position [225, 0]
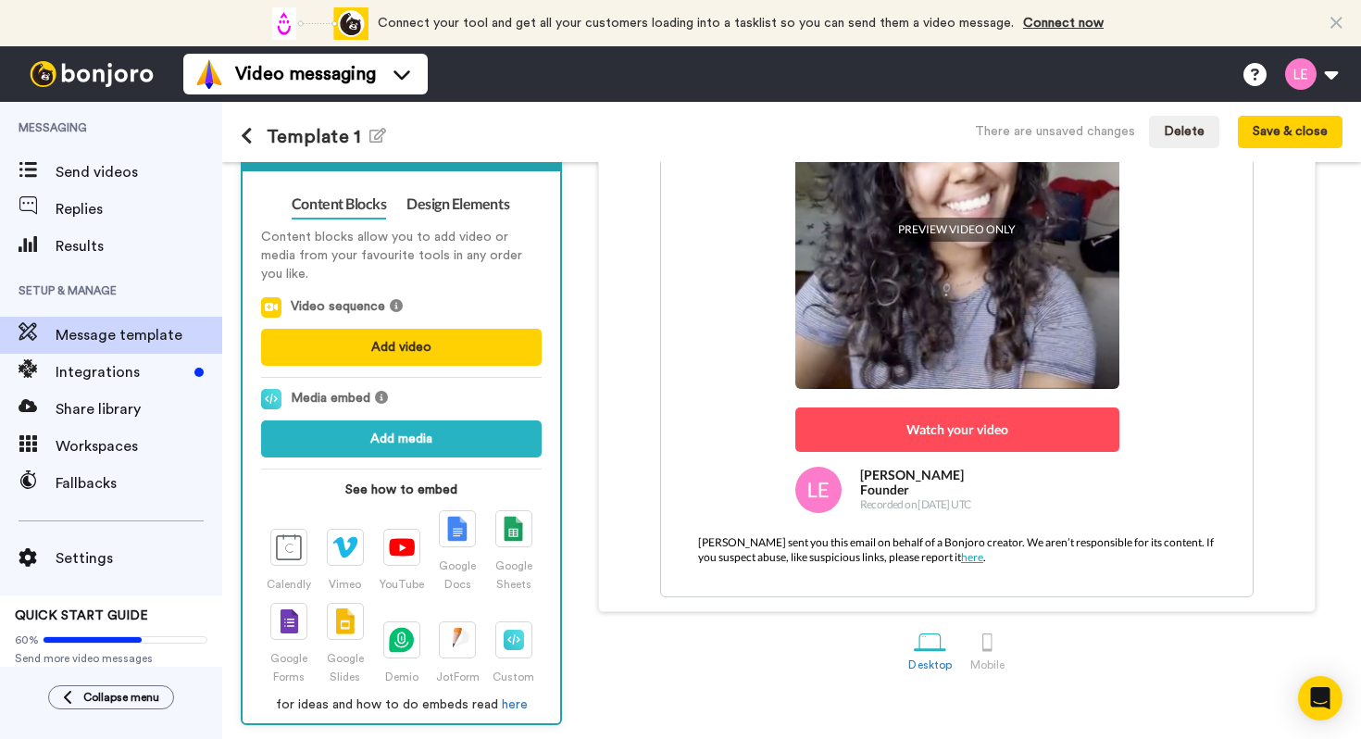
click at [572, 430] on div "A video message just for you! Lydia Esler <senderfrom@email.com> 10 Aug 2025 Th…" at bounding box center [956, 315] width 771 height 593
click at [579, 428] on div "A video message just for you! Lydia Esler <senderfrom@email.com> 10 Aug 2025 Th…" at bounding box center [956, 315] width 771 height 593
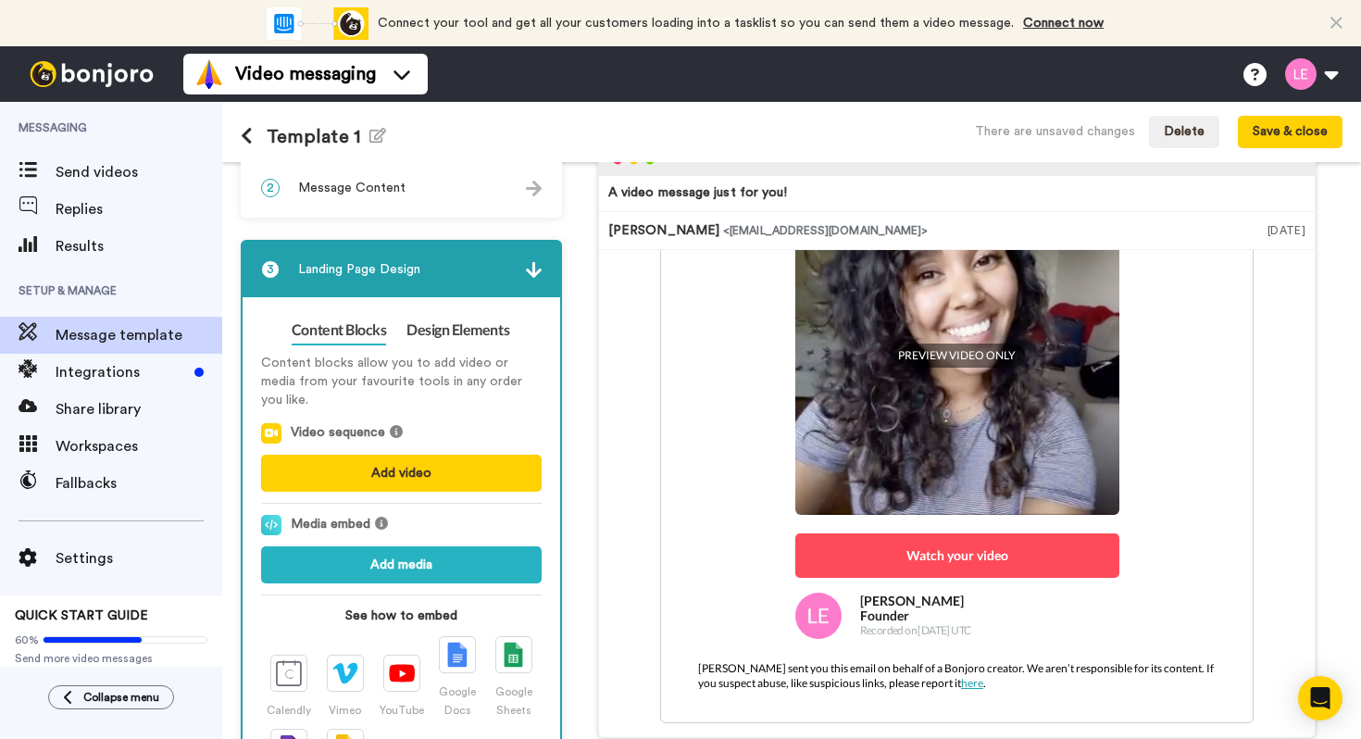
scroll to position [103, 0]
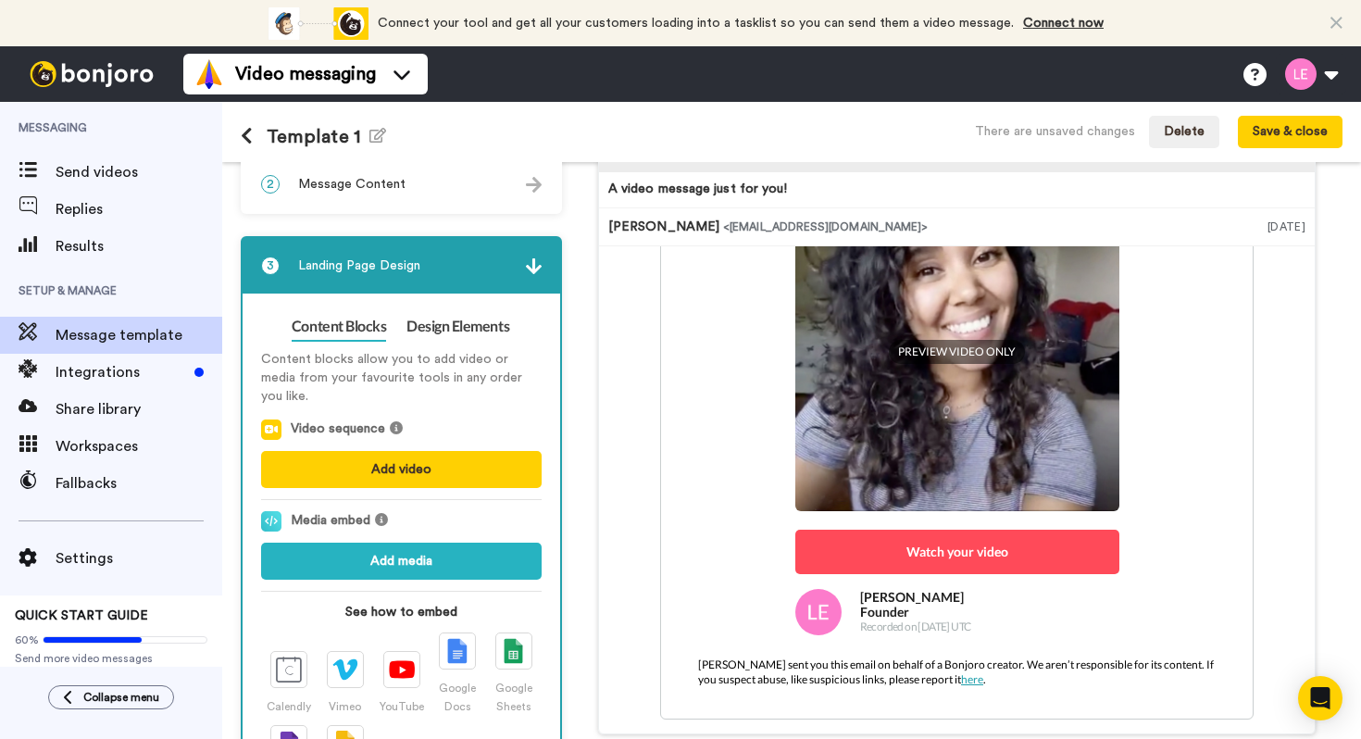
click at [531, 270] on img at bounding box center [534, 266] width 16 height 16
click at [531, 268] on img at bounding box center [534, 266] width 16 height 16
click at [532, 251] on div "3 Landing Page Design" at bounding box center [402, 266] width 318 height 56
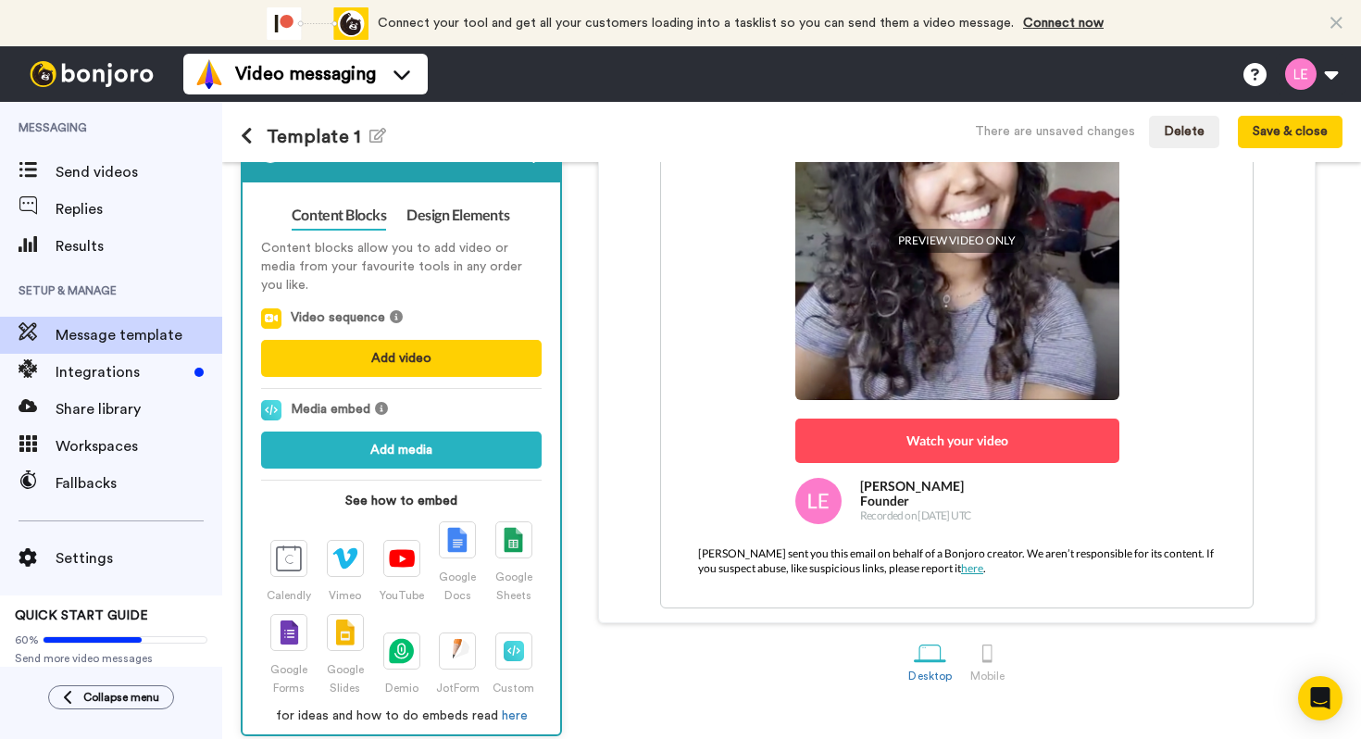
scroll to position [225, 0]
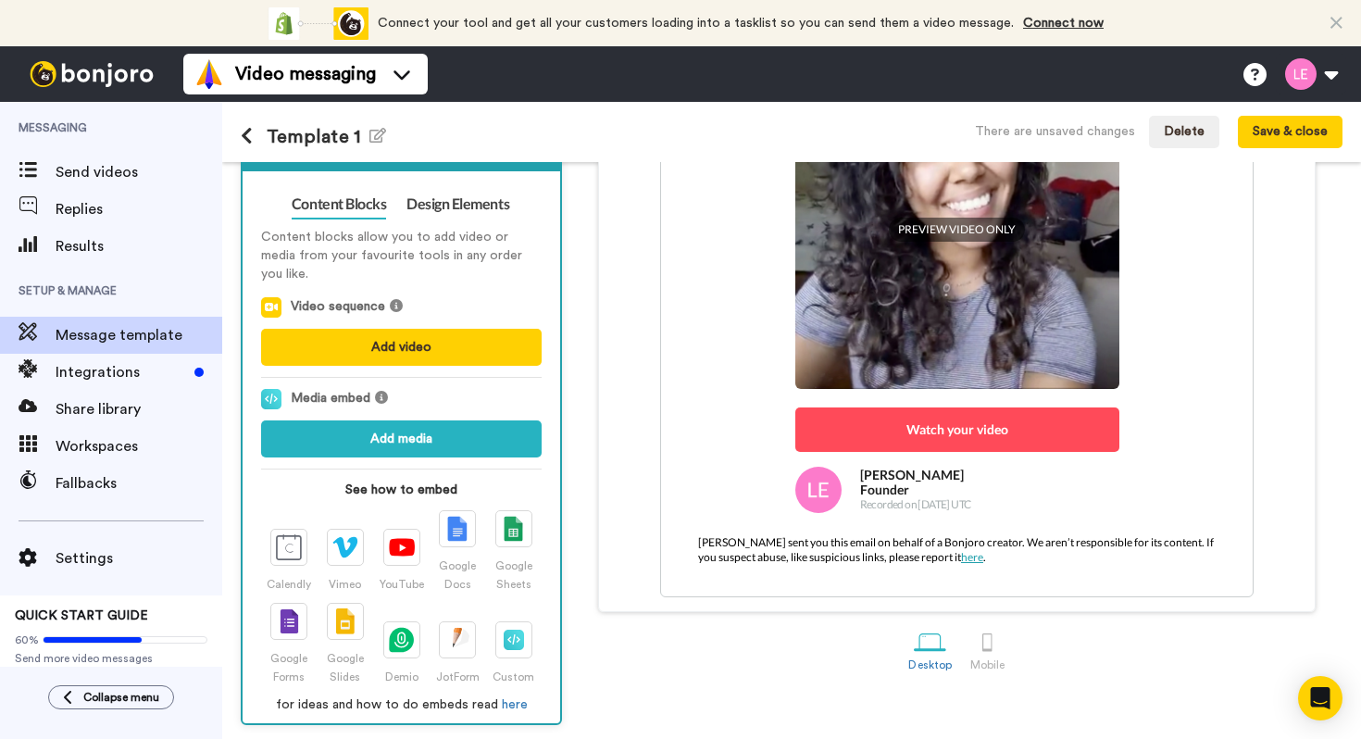
click at [595, 625] on div "Desktop Mobile" at bounding box center [956, 649] width 771 height 64
click at [987, 651] on div at bounding box center [987, 642] width 32 height 32
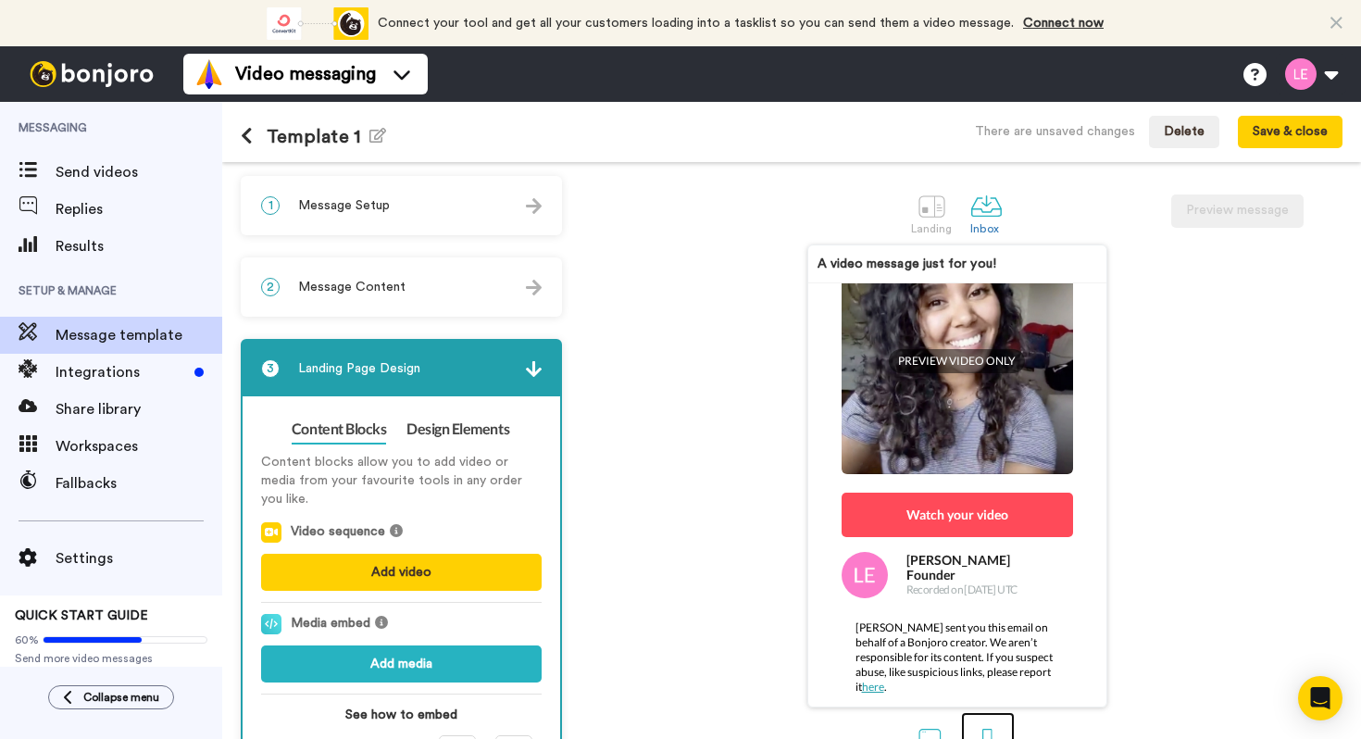
scroll to position [225, 0]
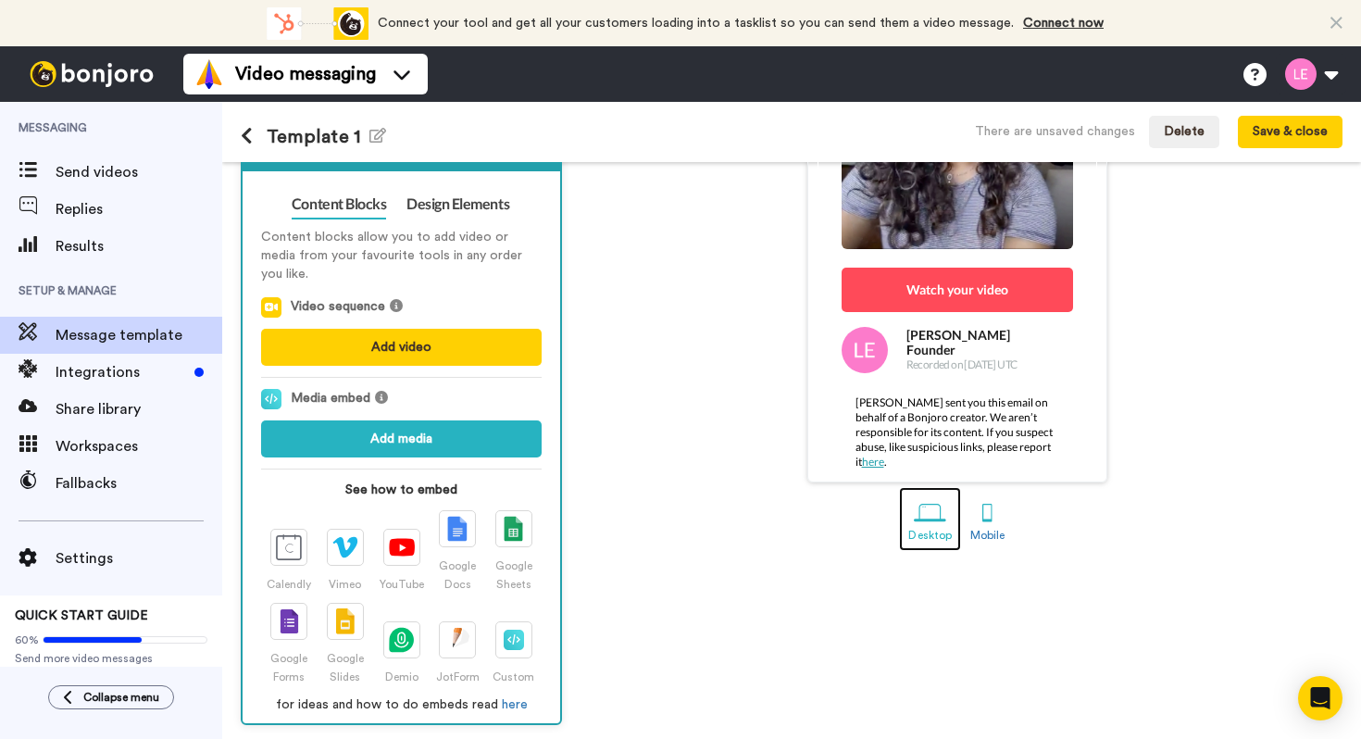
click at [932, 518] on div at bounding box center [930, 512] width 32 height 32
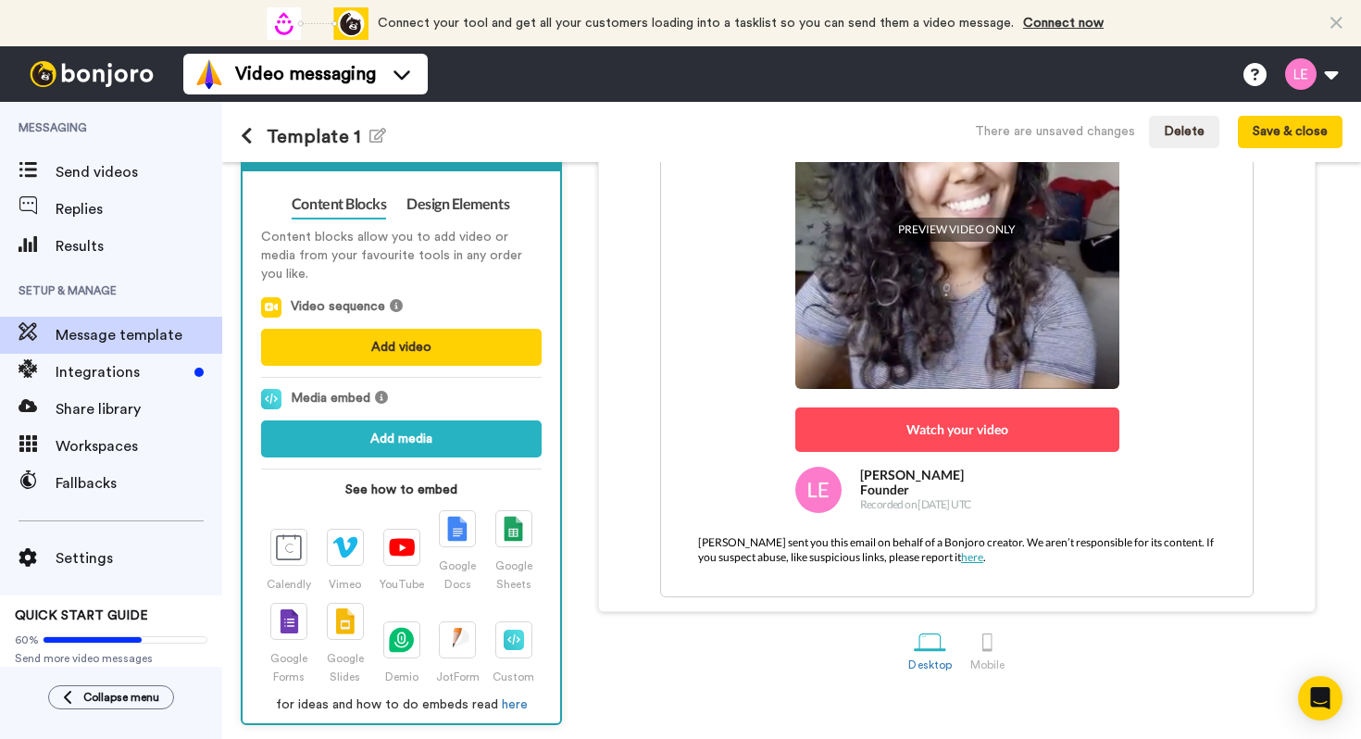
click at [575, 257] on div "A video message just for you! Lydia Esler <senderfrom@email.com> 10 Aug 2025 Th…" at bounding box center [956, 315] width 771 height 593
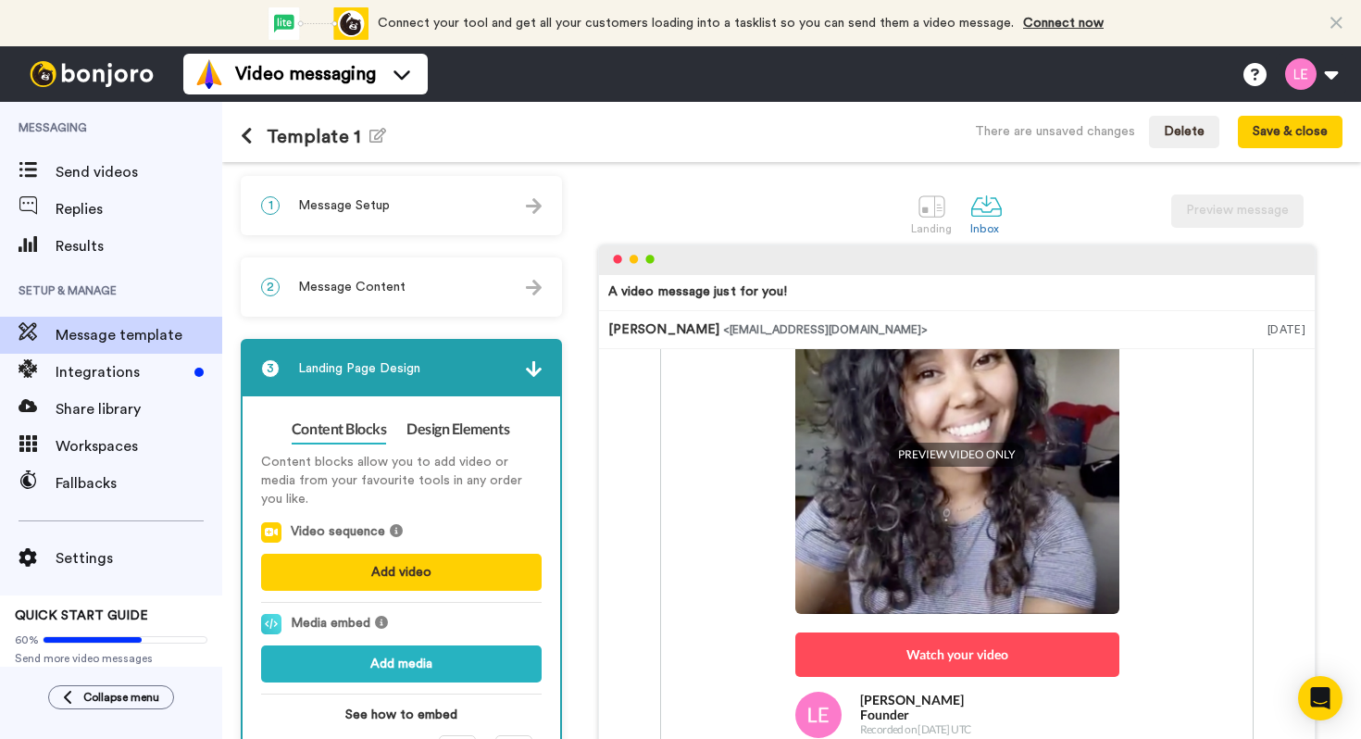
click at [531, 372] on img at bounding box center [534, 369] width 16 height 16
click at [385, 288] on span "Message Content" at bounding box center [351, 287] width 107 height 19
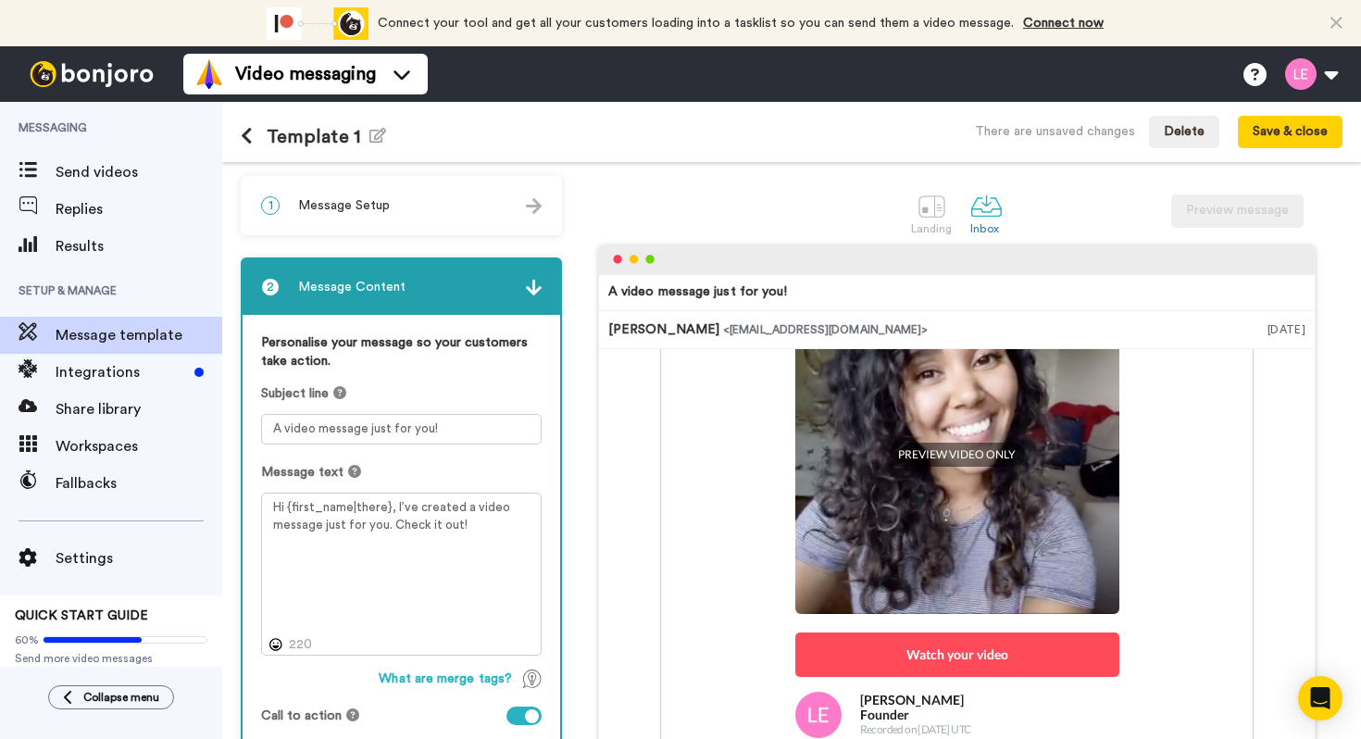
click at [546, 295] on div "2 Message Content" at bounding box center [402, 287] width 318 height 56
click at [531, 292] on img at bounding box center [534, 288] width 16 height 16
click at [1292, 128] on button "Save & close" at bounding box center [1290, 132] width 105 height 33
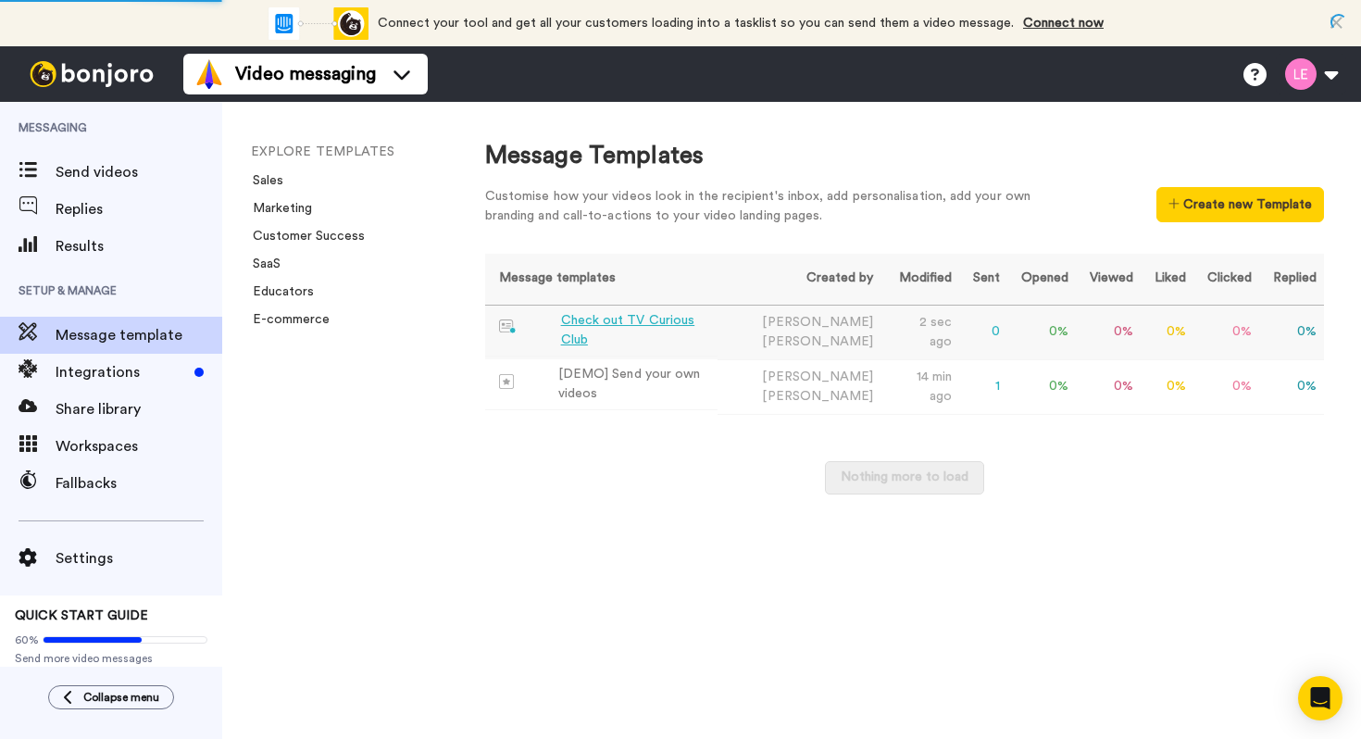
click at [678, 336] on div "Check out TV Curious Club" at bounding box center [635, 330] width 149 height 39
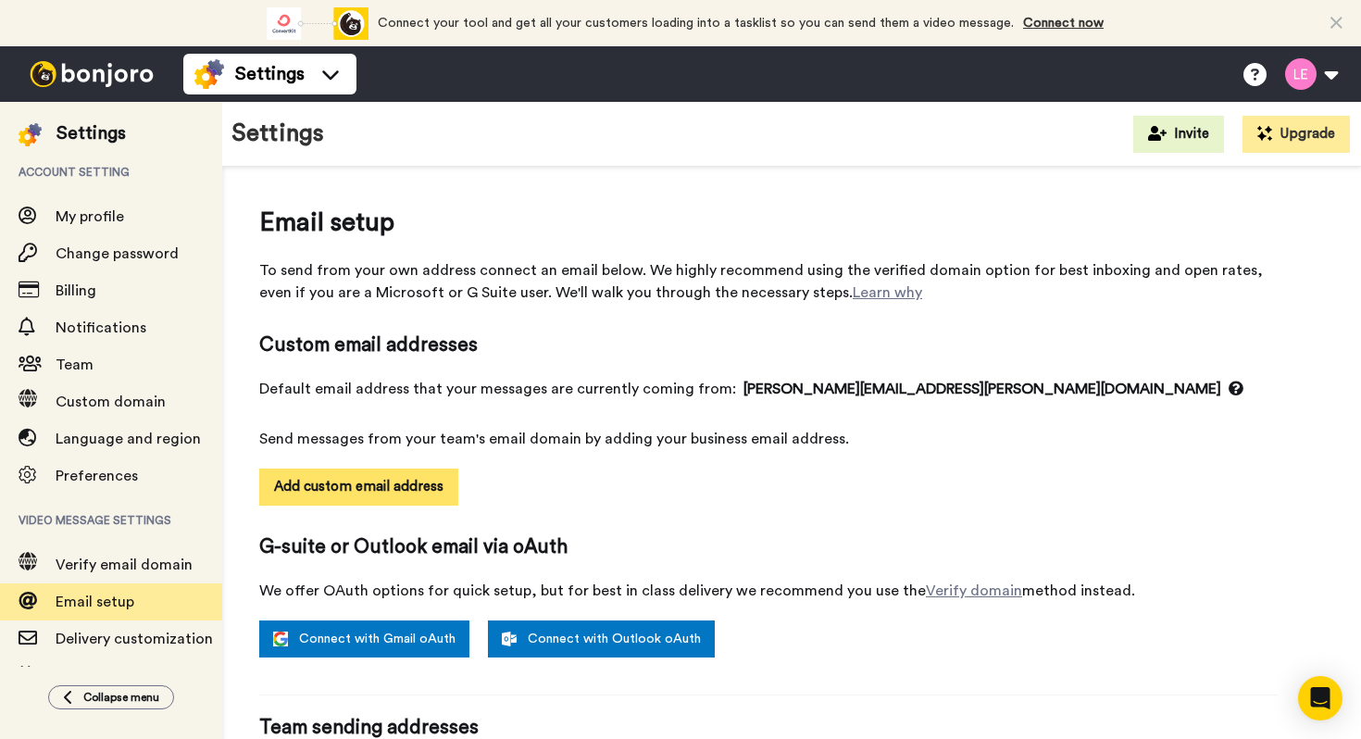
click at [411, 486] on button "Add custom email address" at bounding box center [358, 486] width 199 height 37
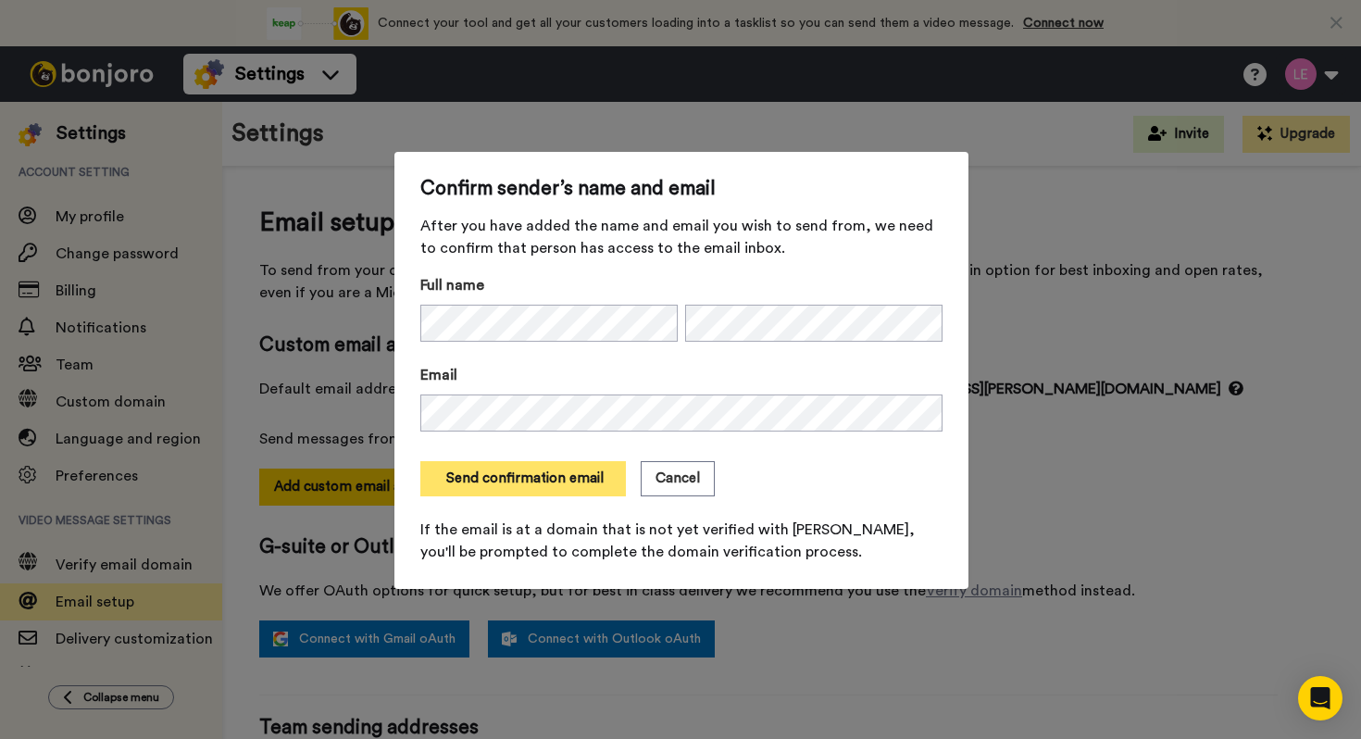
click at [521, 488] on button "Send confirmation email" at bounding box center [523, 478] width 206 height 35
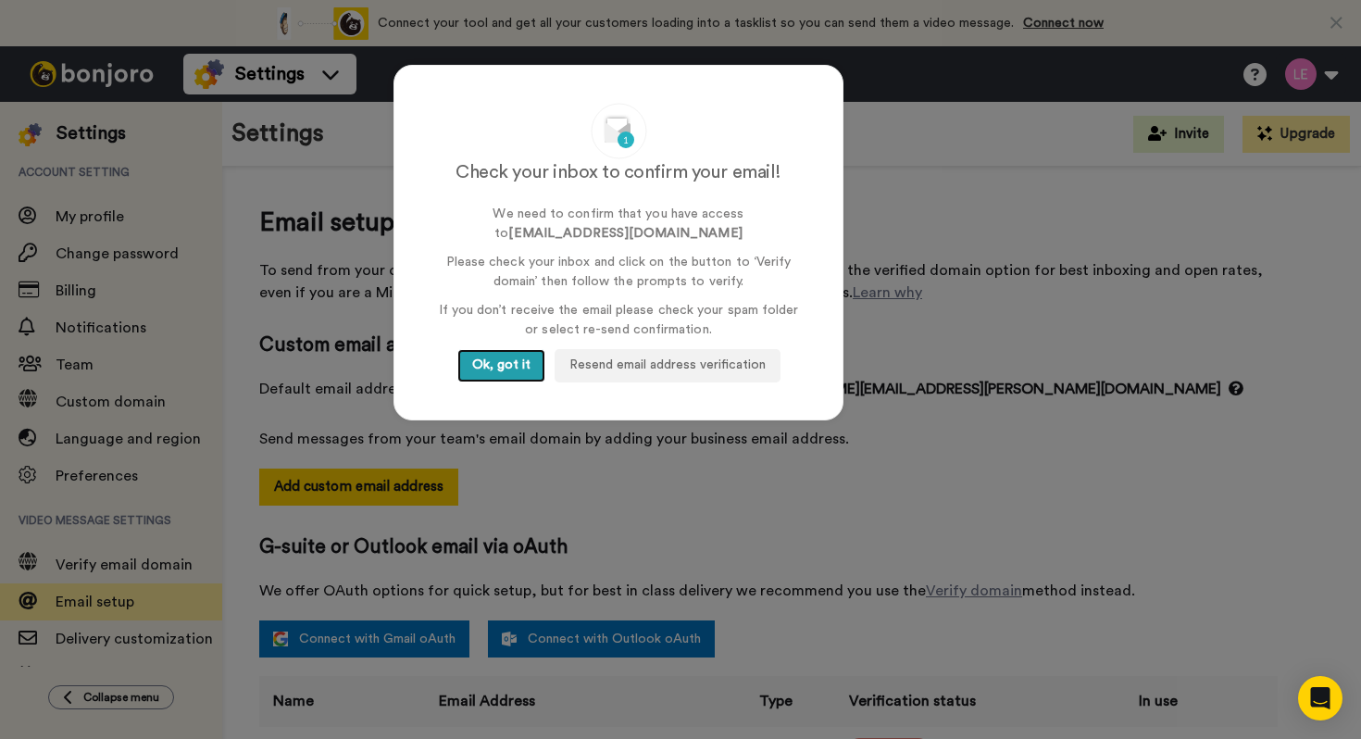
click at [509, 368] on button "Ok, got it" at bounding box center [501, 365] width 88 height 33
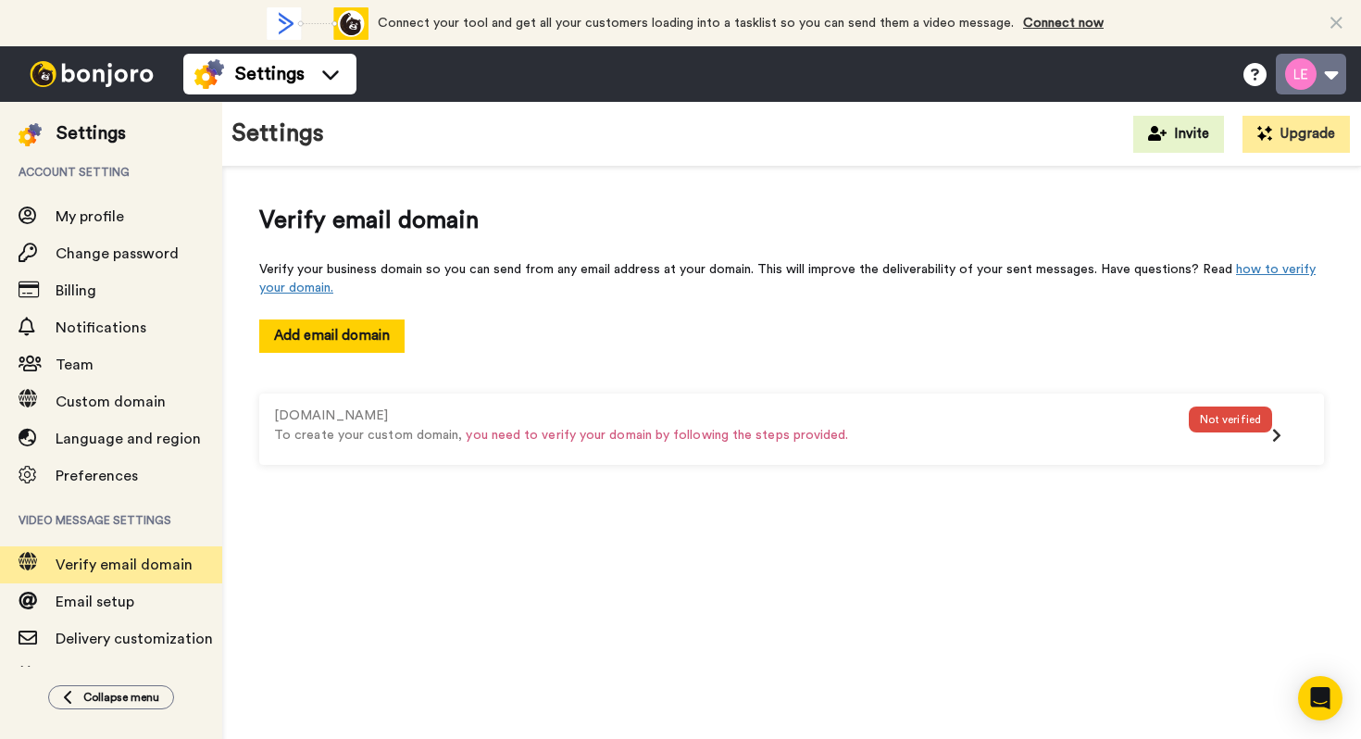
click at [1324, 71] on button at bounding box center [1311, 74] width 70 height 41
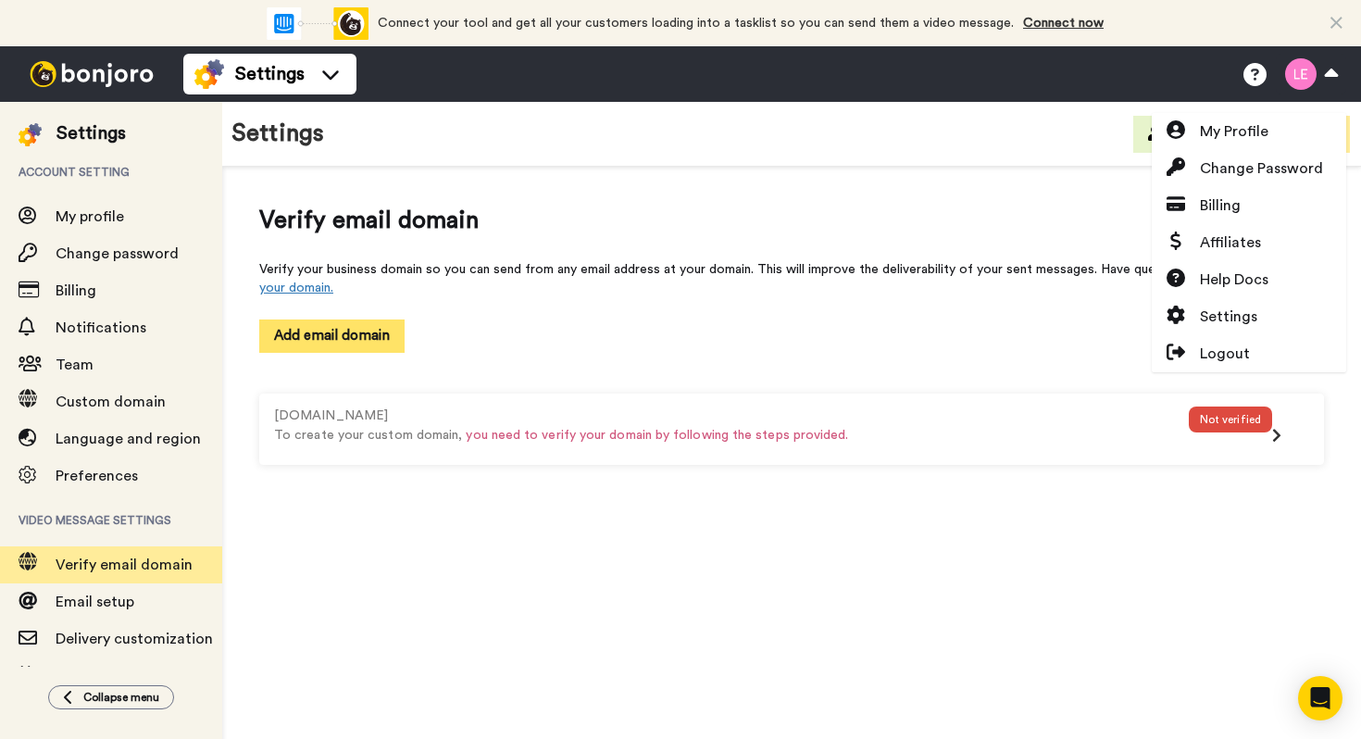
click at [343, 332] on button "Add email domain" at bounding box center [331, 335] width 145 height 32
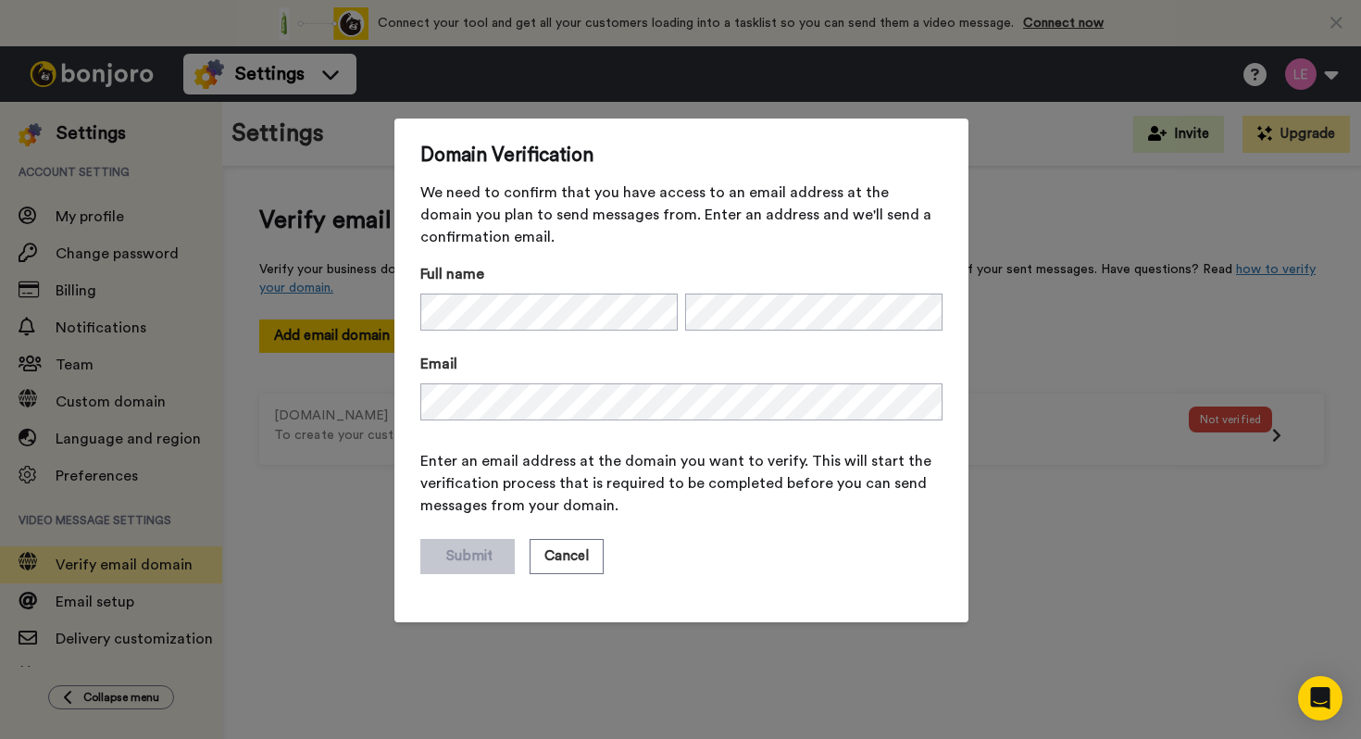
click at [997, 312] on div "Domain Verification We need to confirm that you have access to an email address…" at bounding box center [680, 369] width 1361 height 739
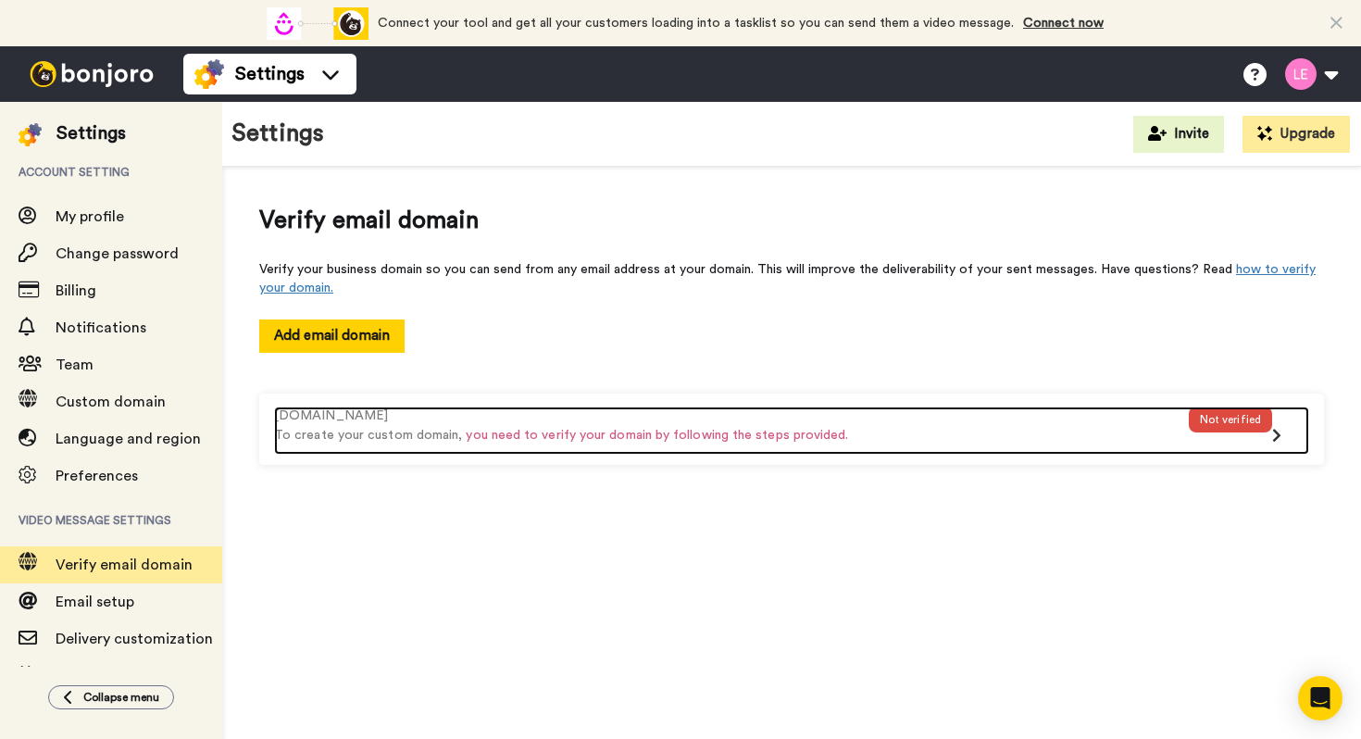
click at [1248, 418] on div "Not verified" at bounding box center [1230, 419] width 83 height 26
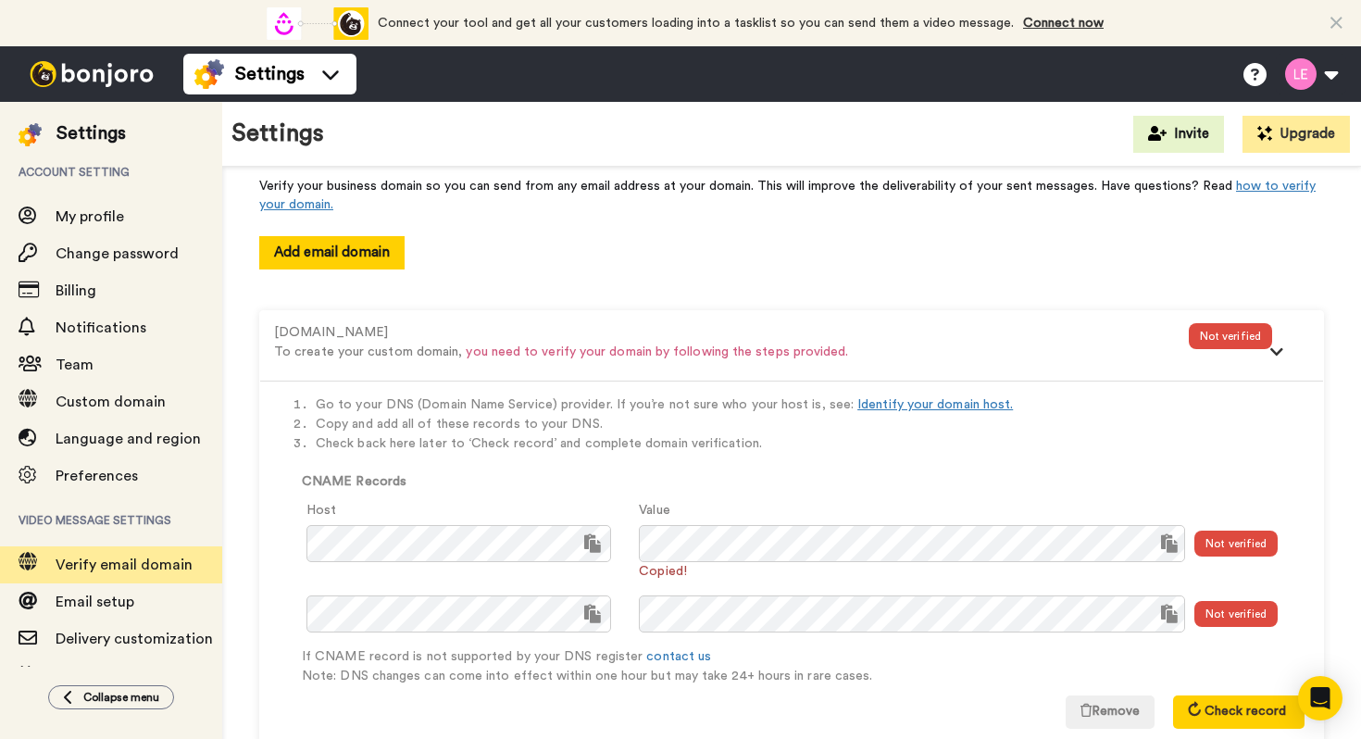
scroll to position [84, 0]
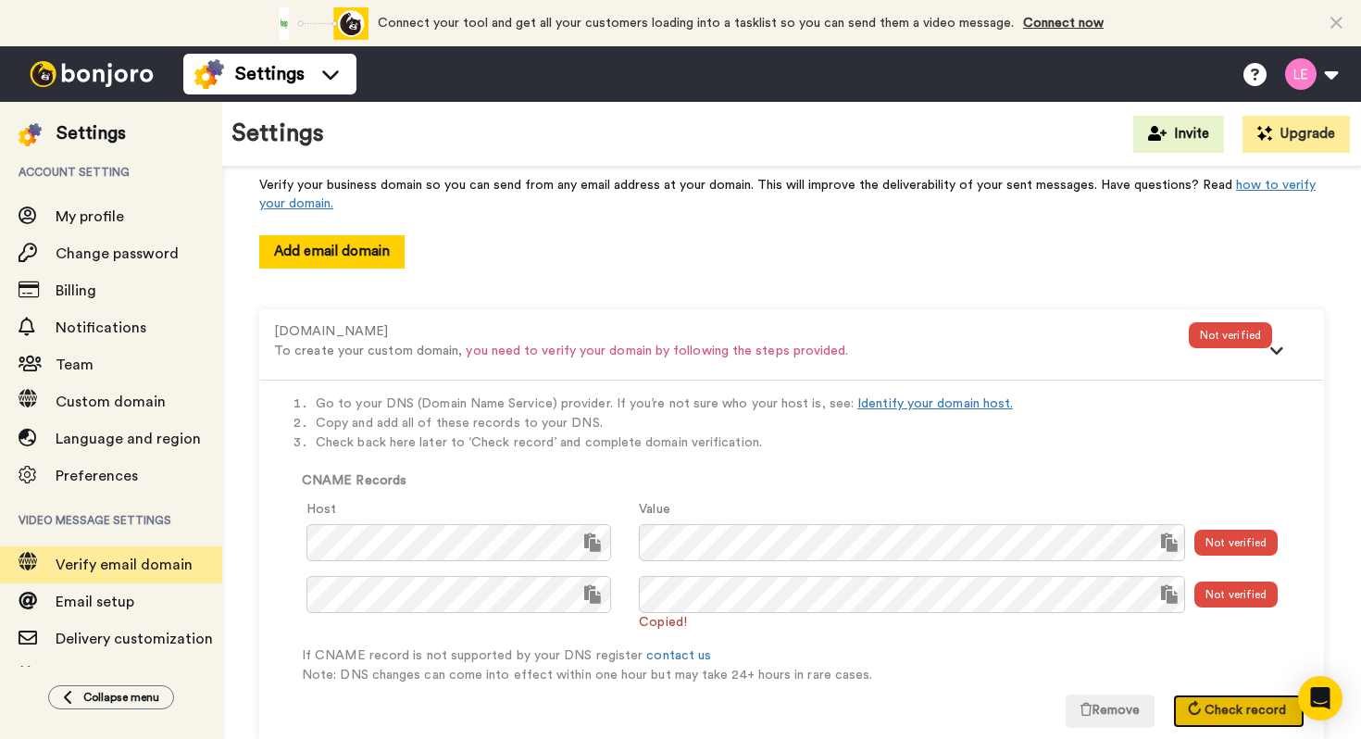
click at [1250, 715] on span "Check record" at bounding box center [1245, 710] width 81 height 13
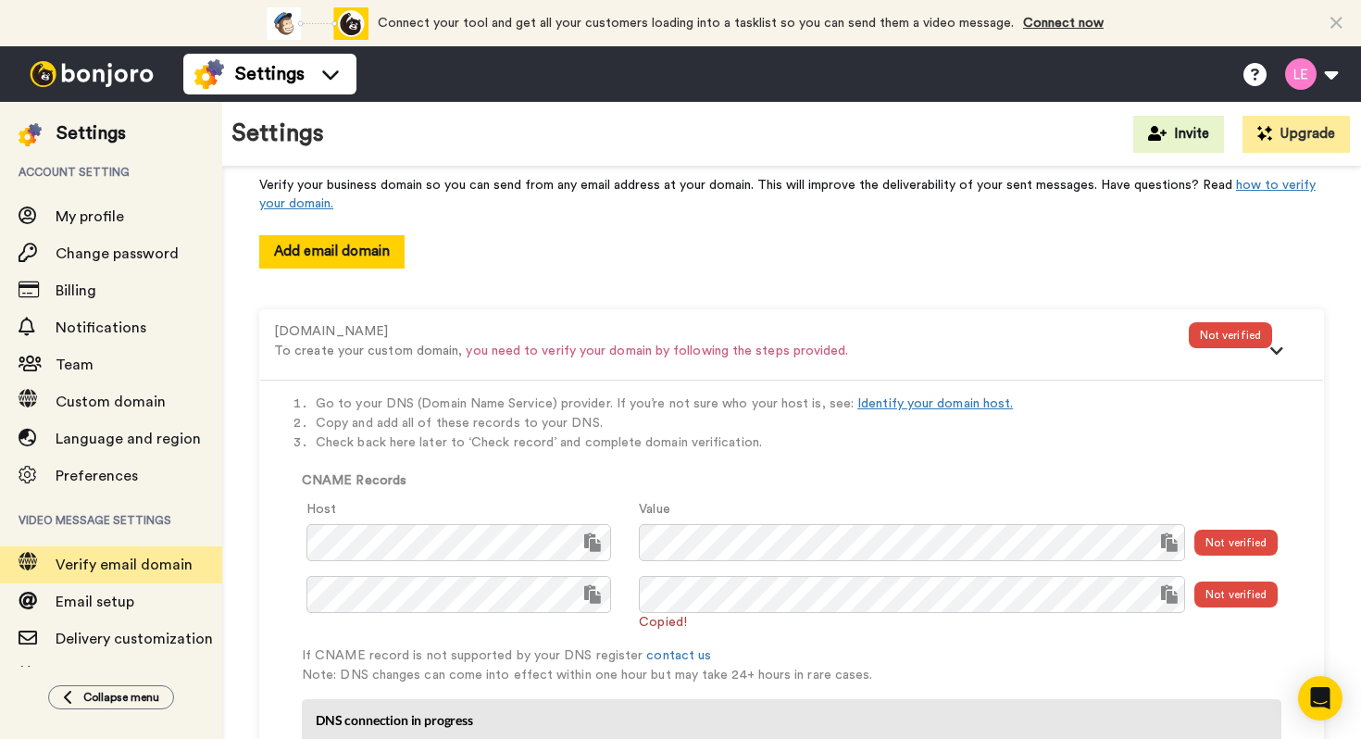
scroll to position [183, 0]
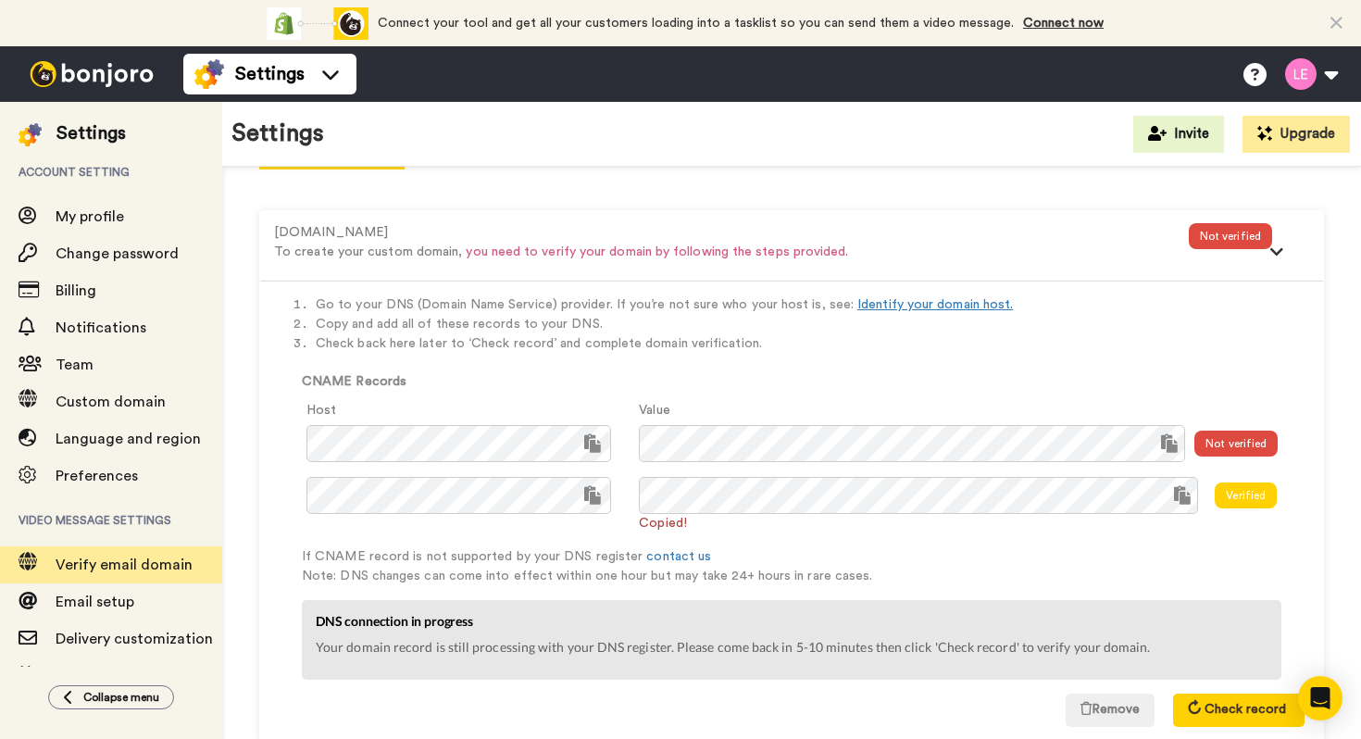
click at [1333, 24] on icon at bounding box center [1336, 23] width 12 height 19
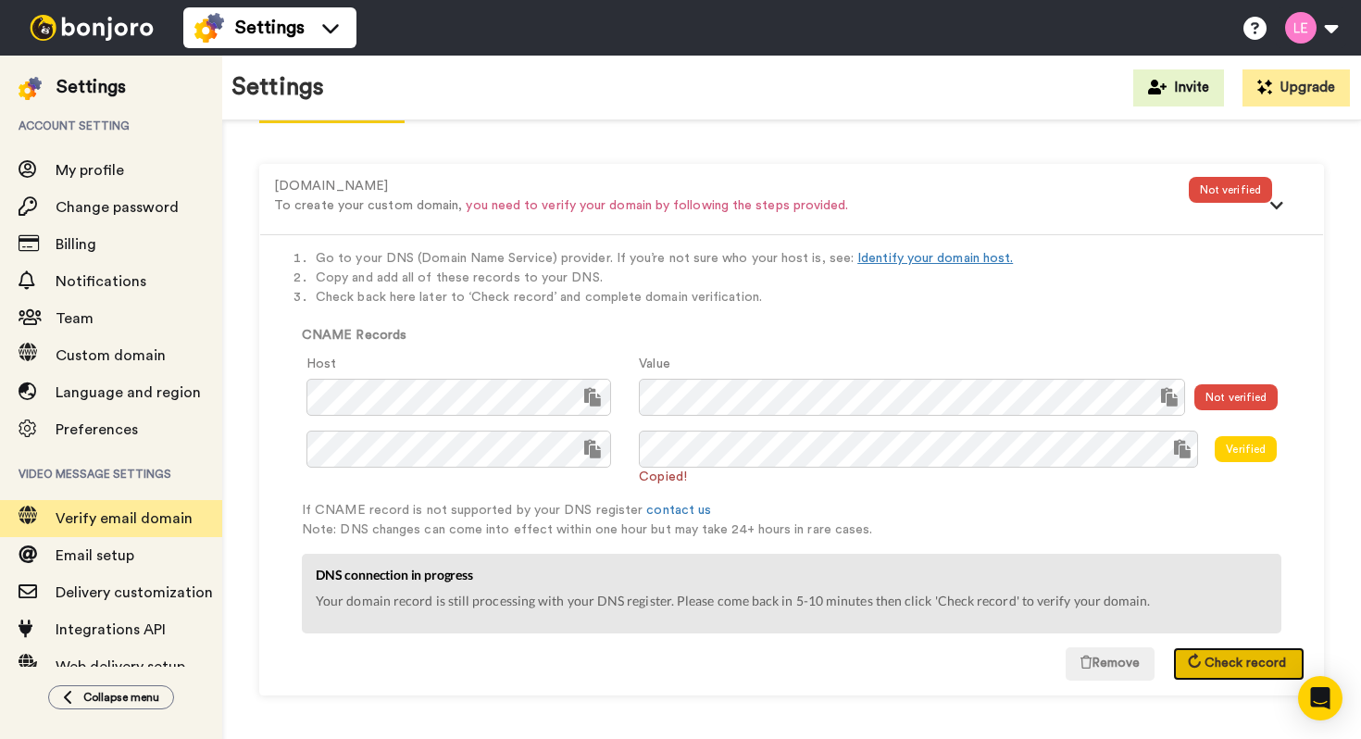
click at [1232, 668] on span "Check record" at bounding box center [1245, 662] width 81 height 13
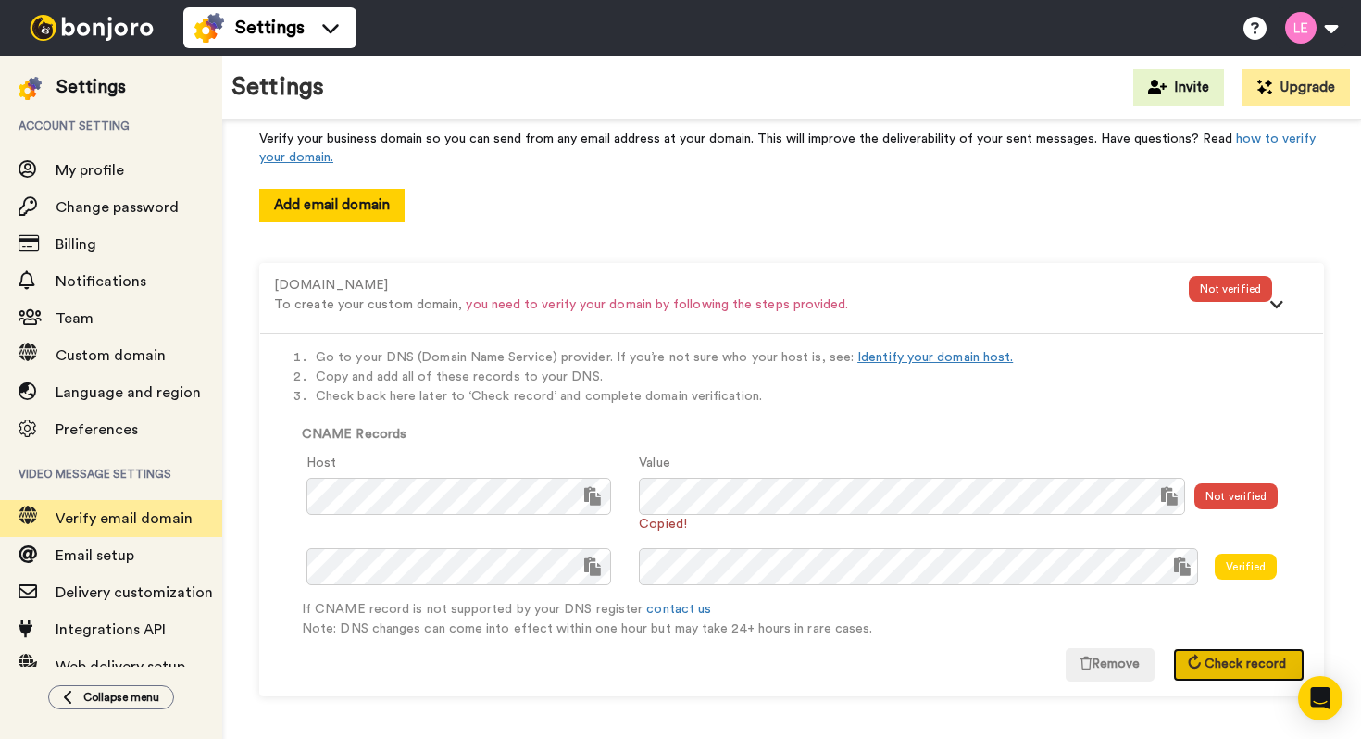
click at [1234, 664] on span "Check record" at bounding box center [1245, 663] width 81 height 13
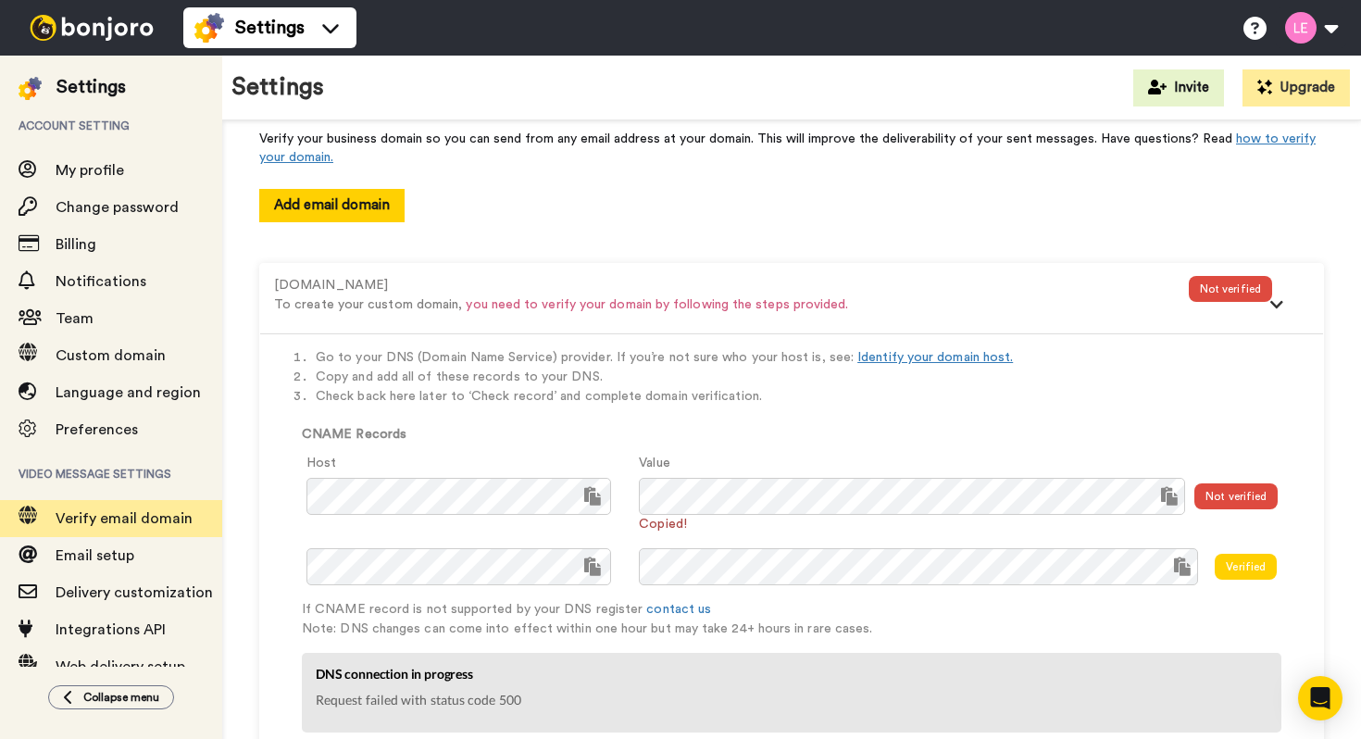
scroll to position [183, 0]
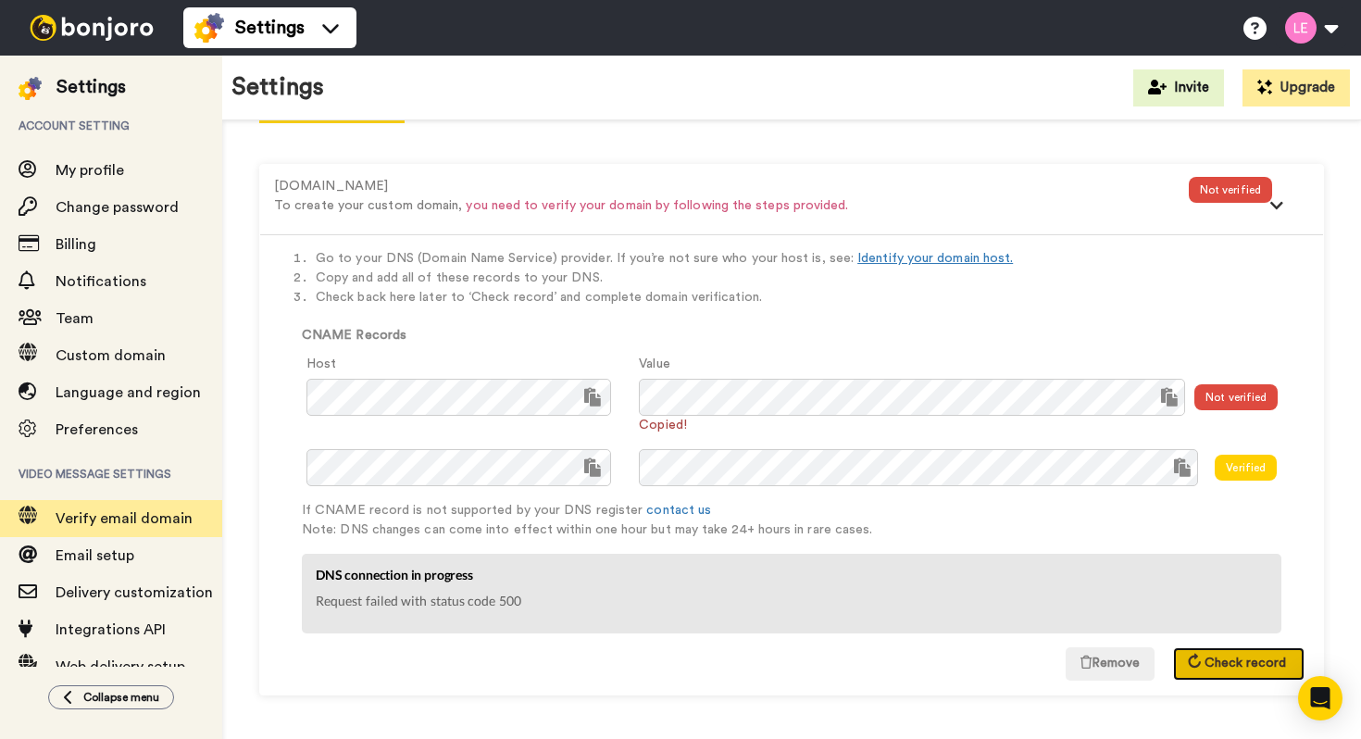
click at [1272, 673] on button "Check record" at bounding box center [1238, 663] width 131 height 33
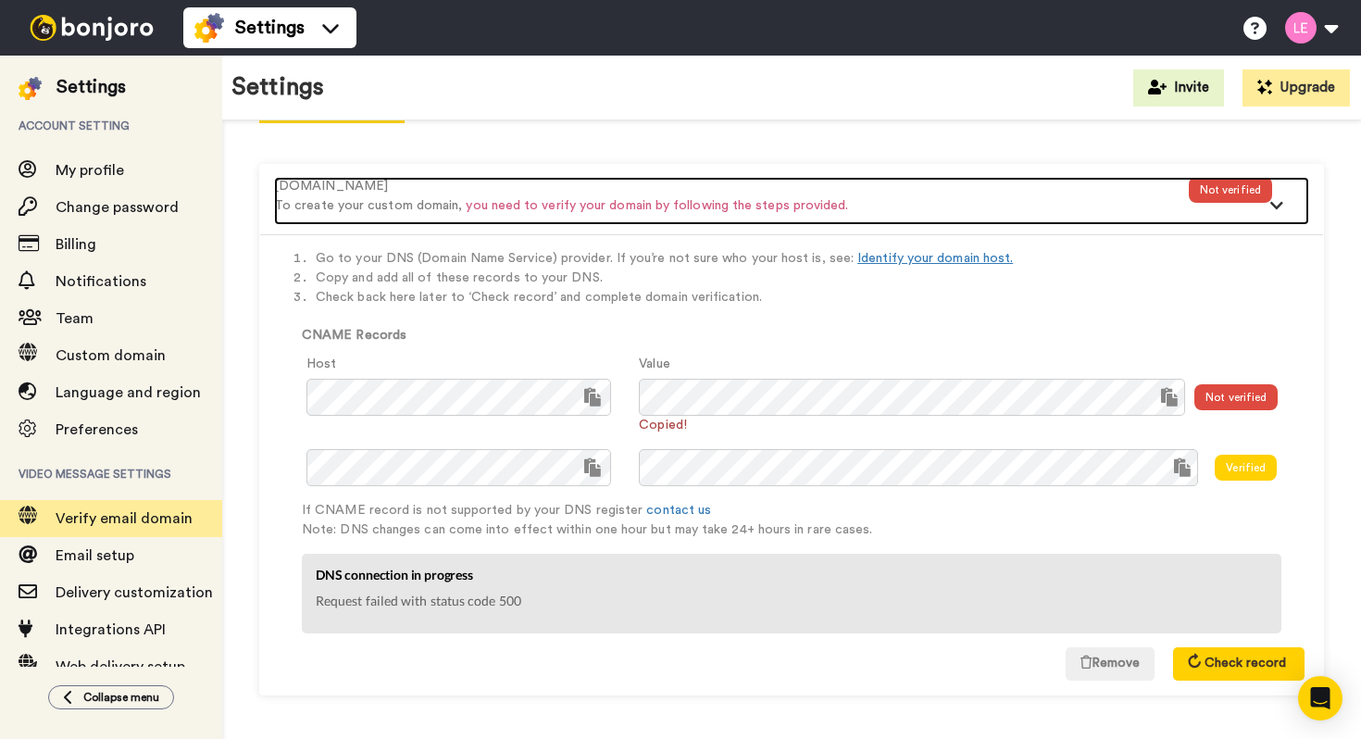
click at [1273, 195] on div at bounding box center [1290, 210] width 37 height 30
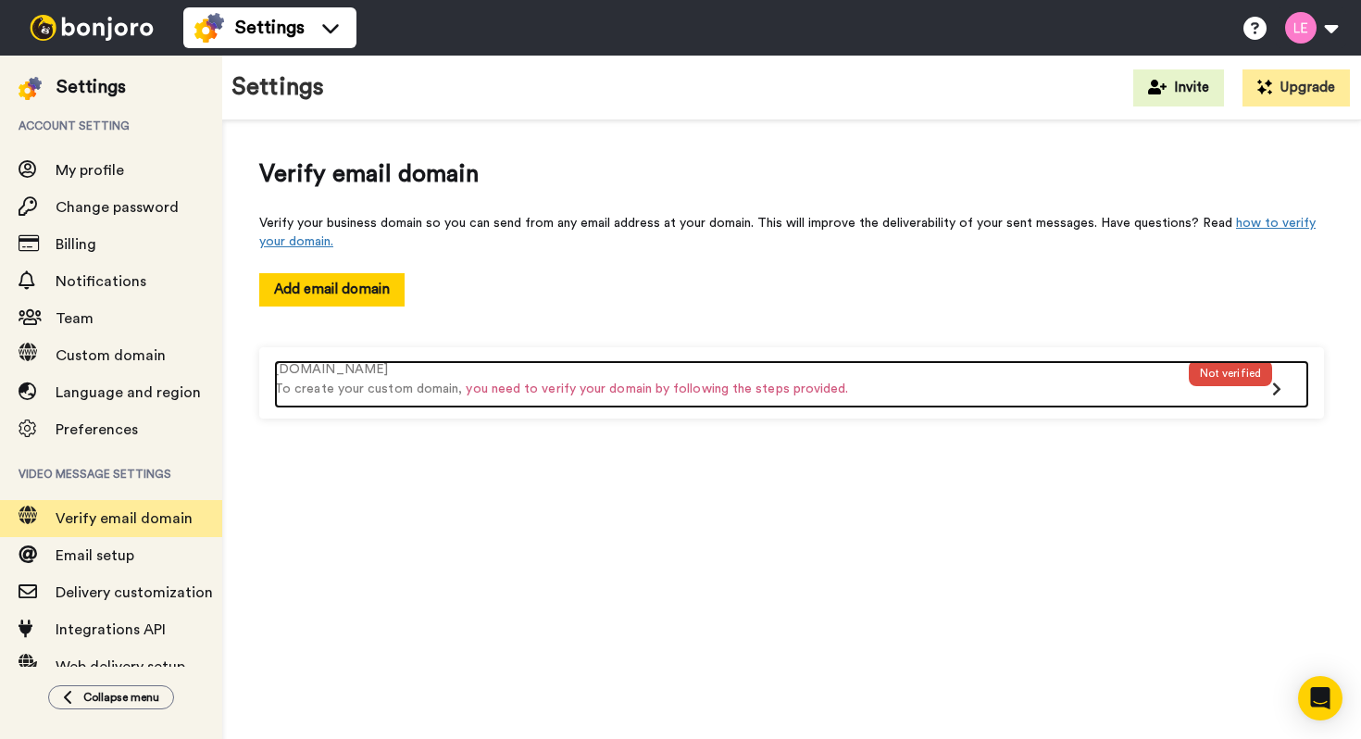
scroll to position [0, 0]
click at [1024, 399] on div "studio90media.co.uk To create your custom domain, you need to verify your domai…" at bounding box center [731, 384] width 915 height 48
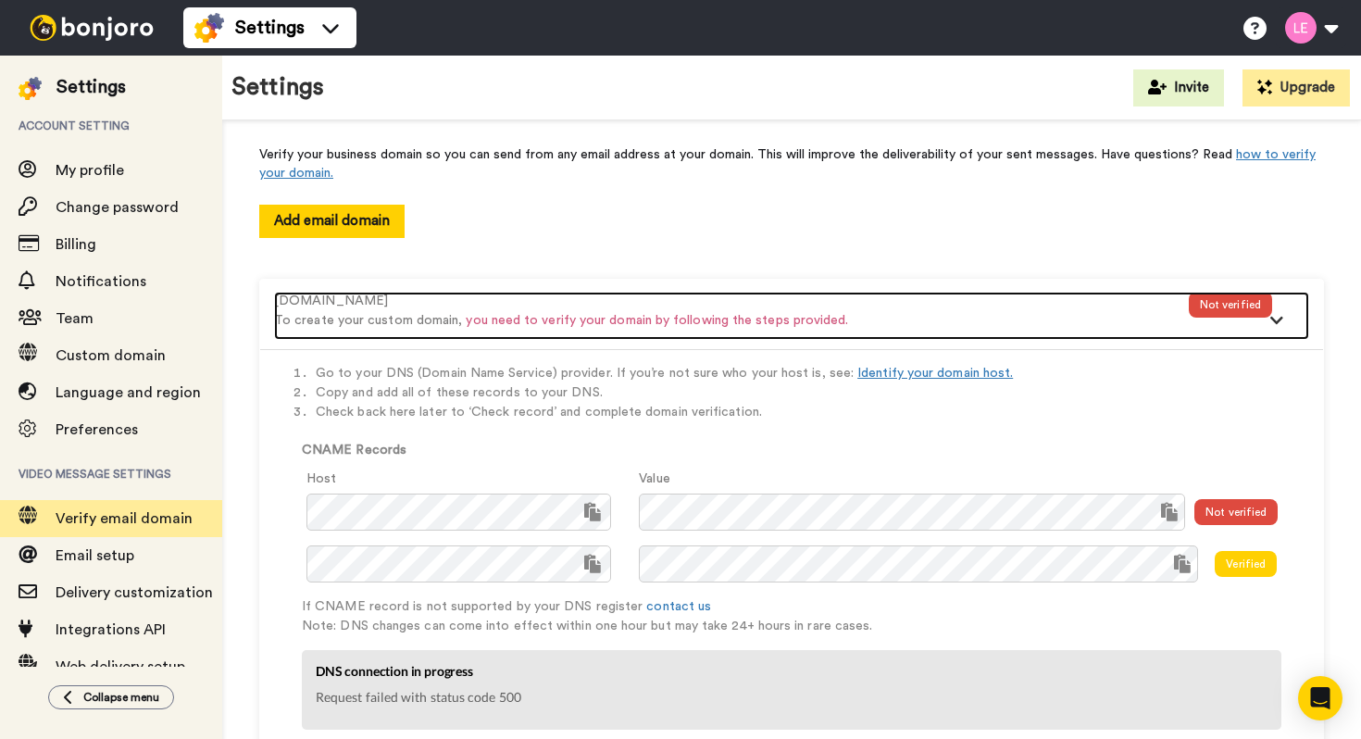
scroll to position [69, 0]
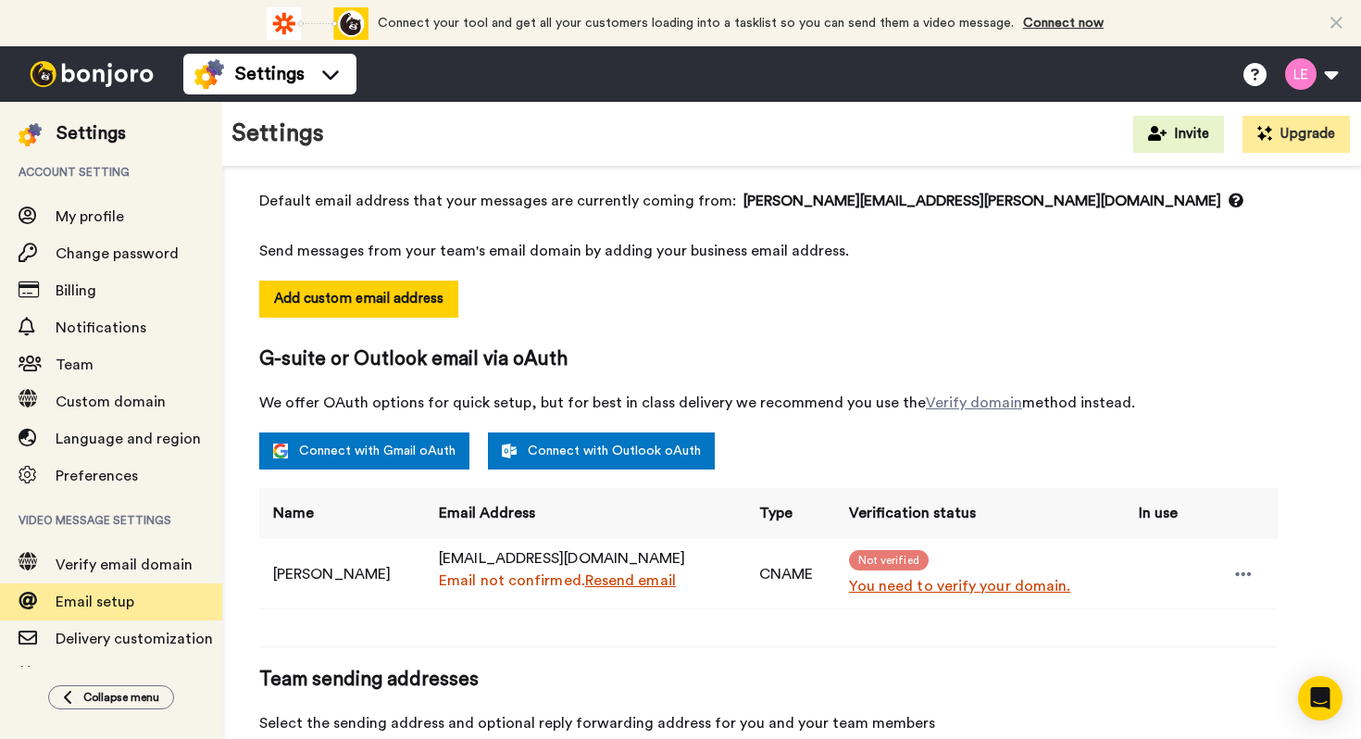
scroll to position [224, 0]
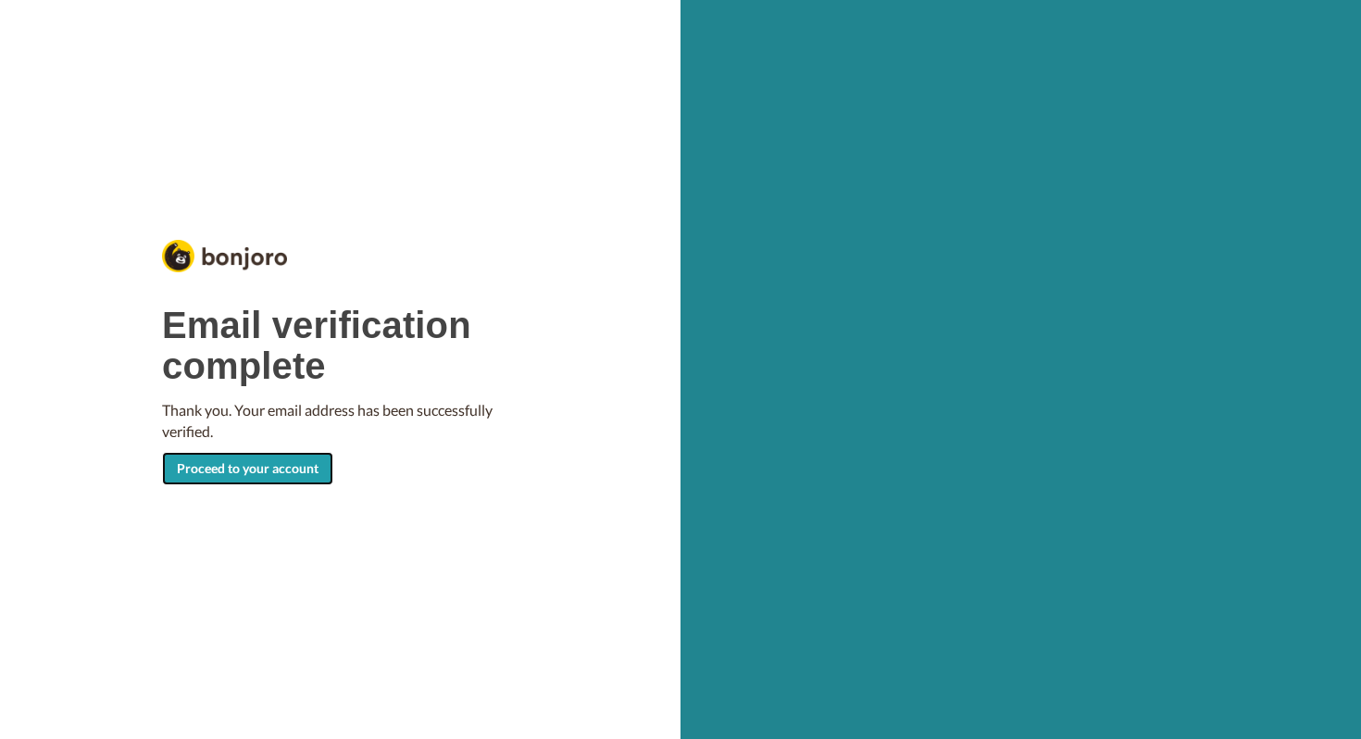
click at [256, 463] on link "Proceed to your account" at bounding box center [247, 468] width 171 height 33
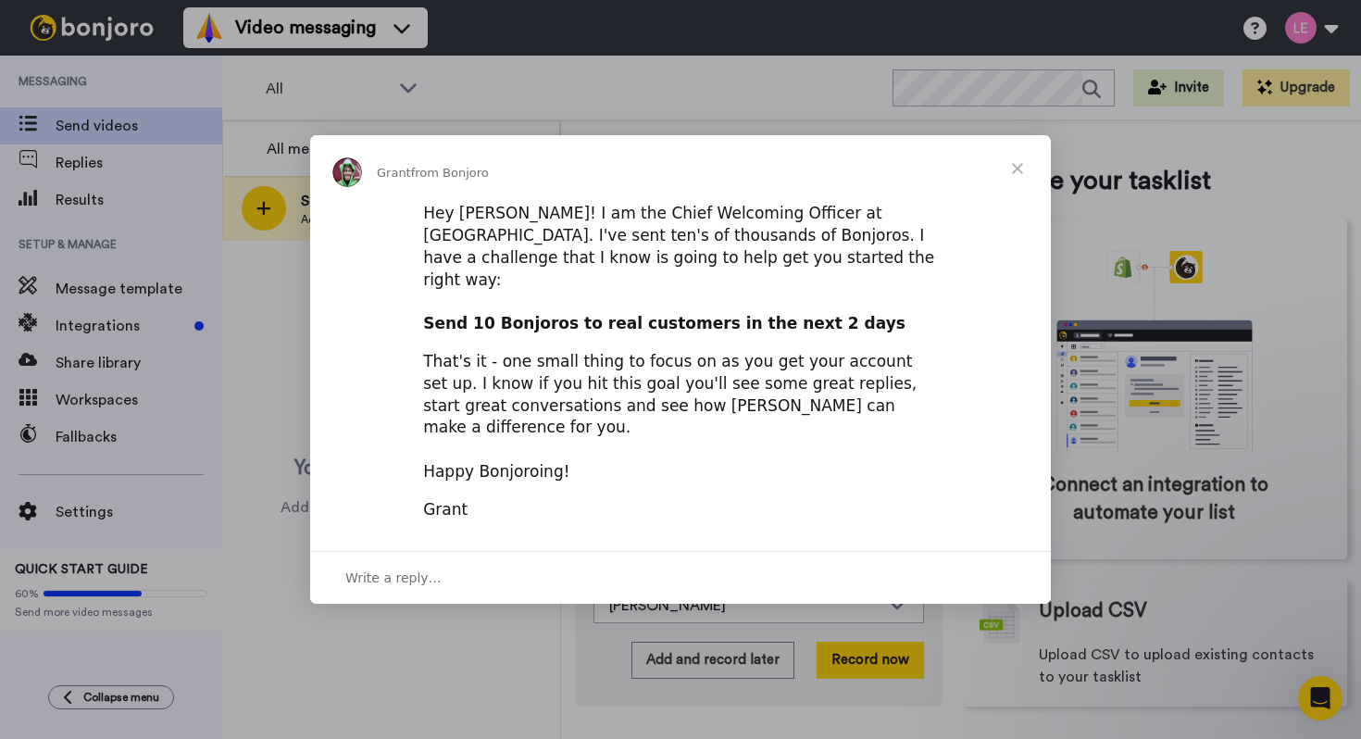
click at [518, 551] on div "Write a reply…" at bounding box center [680, 577] width 741 height 53
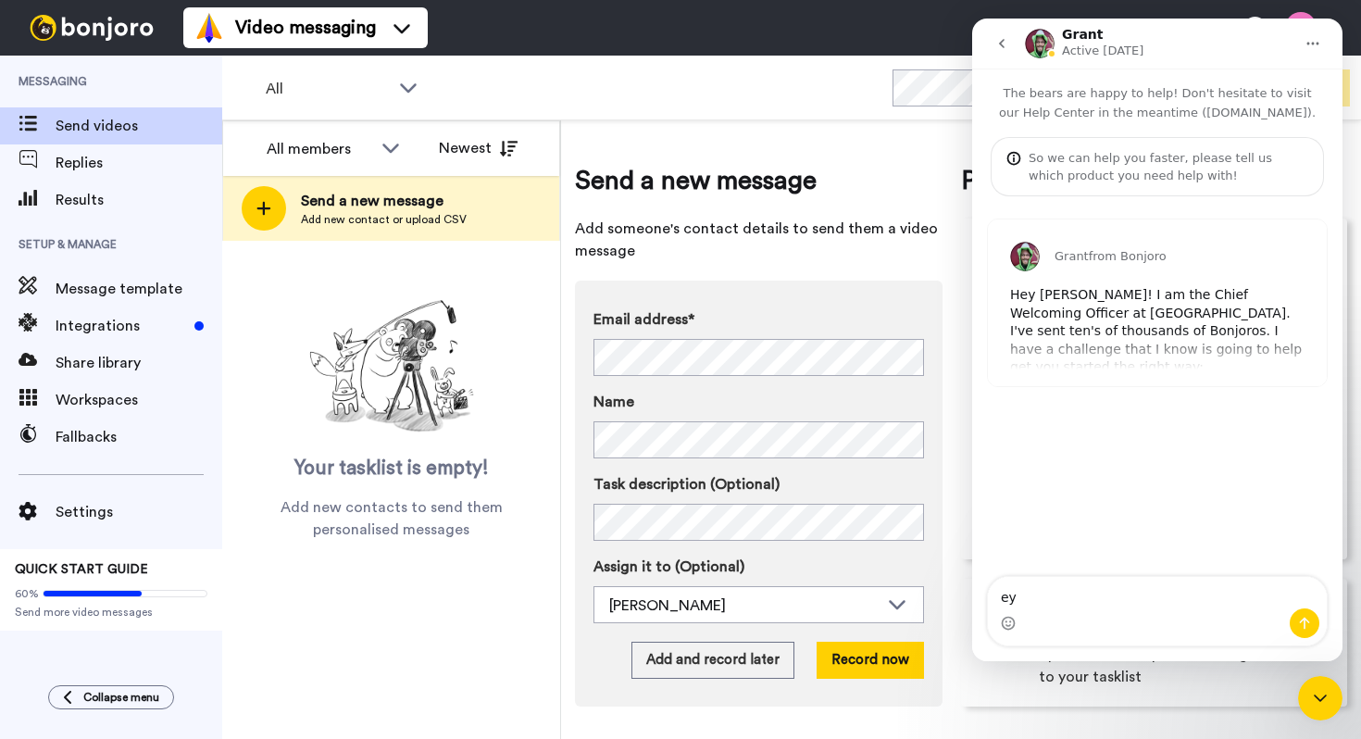
type textarea "e"
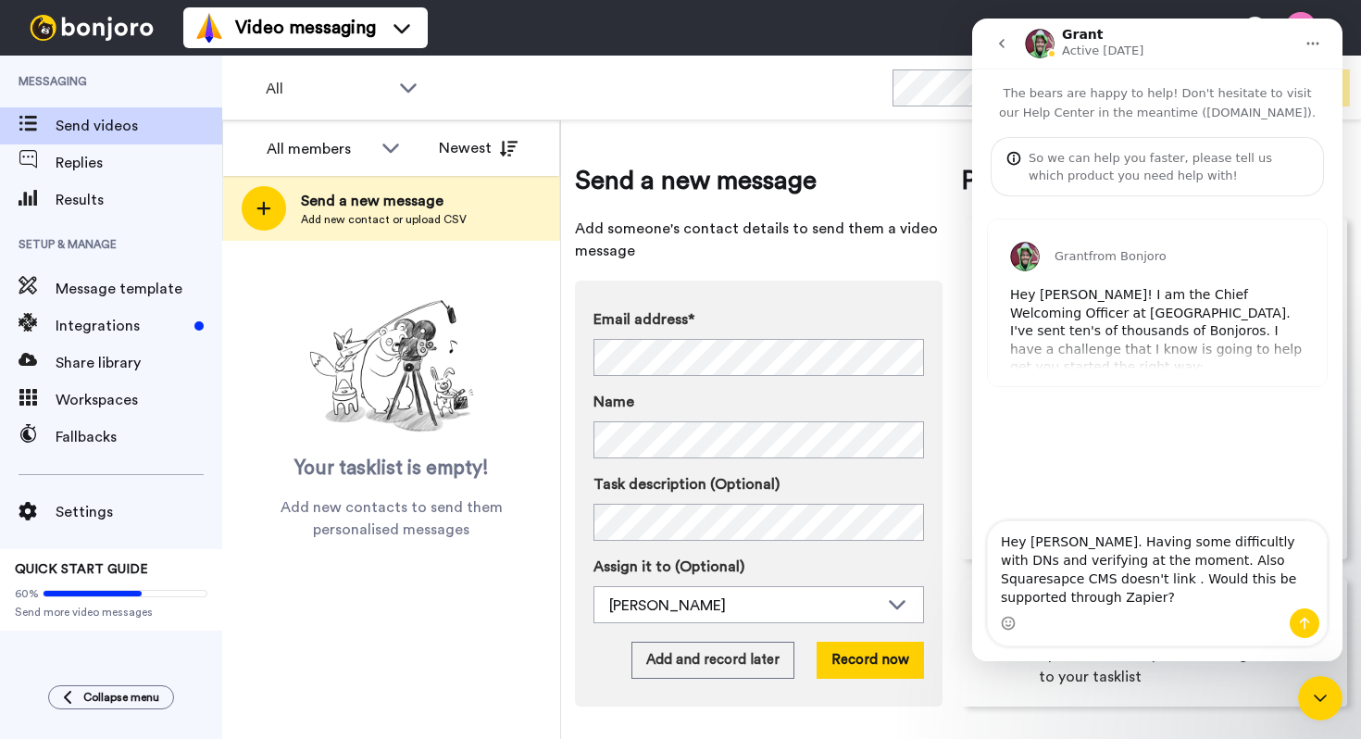
click at [1239, 556] on textarea "Hey Grant. Having some difficultly with DNs and verifying at the moment. Also S…" at bounding box center [1157, 564] width 339 height 87
type textarea "Hey Grant. Having some difficultly with DNs and verifying at the moment. Also S…"
click at [1302, 622] on icon "Send a message…" at bounding box center [1304, 623] width 15 height 15
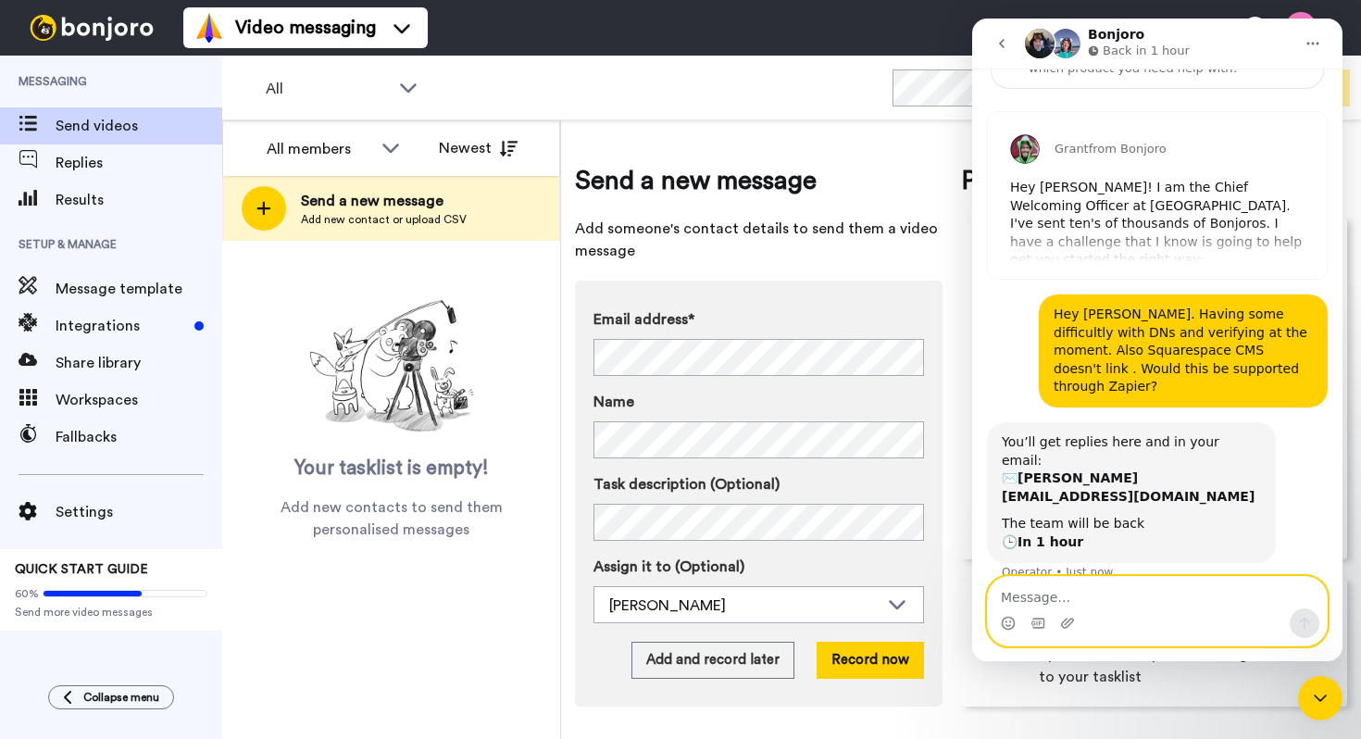
scroll to position [130, 0]
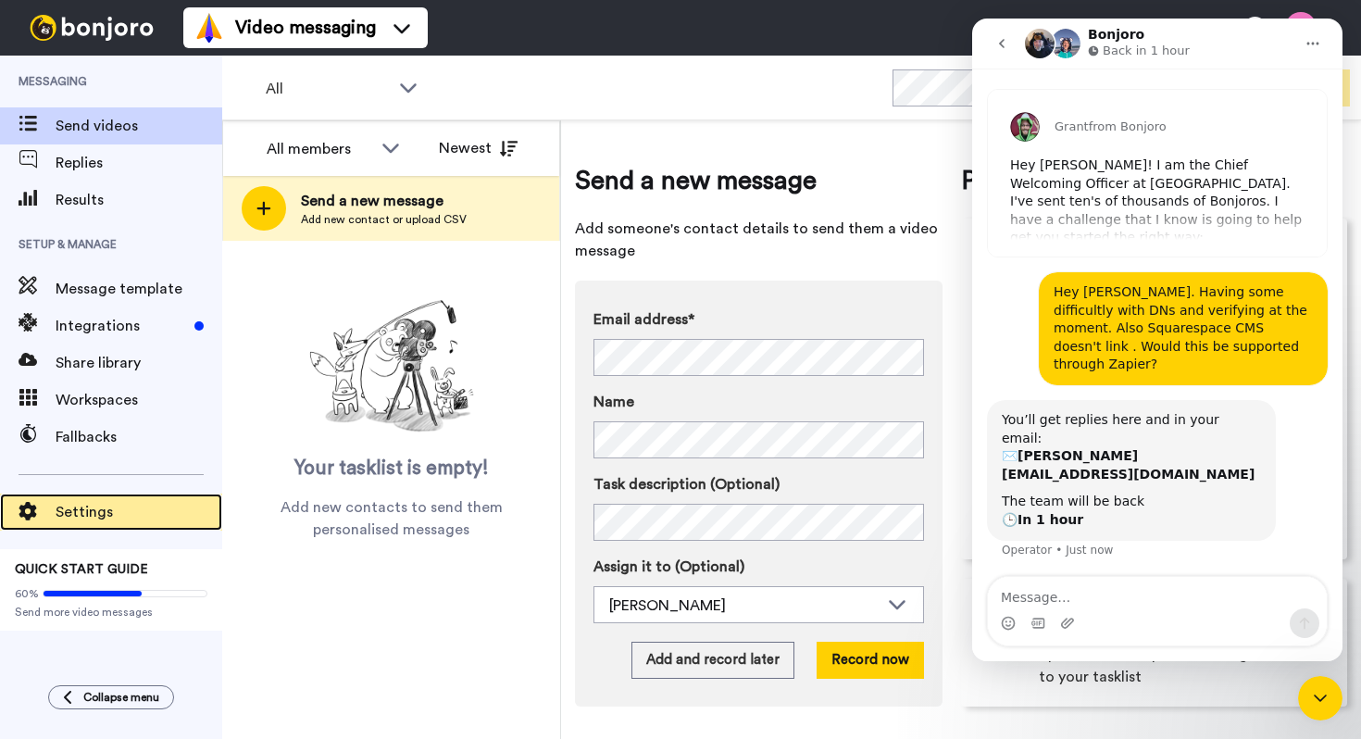
click at [114, 517] on span "Settings" at bounding box center [139, 512] width 167 height 22
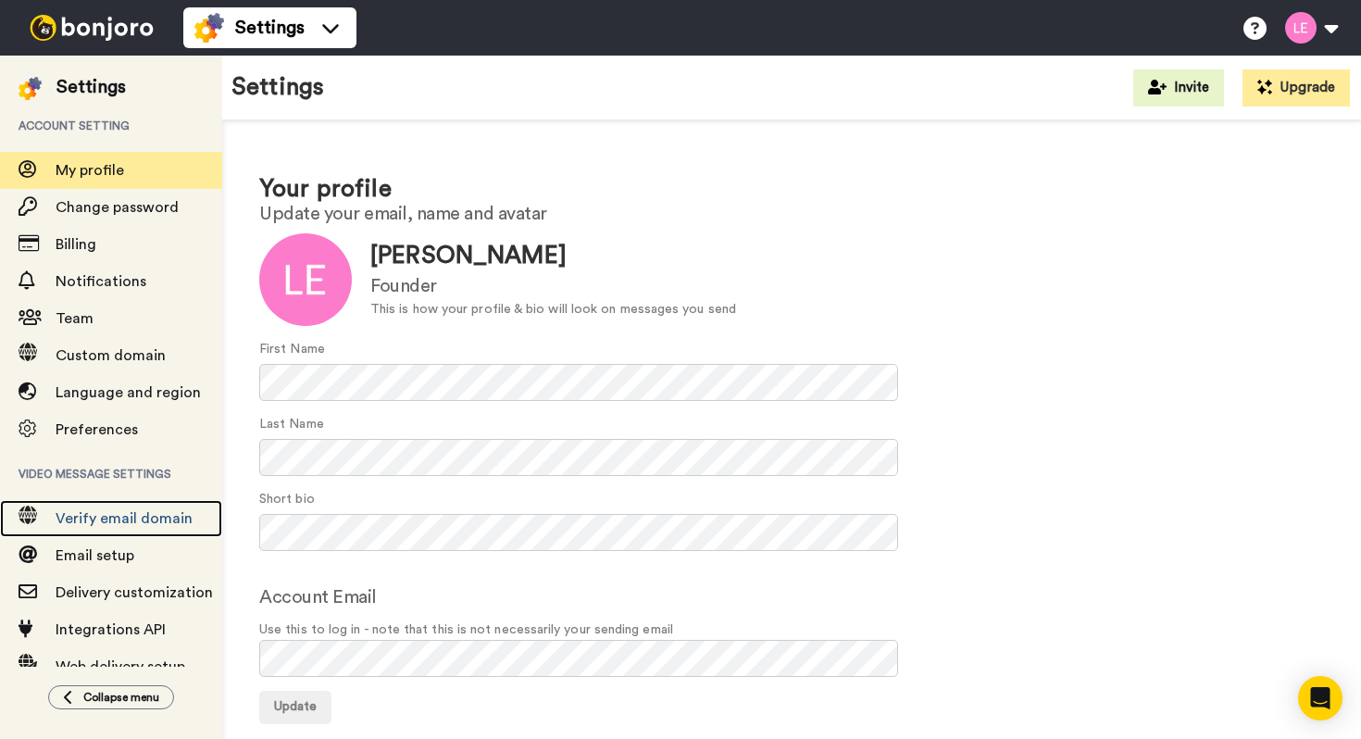
click at [114, 517] on span "Verify email domain" at bounding box center [124, 518] width 137 height 15
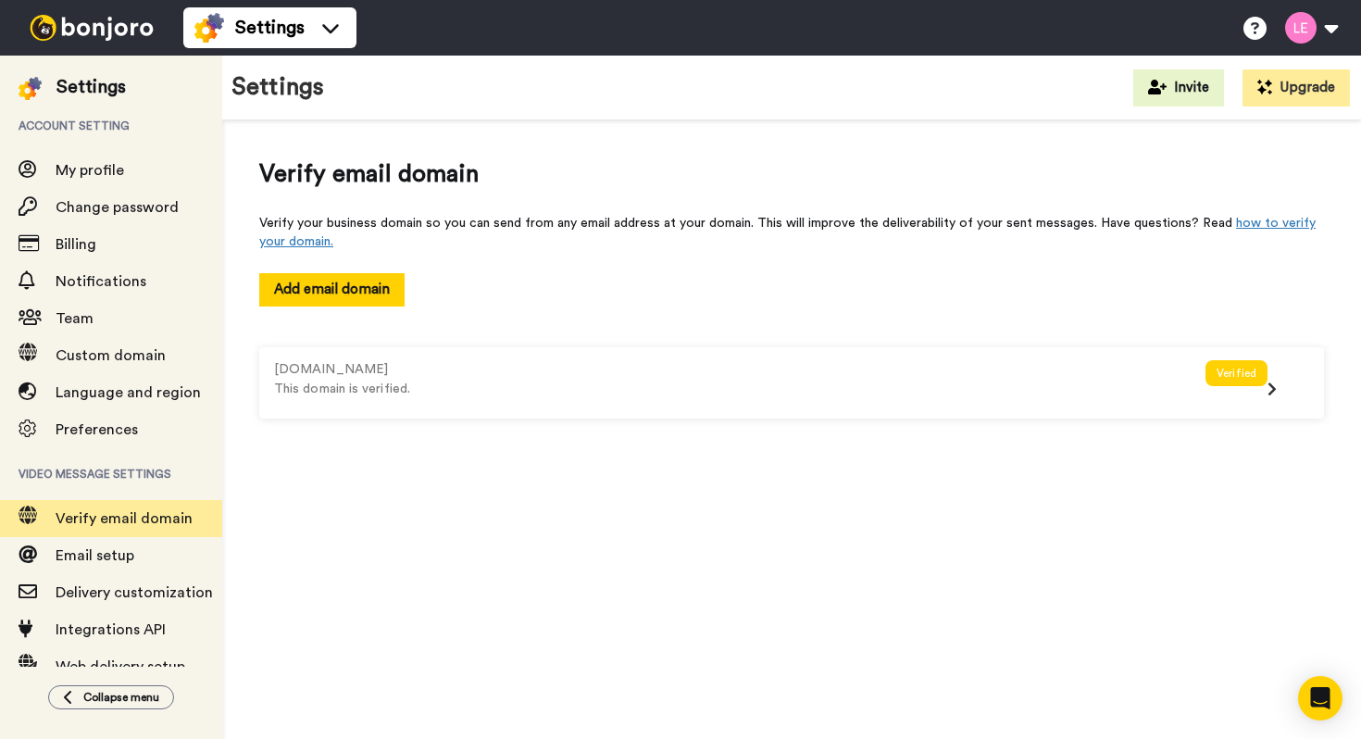
click at [1278, 418] on div "[DOMAIN_NAME] This domain is verified. Verified Go to your DNS (Domain Name Ser…" at bounding box center [791, 383] width 1065 height 108
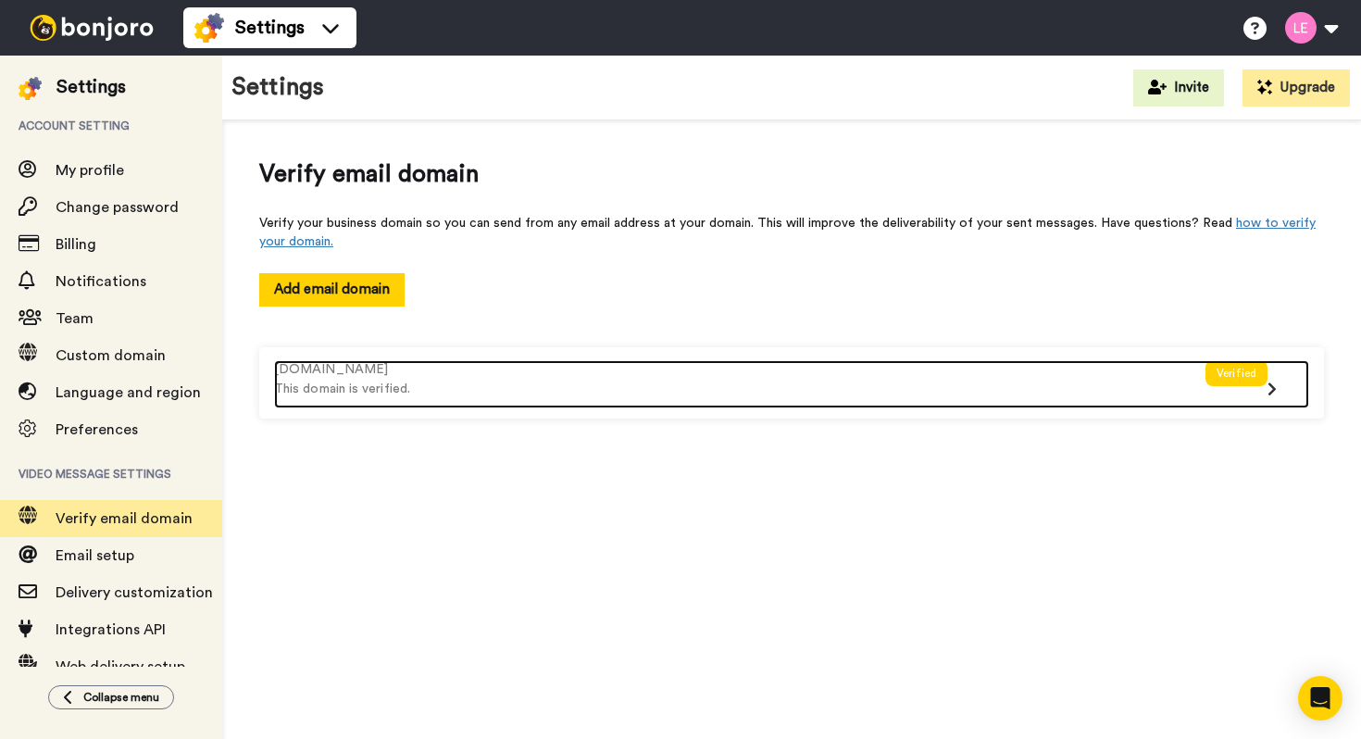
click at [1273, 392] on icon at bounding box center [1271, 388] width 9 height 15
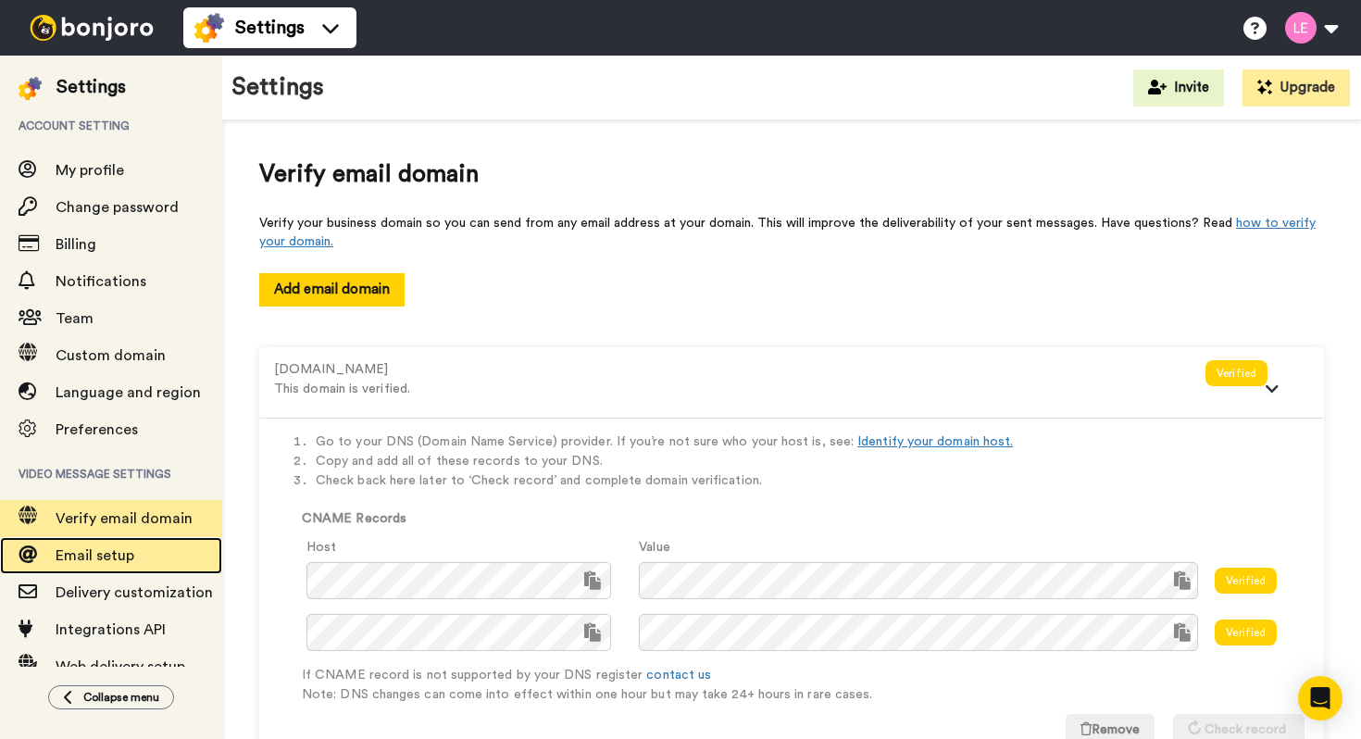
click at [133, 556] on span "Email setup" at bounding box center [139, 555] width 167 height 22
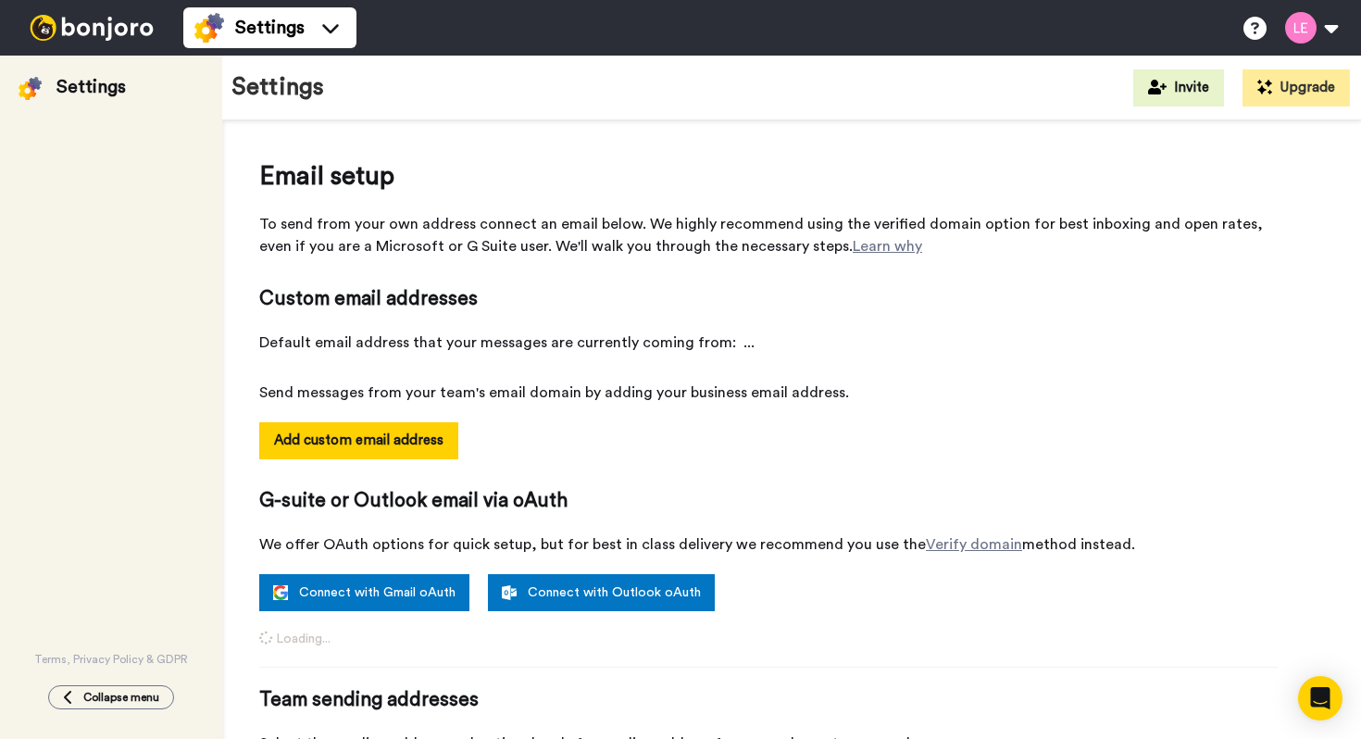
select select "163488"
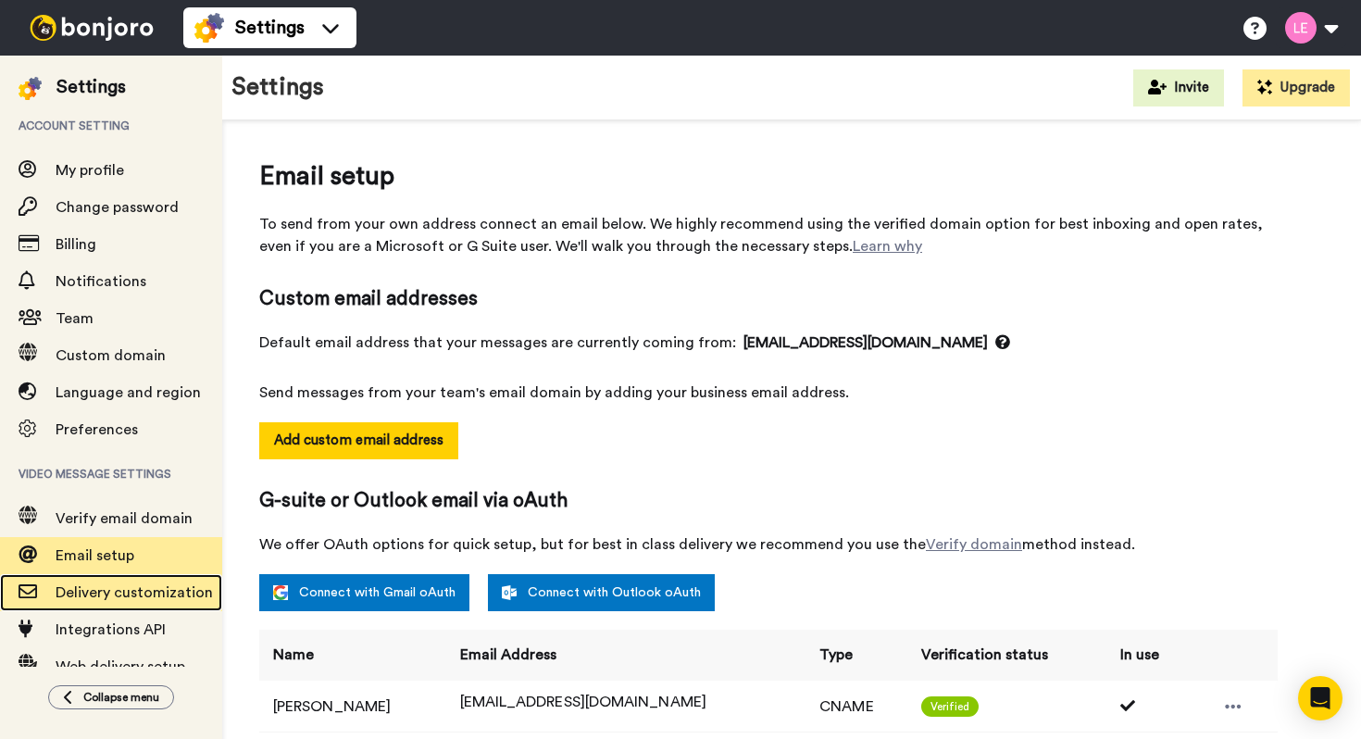
click at [135, 602] on span "Delivery customization" at bounding box center [139, 592] width 167 height 22
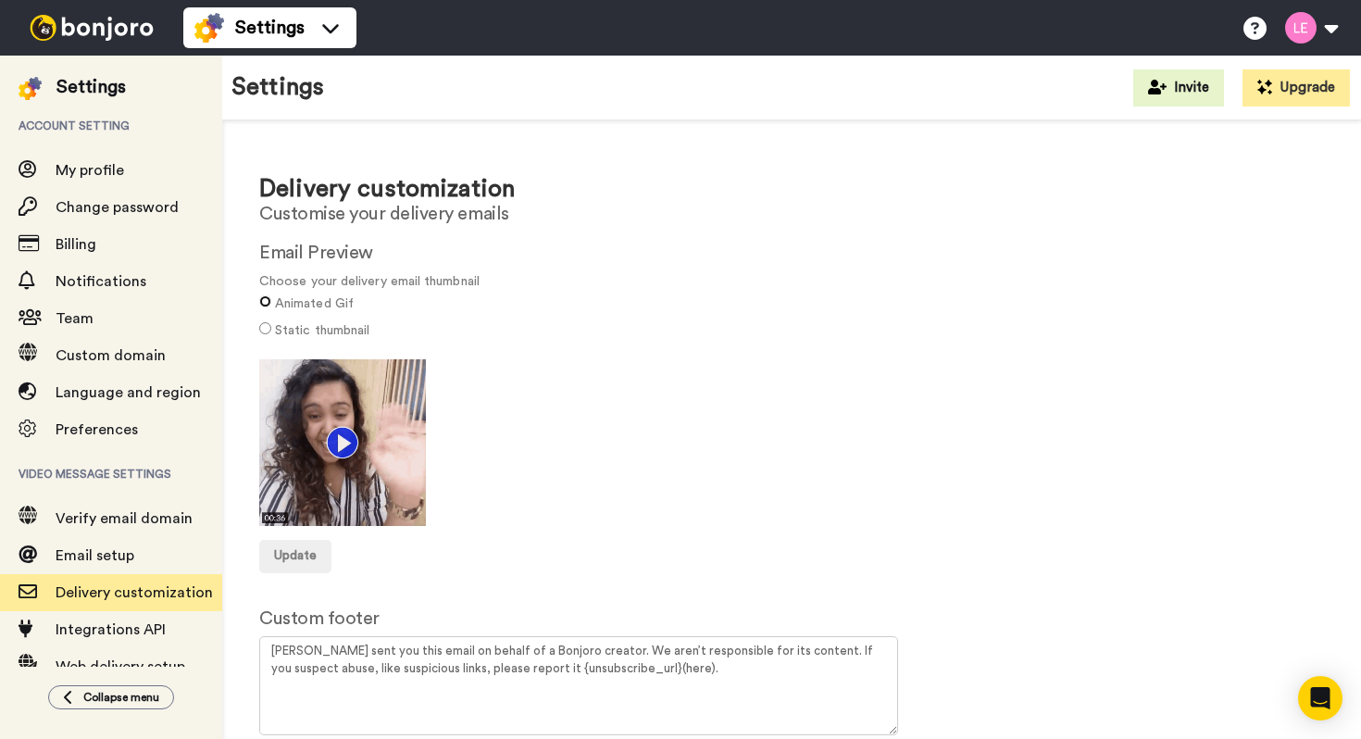
scroll to position [91, 0]
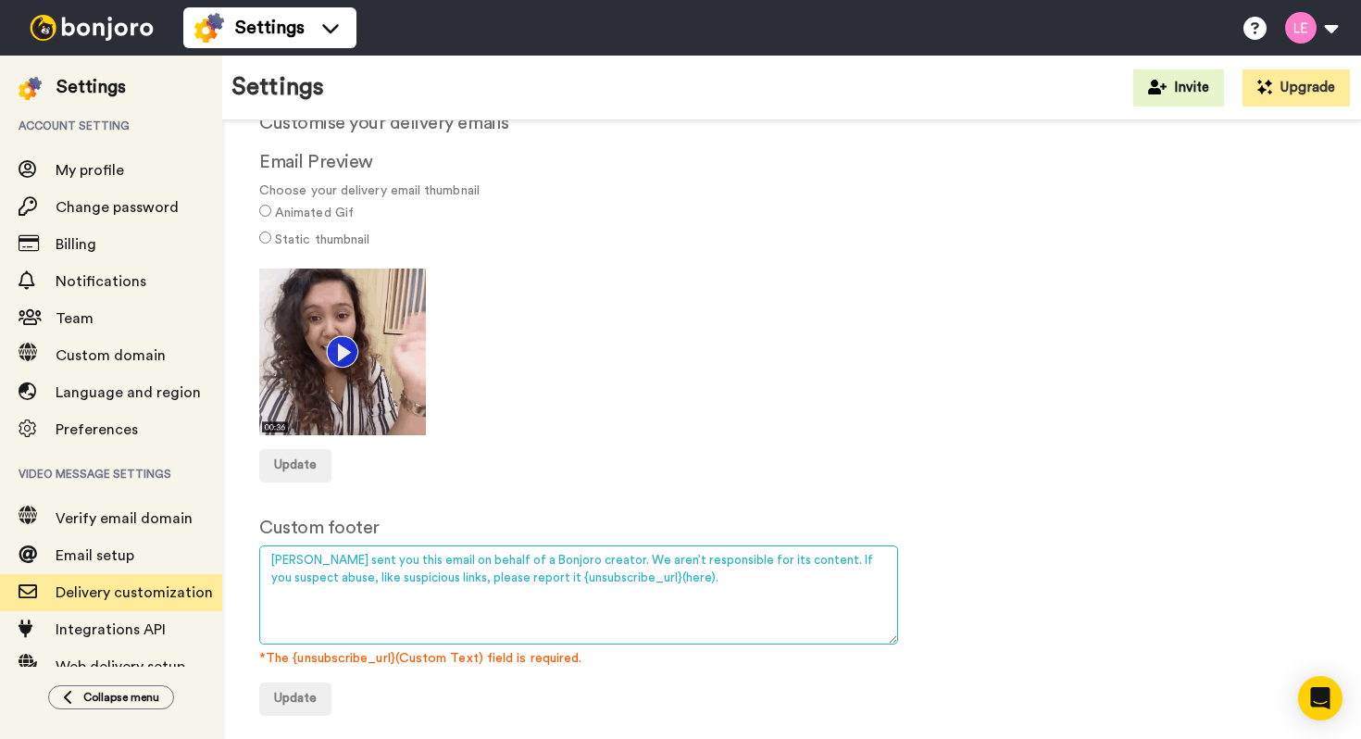
drag, startPoint x: 579, startPoint y: 560, endPoint x: 492, endPoint y: 556, distance: 87.1
click at [492, 556] on textarea "Bonjoro sent you this email on behalf of a Bonjoro creator. We aren’t responsib…" at bounding box center [578, 594] width 639 height 99
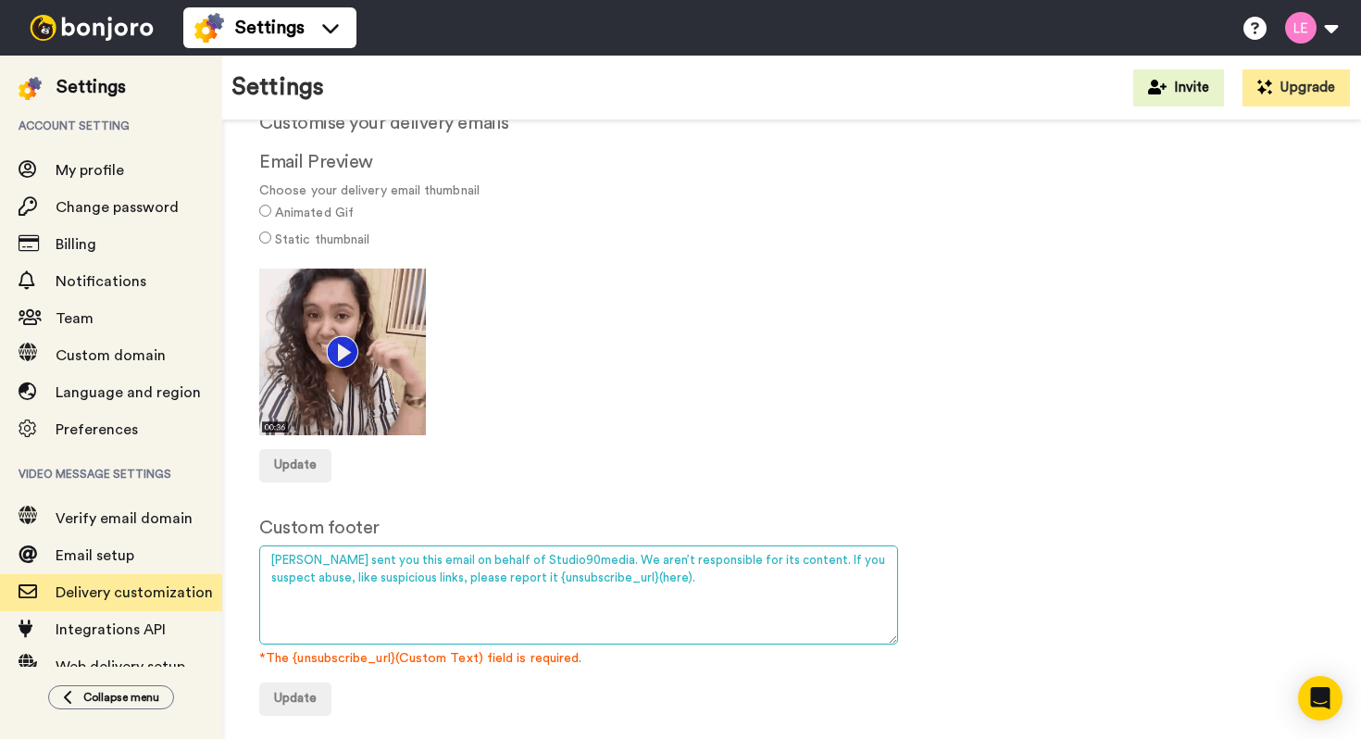
click at [711, 577] on textarea "Bonjoro sent you this email on behalf of a Bonjoro creator. We aren’t responsib…" at bounding box center [578, 594] width 639 height 99
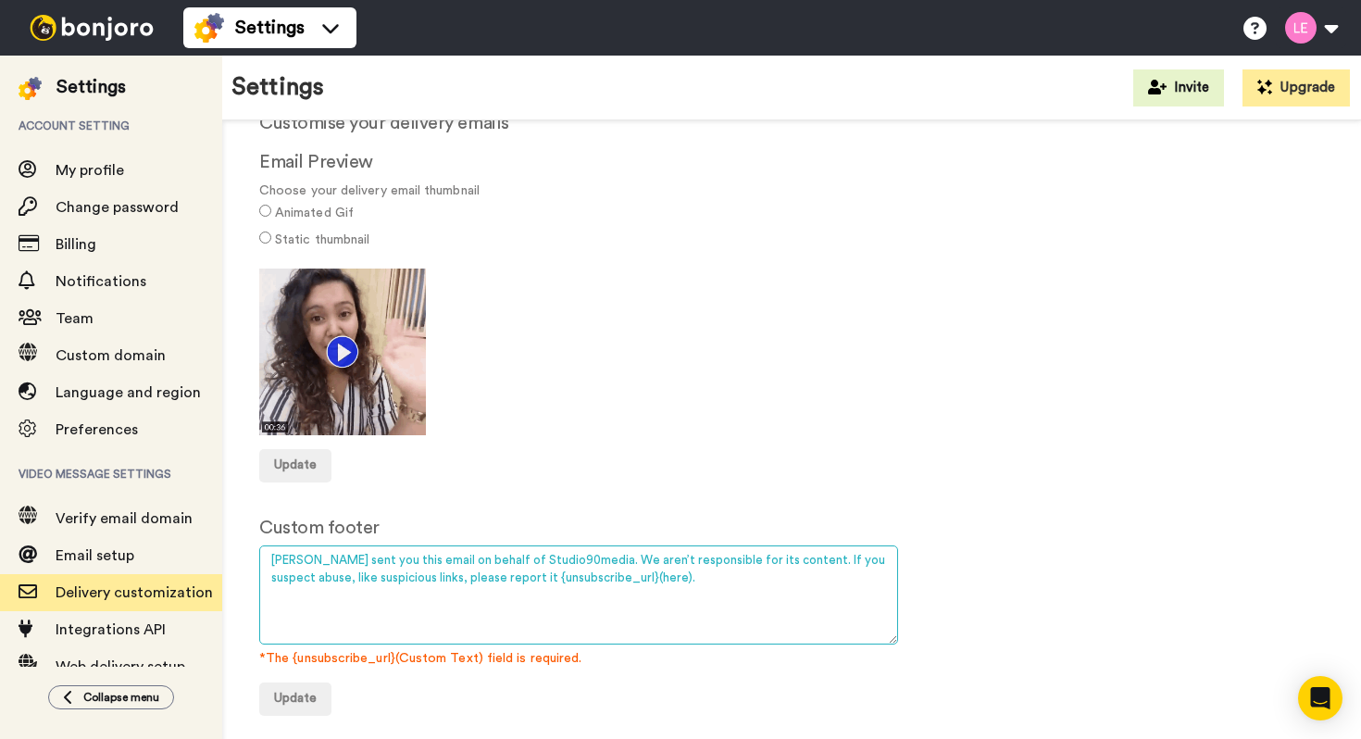
drag, startPoint x: 777, startPoint y: 558, endPoint x: 581, endPoint y: 559, distance: 195.4
click at [581, 559] on textarea "Bonjoro sent you this email on behalf of a Bonjoro creator. We aren’t responsib…" at bounding box center [578, 594] width 639 height 99
click at [691, 572] on textarea "Bonjoro sent you this email on behalf of a Bonjoro creator. We aren’t responsib…" at bounding box center [578, 594] width 639 height 99
click at [704, 560] on textarea "Bonjoro sent you this email on behalf of a Bonjoro creator. We aren’t responsib…" at bounding box center [578, 594] width 639 height 99
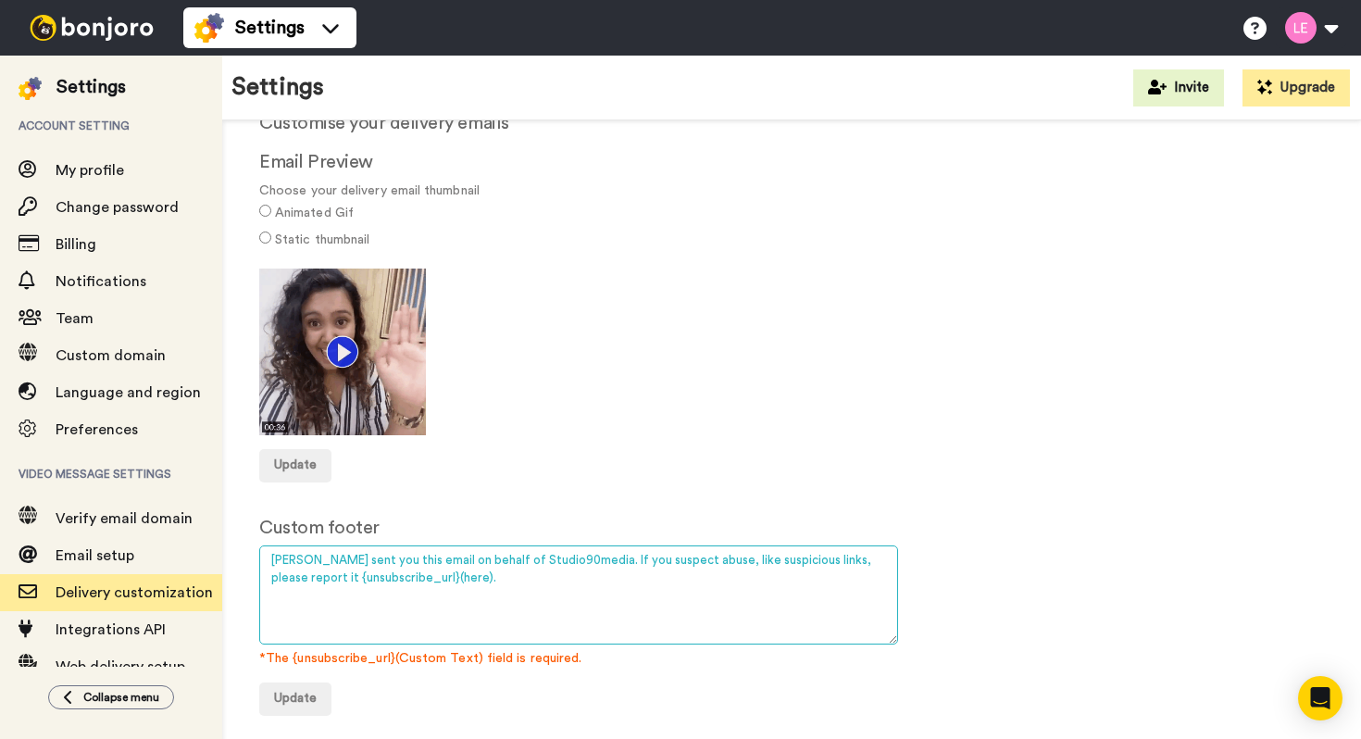
click at [704, 560] on textarea "Bonjoro sent you this email on behalf of a Bonjoro creator. We aren’t responsib…" at bounding box center [578, 594] width 639 height 99
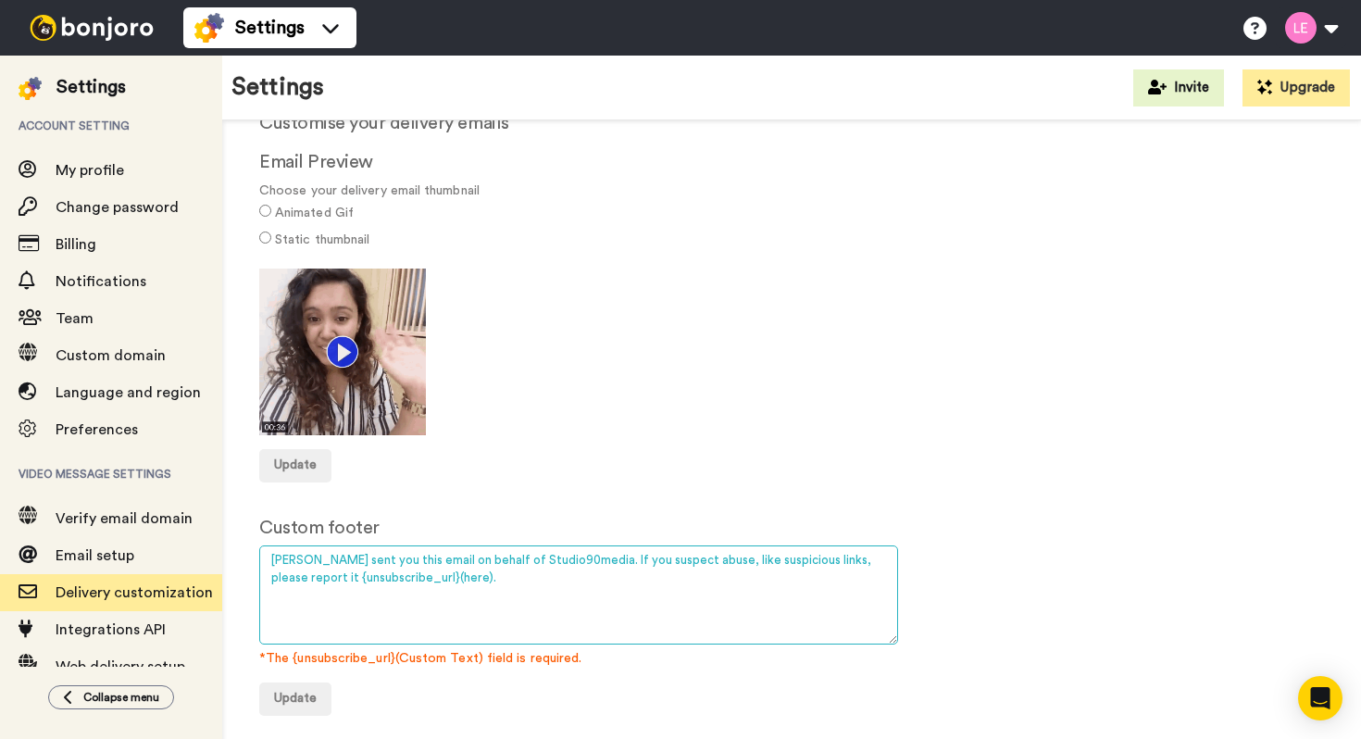
click at [650, 591] on textarea "Bonjoro sent you this email on behalf of a Bonjoro creator. We aren’t responsib…" at bounding box center [578, 594] width 639 height 99
type textarea "Bonjoro sent you this email on behalf of Studio90media. If you suspect abuse, l…"
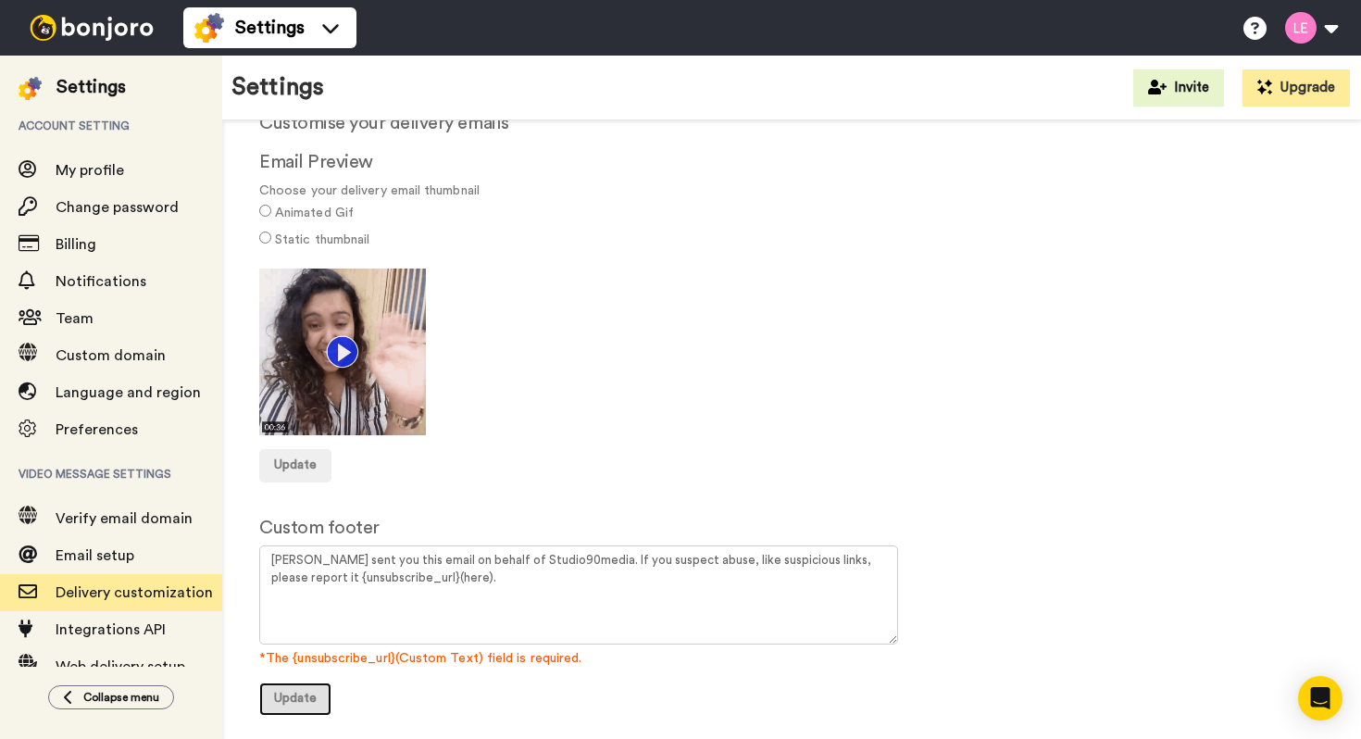
click at [291, 701] on span "Update" at bounding box center [295, 698] width 43 height 13
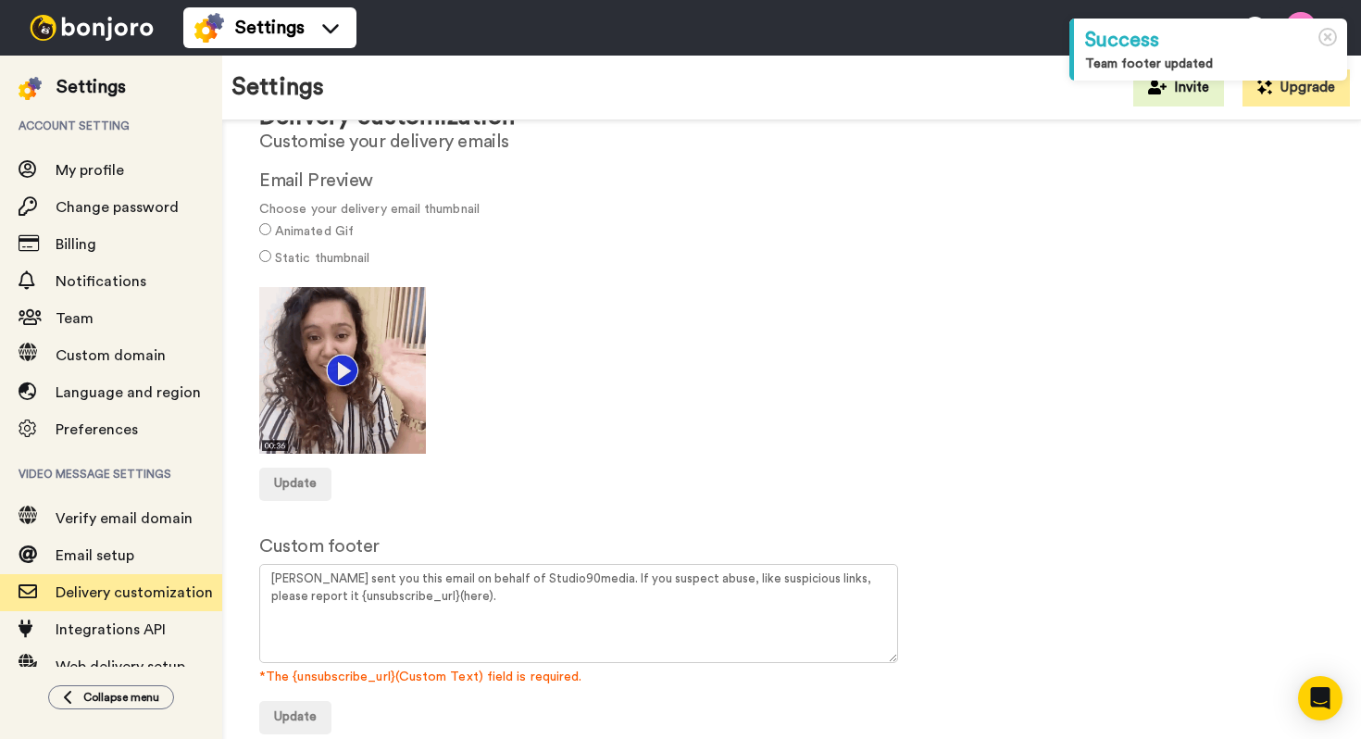
scroll to position [79, 0]
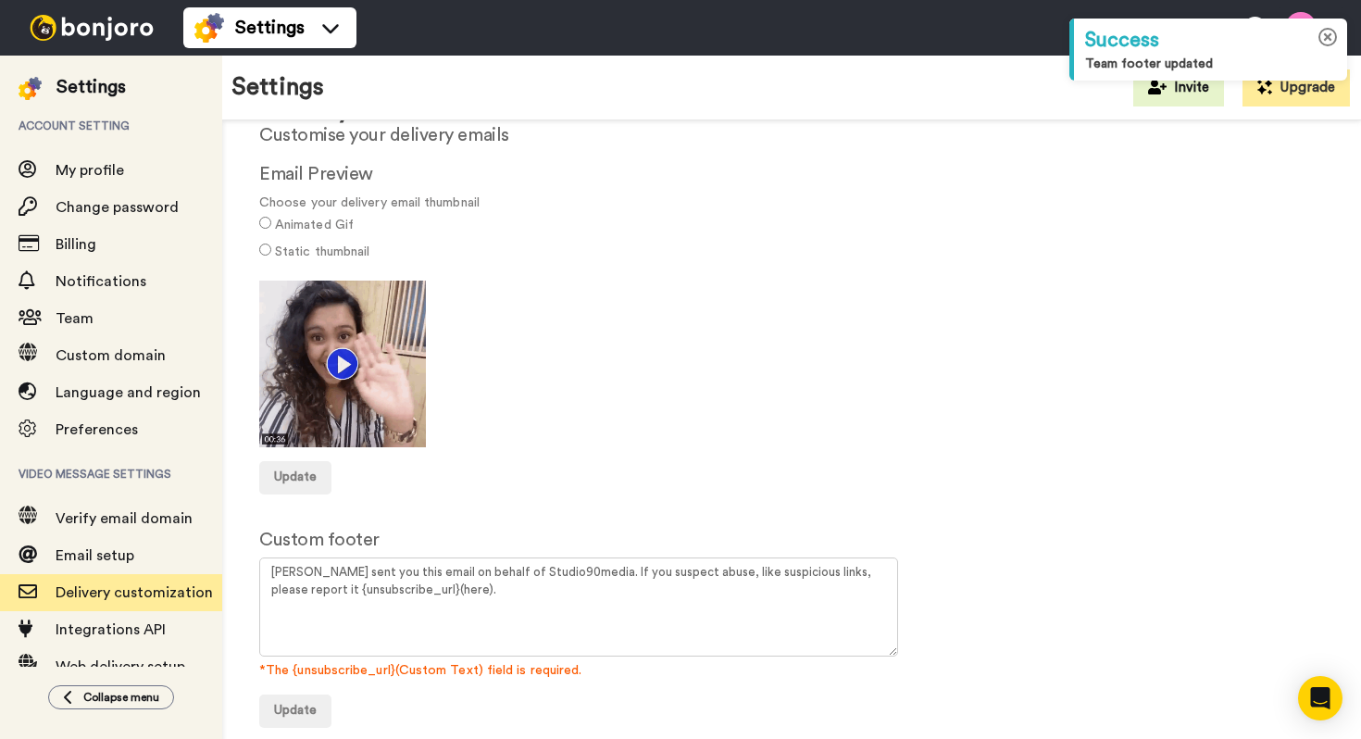
click at [1327, 39] on icon at bounding box center [1327, 37] width 19 height 19
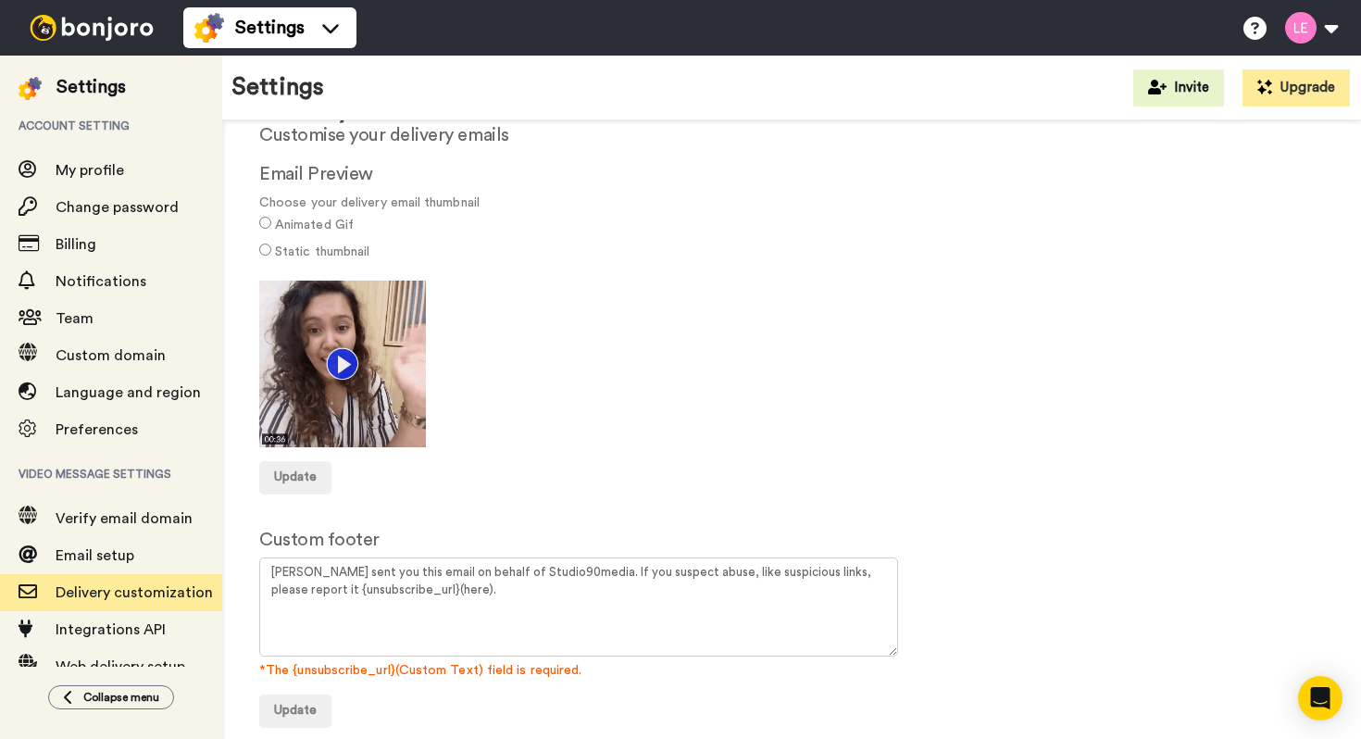
scroll to position [78, 0]
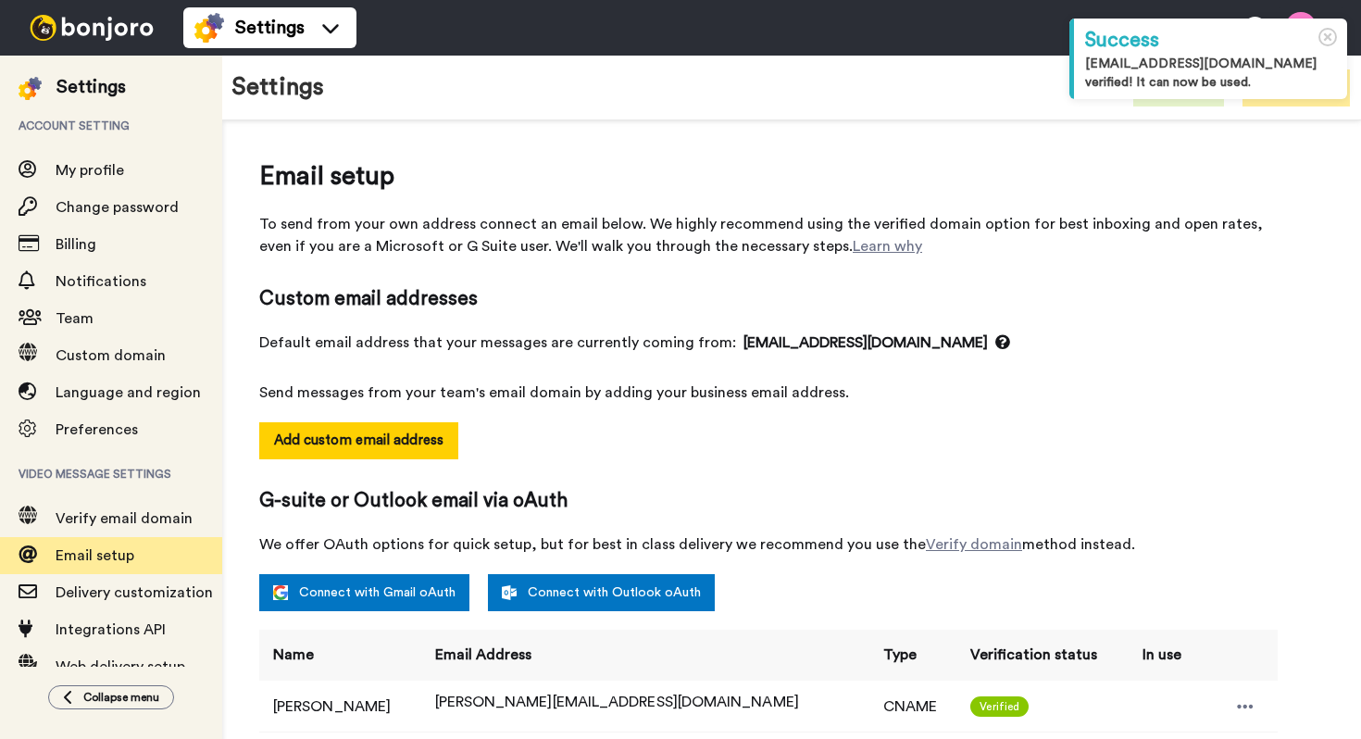
select select "163488"
